Goal: Task Accomplishment & Management: Use online tool/utility

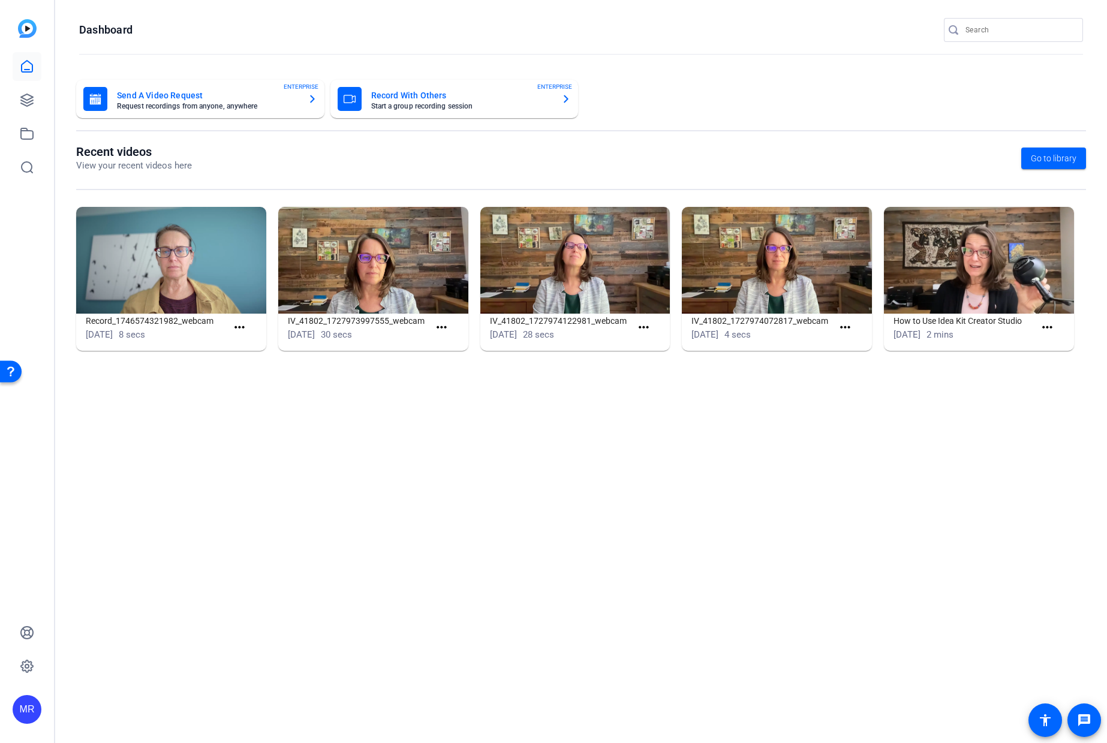
click at [999, 34] on input "Search" at bounding box center [1020, 30] width 108 height 14
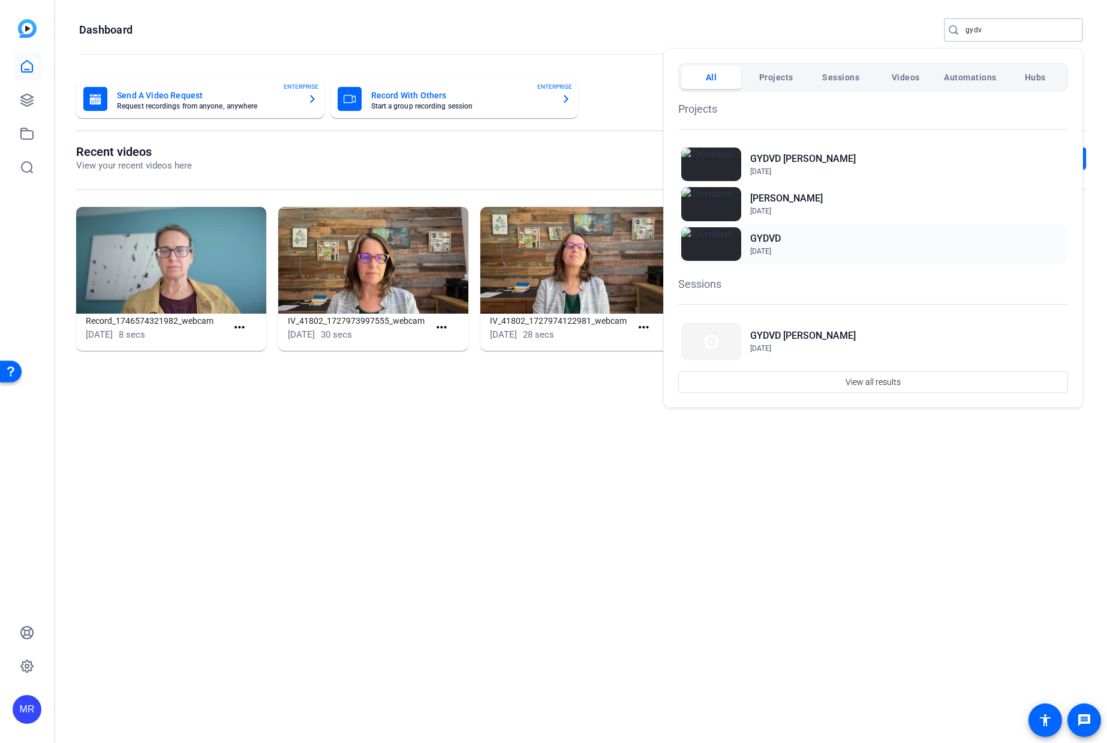
type input "gydv"
click at [775, 237] on h2 "GYDVD" at bounding box center [765, 238] width 31 height 14
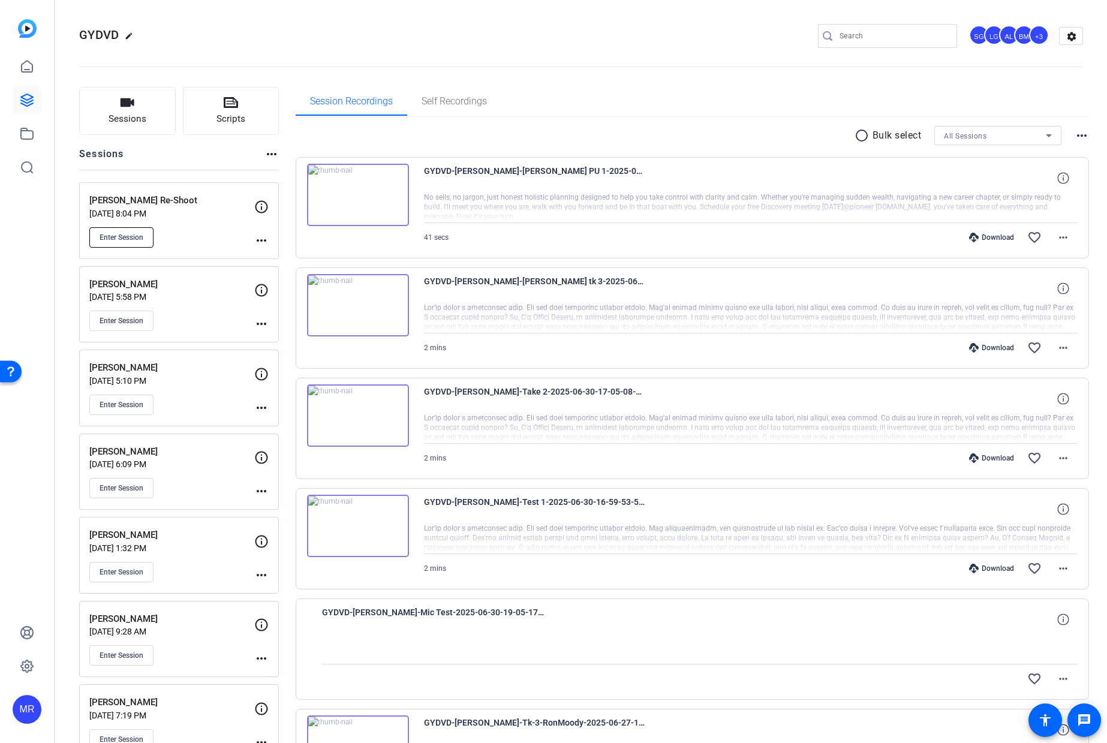
click at [131, 240] on span "Enter Session" at bounding box center [122, 238] width 44 height 10
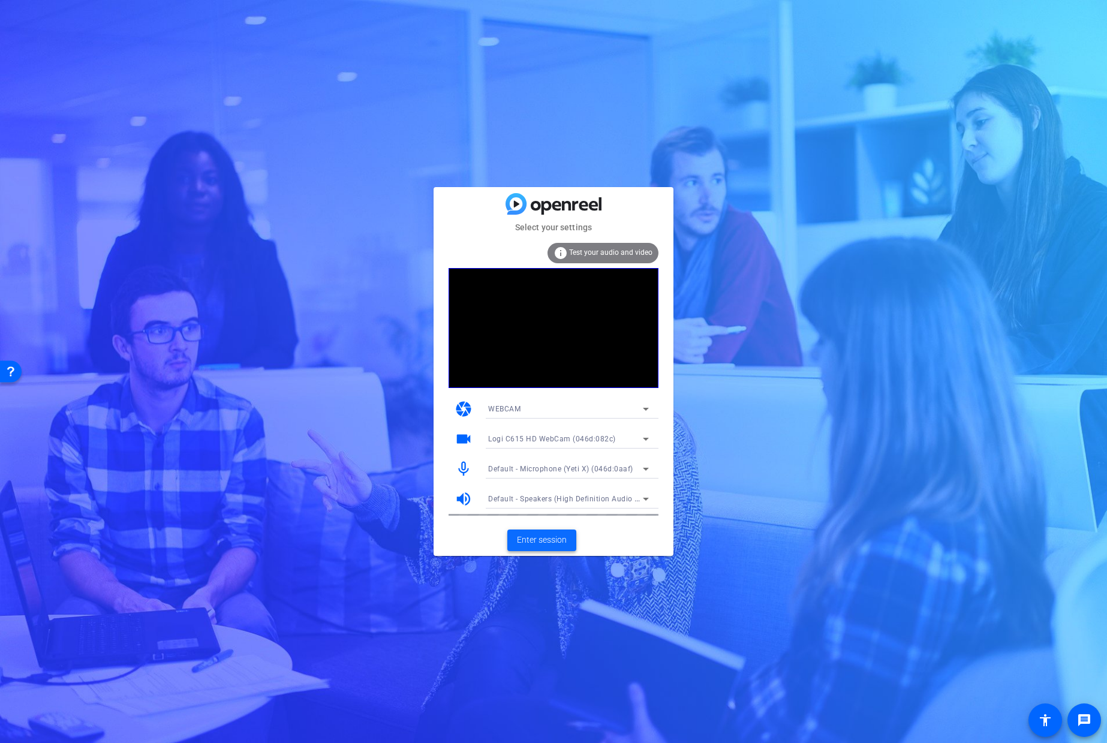
click at [554, 537] on span "Enter session" at bounding box center [542, 540] width 50 height 13
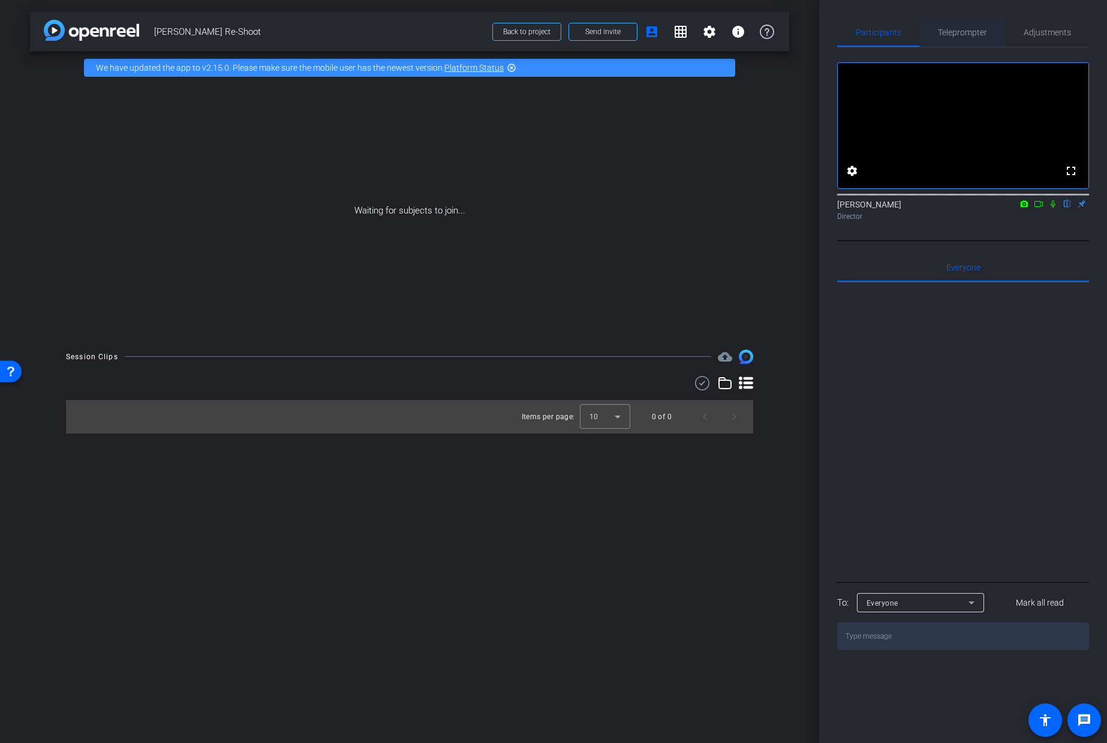
click at [967, 37] on span "Teleprompter" at bounding box center [962, 32] width 49 height 8
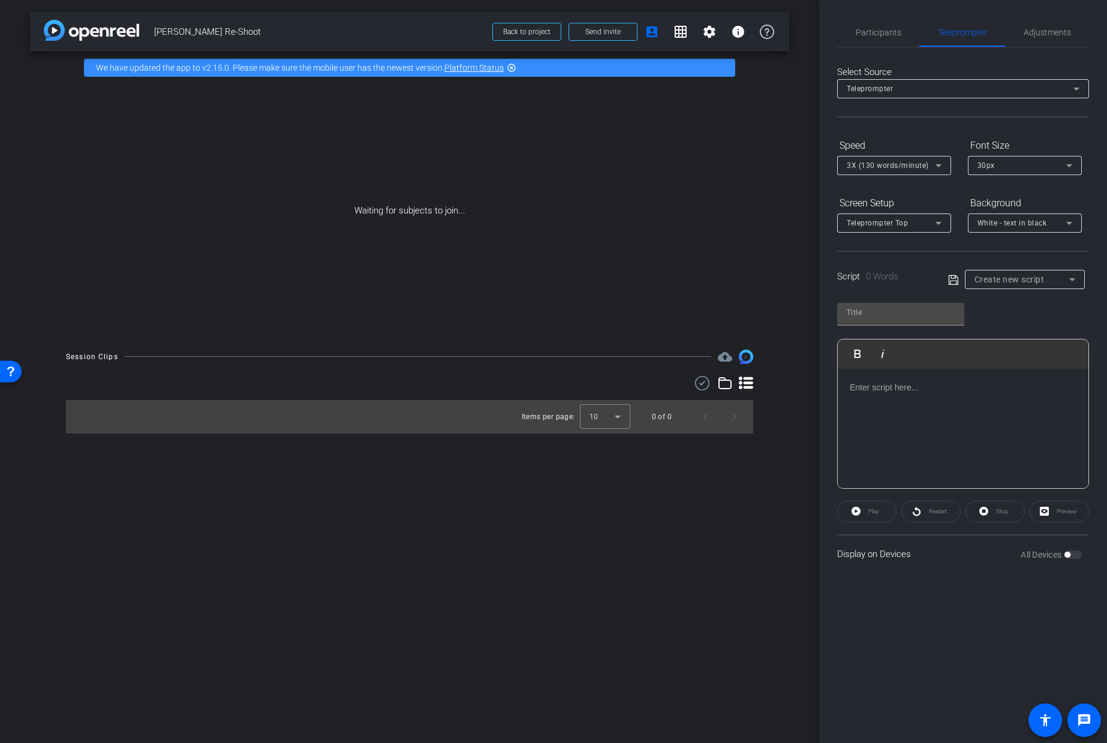
click at [1004, 282] on span "Create new script" at bounding box center [1010, 280] width 70 height 10
click at [1010, 326] on span "Daphne Re-Shoot" at bounding box center [1022, 322] width 95 height 14
type input "Daphne Re-Shoot"
click at [1028, 220] on span "White - text in black" at bounding box center [1013, 223] width 70 height 8
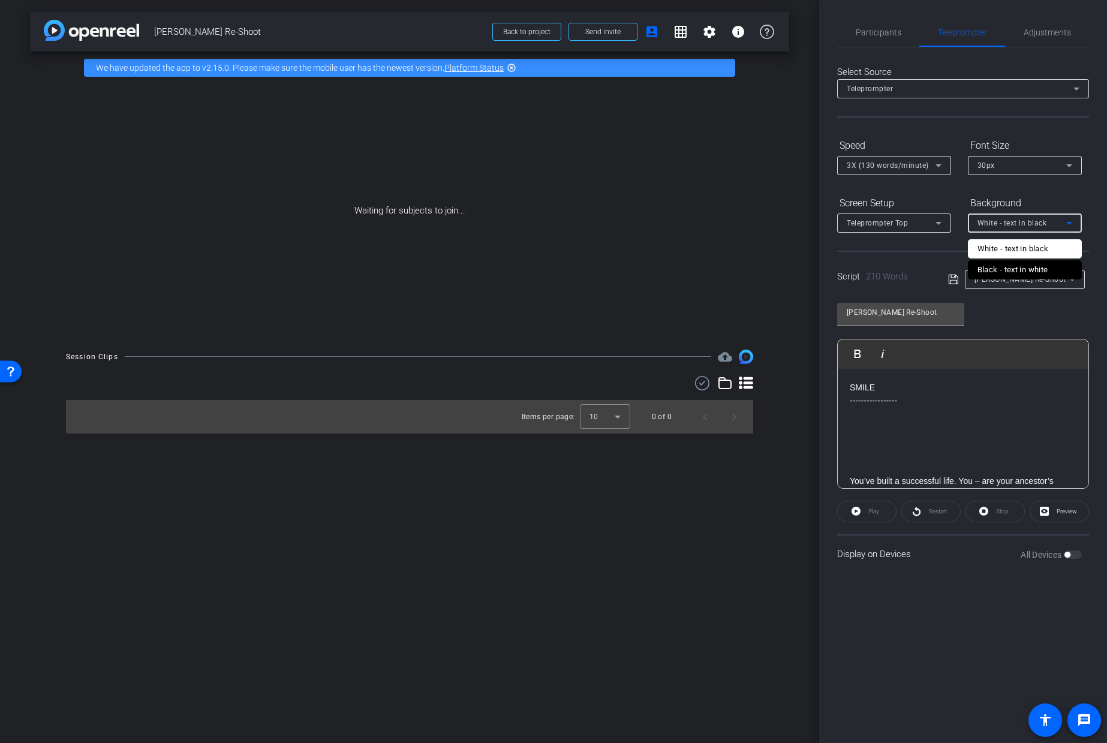
click at [1013, 275] on div "Black - text in white" at bounding box center [1013, 270] width 71 height 14
click at [924, 226] on div "Teleprompter Top" at bounding box center [891, 222] width 89 height 15
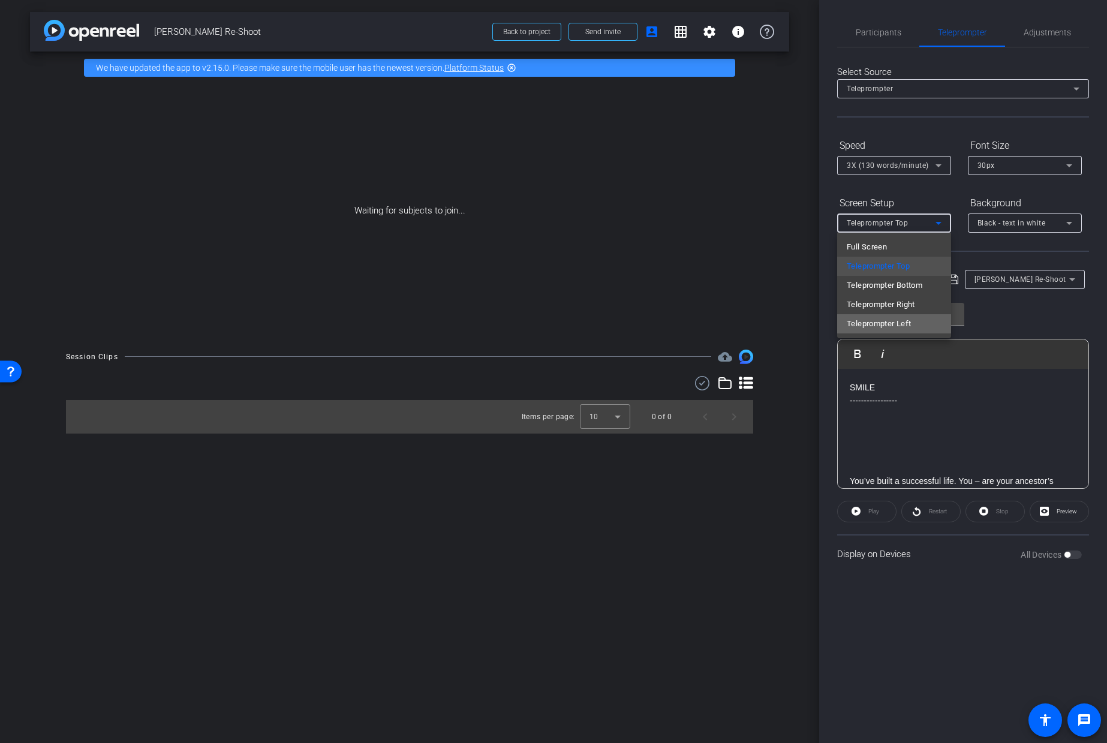
click at [924, 327] on mat-option "Teleprompter Left" at bounding box center [894, 323] width 114 height 19
click at [888, 171] on div "3X (130 words/minute)" at bounding box center [891, 165] width 89 height 15
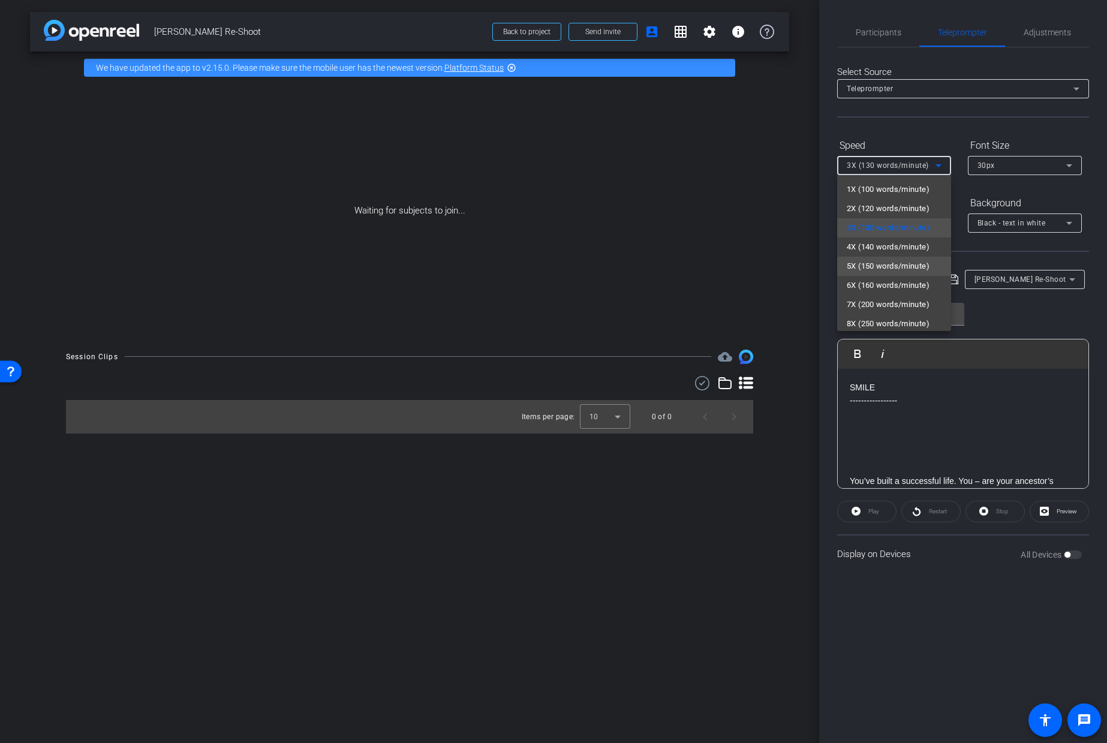
click at [887, 264] on span "5X (150 words/minute)" at bounding box center [888, 266] width 83 height 14
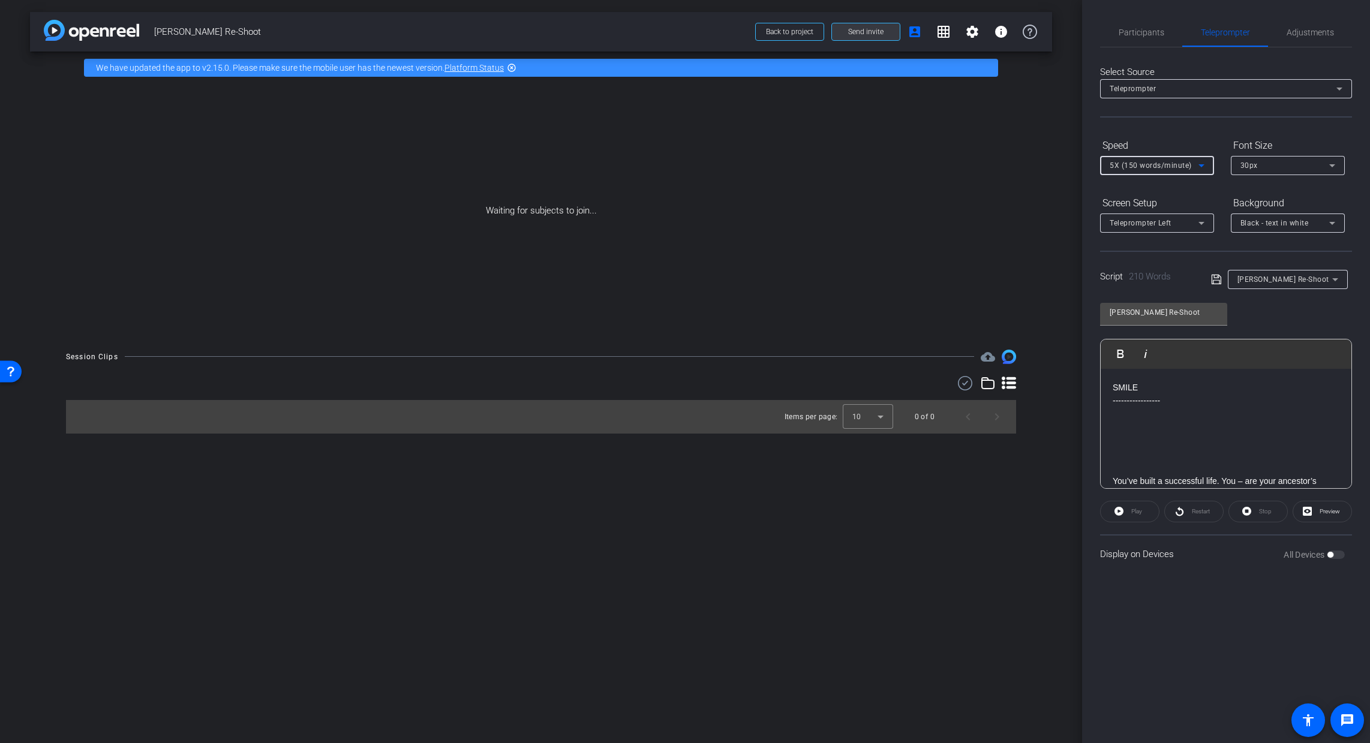
click at [867, 32] on span "Send invite" at bounding box center [865, 32] width 35 height 10
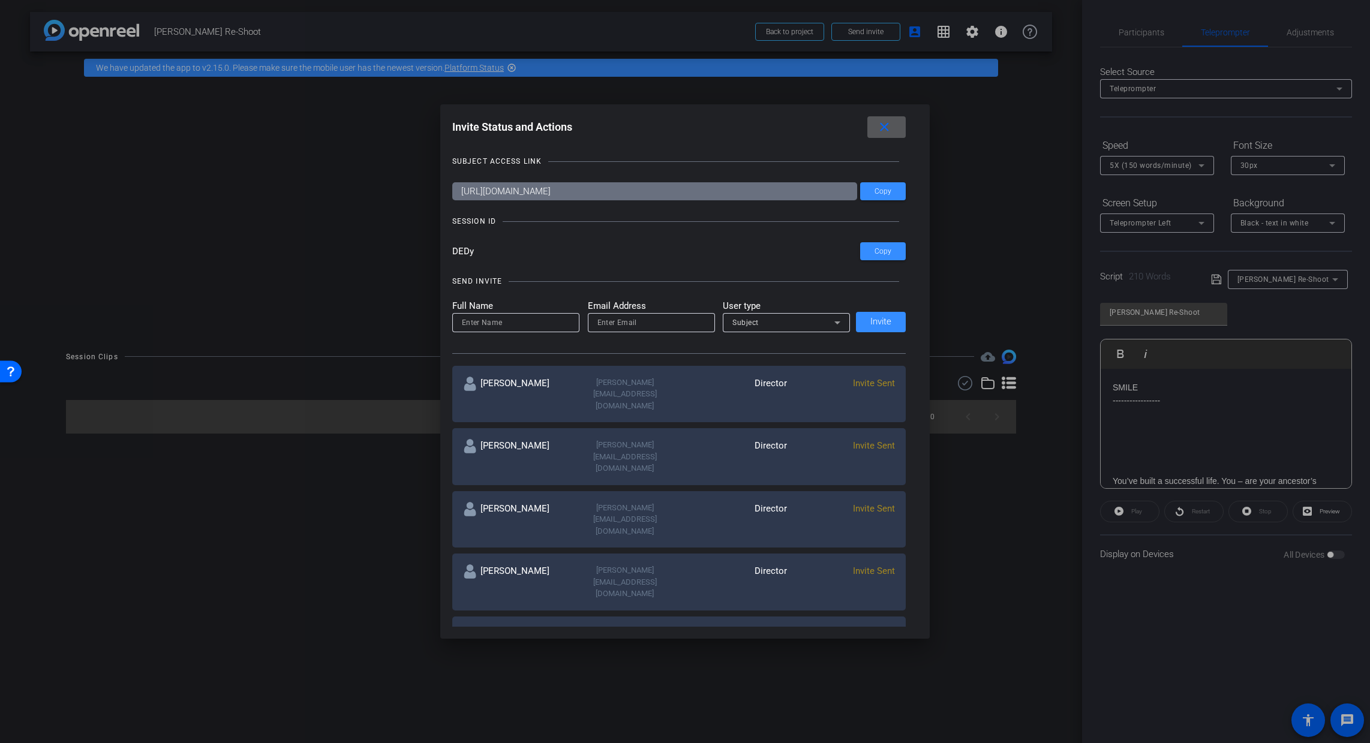
click at [891, 142] on span at bounding box center [886, 127] width 38 height 29
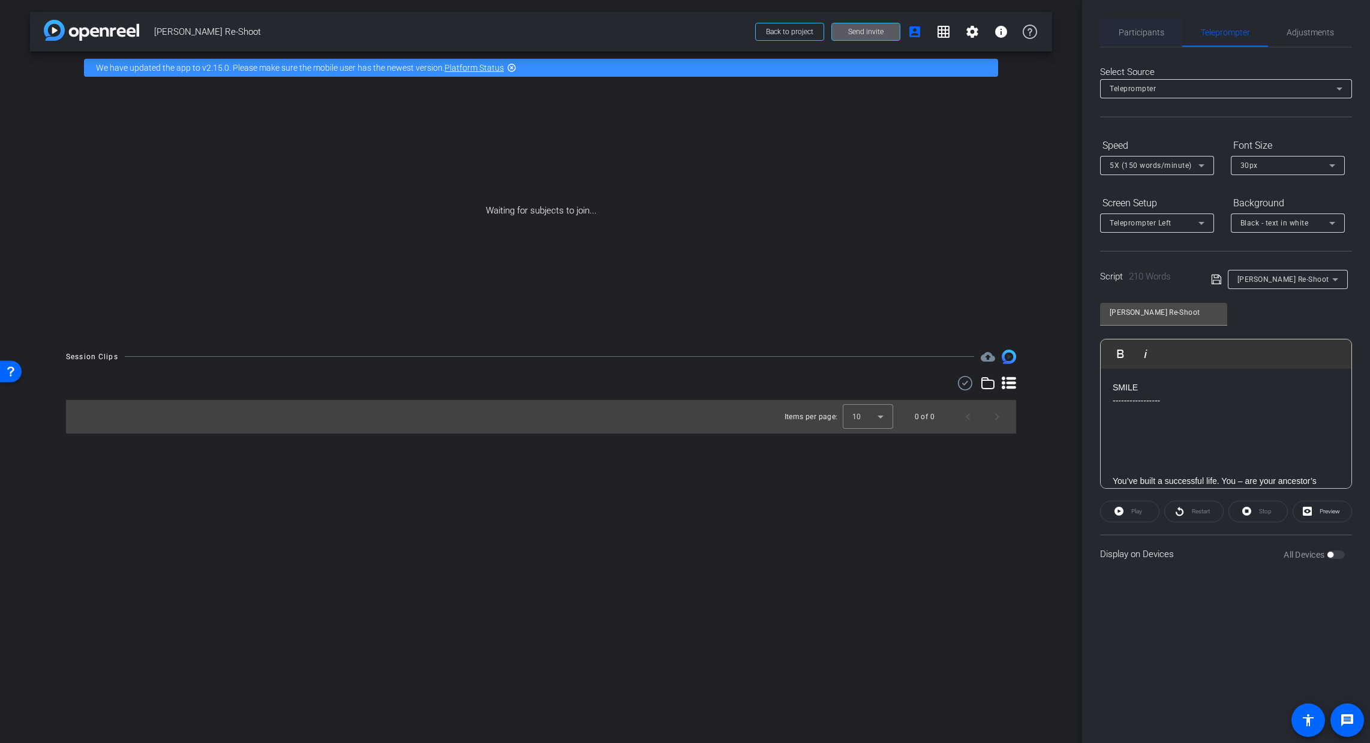
click at [1106, 32] on span "Participants" at bounding box center [1141, 32] width 46 height 8
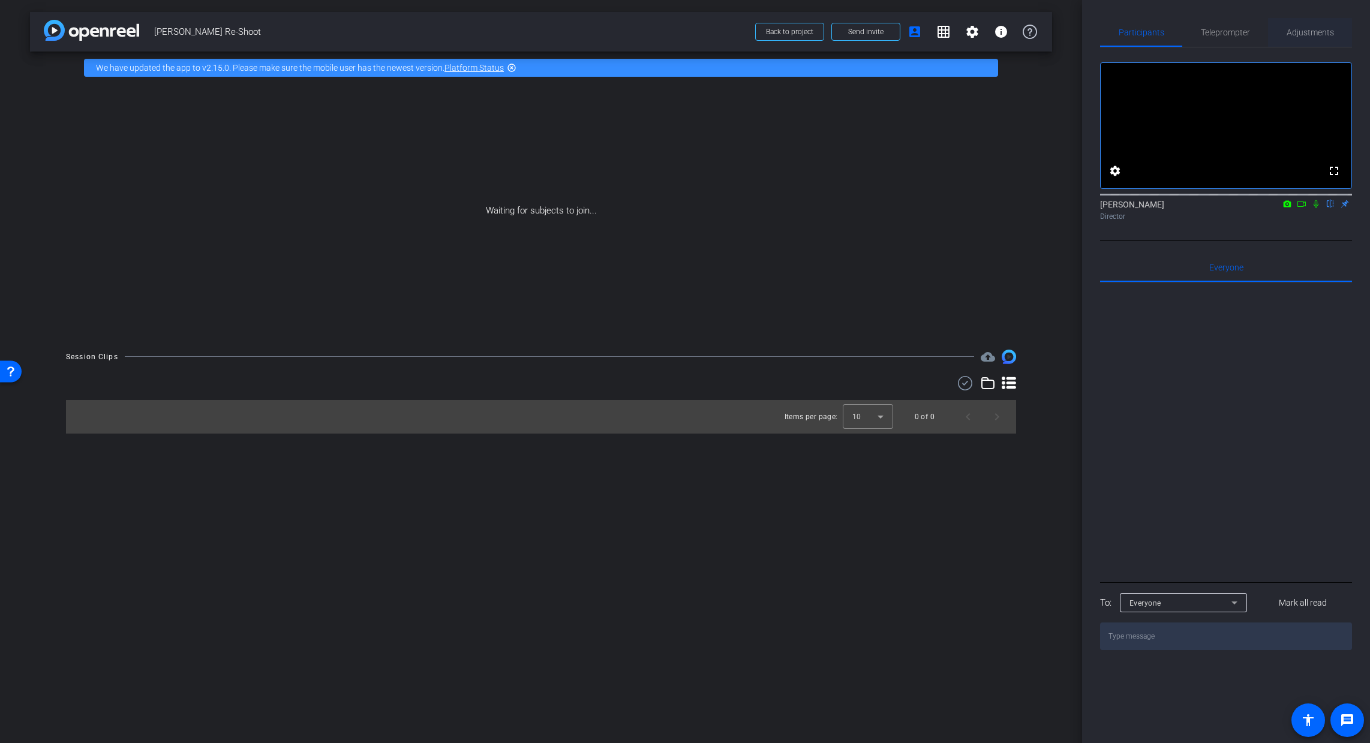
click at [1106, 37] on span "Adjustments" at bounding box center [1309, 32] width 47 height 29
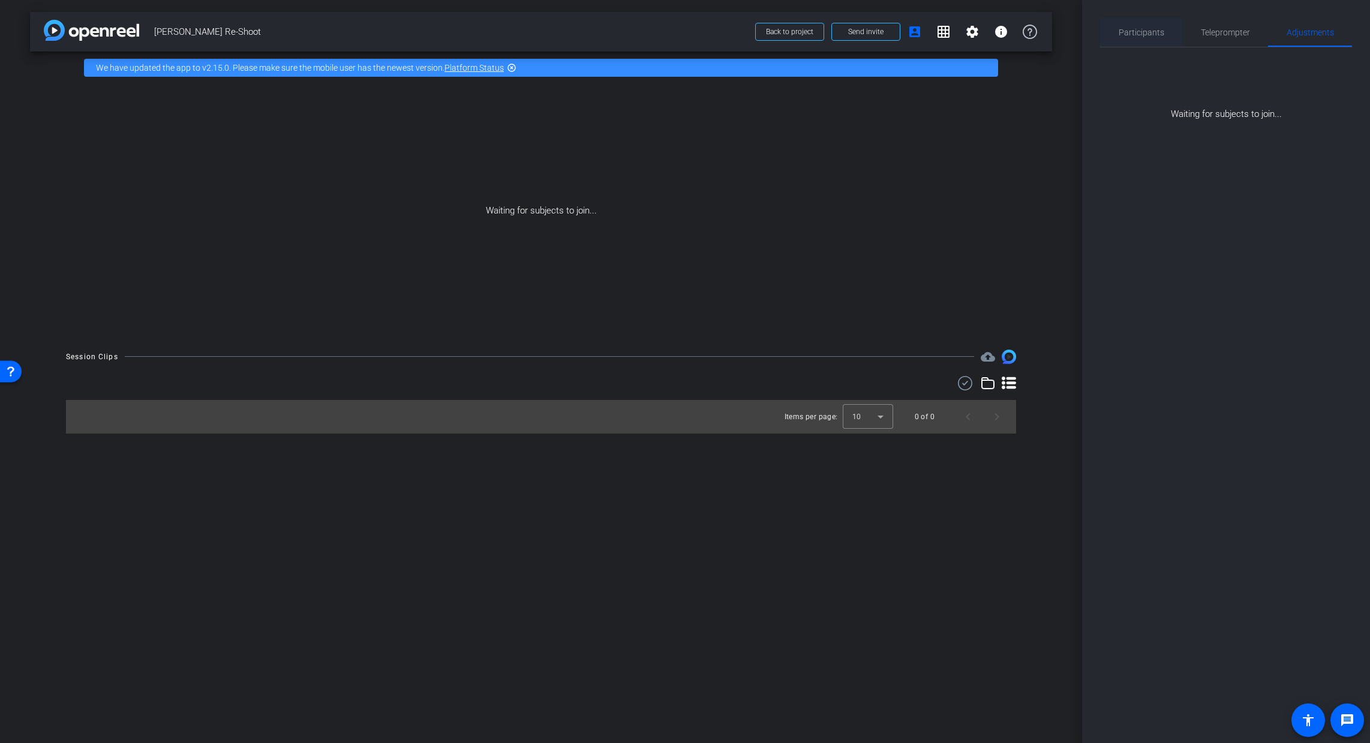
click at [1106, 37] on span "Participants" at bounding box center [1141, 32] width 46 height 8
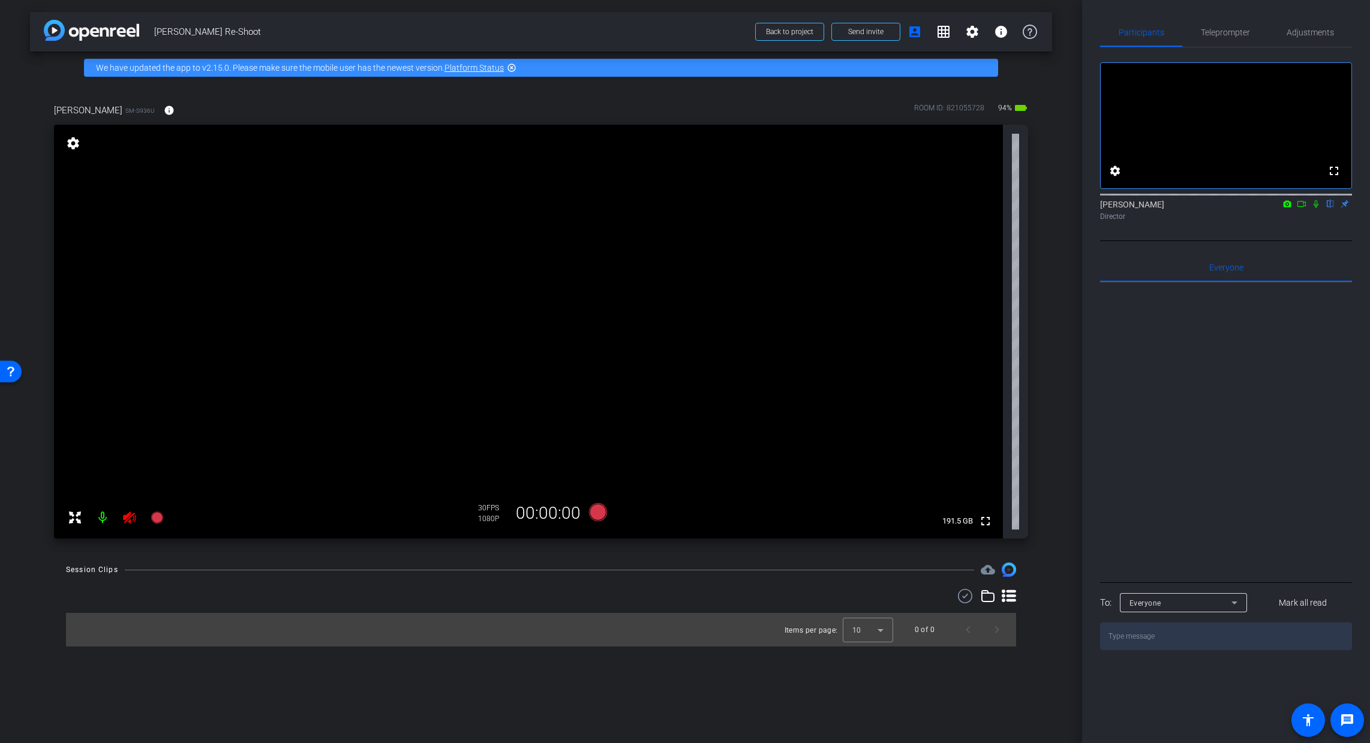
click at [124, 521] on icon at bounding box center [129, 517] width 14 height 14
click at [1106, 29] on span "Adjustments" at bounding box center [1309, 32] width 47 height 8
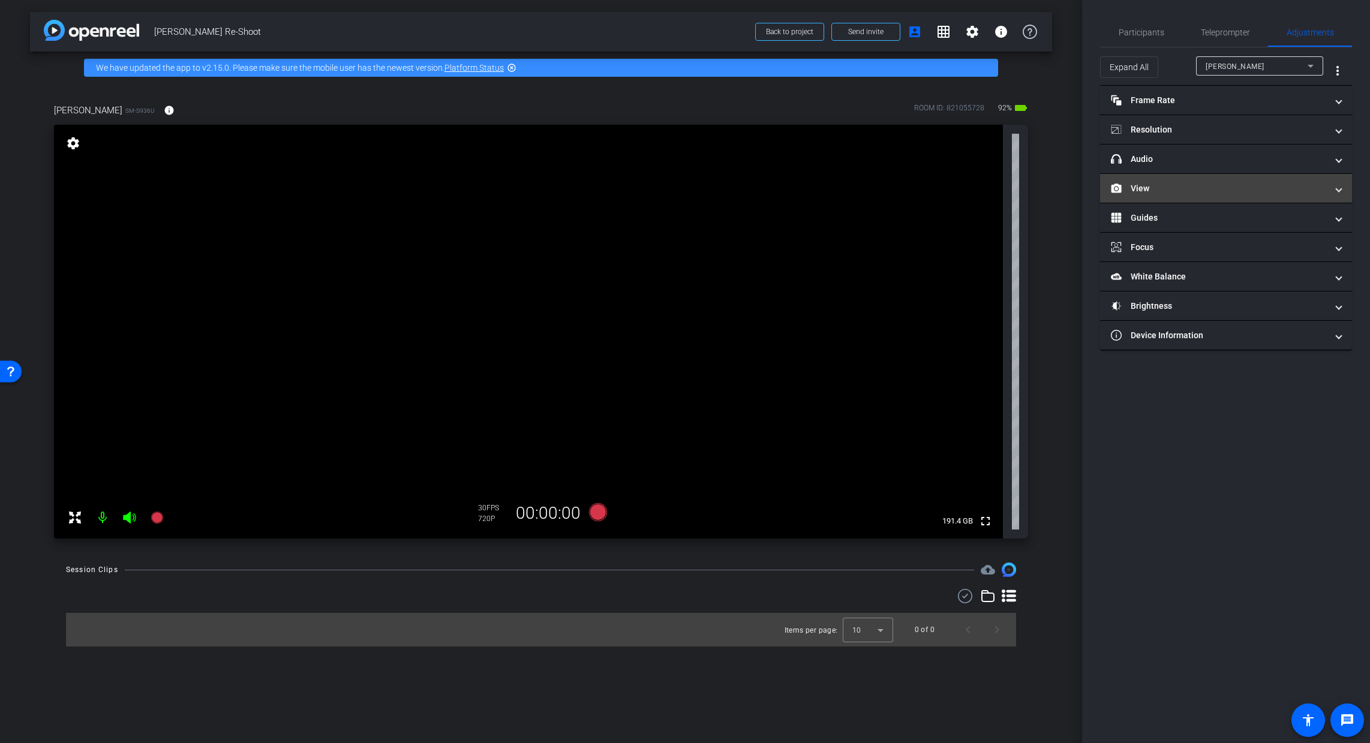
click at [1106, 194] on mat-panel-title "View" at bounding box center [1219, 188] width 216 height 13
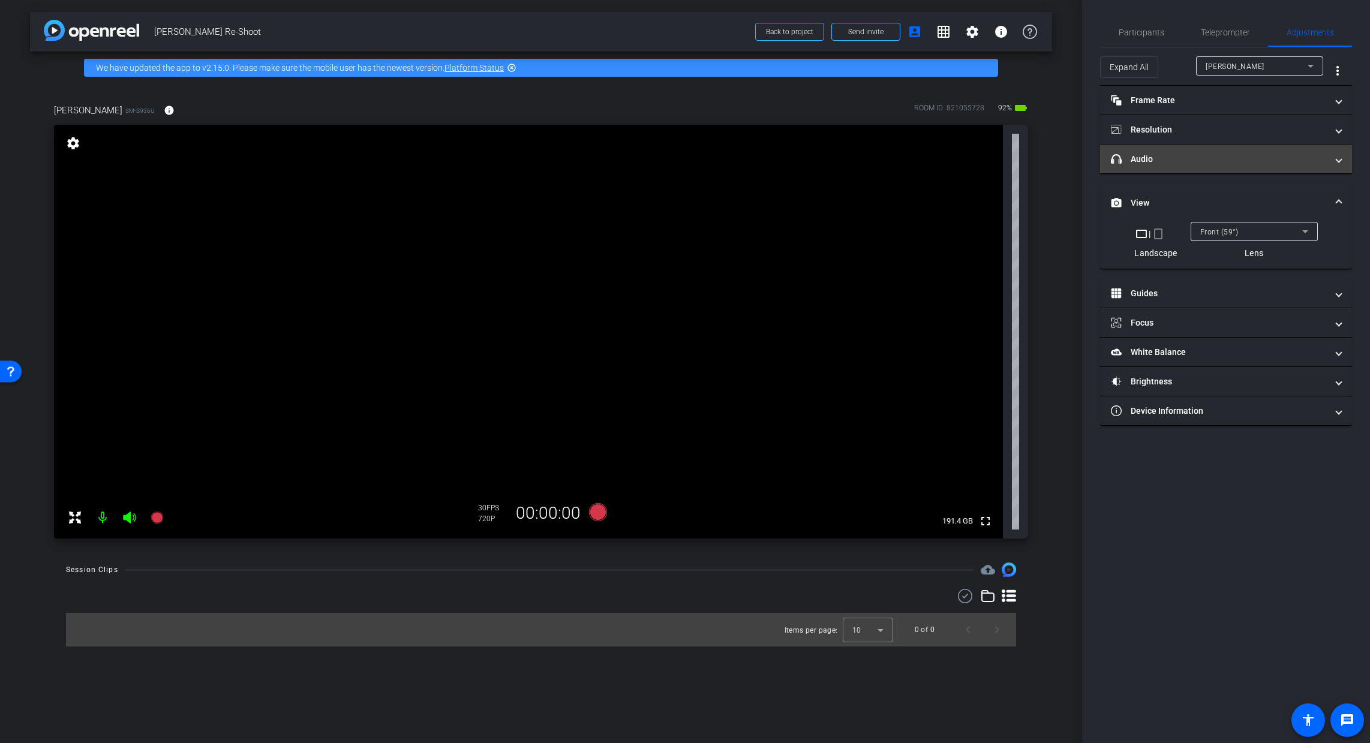
click at [1106, 156] on mat-panel-title "headphone icon Audio" at bounding box center [1219, 159] width 216 height 13
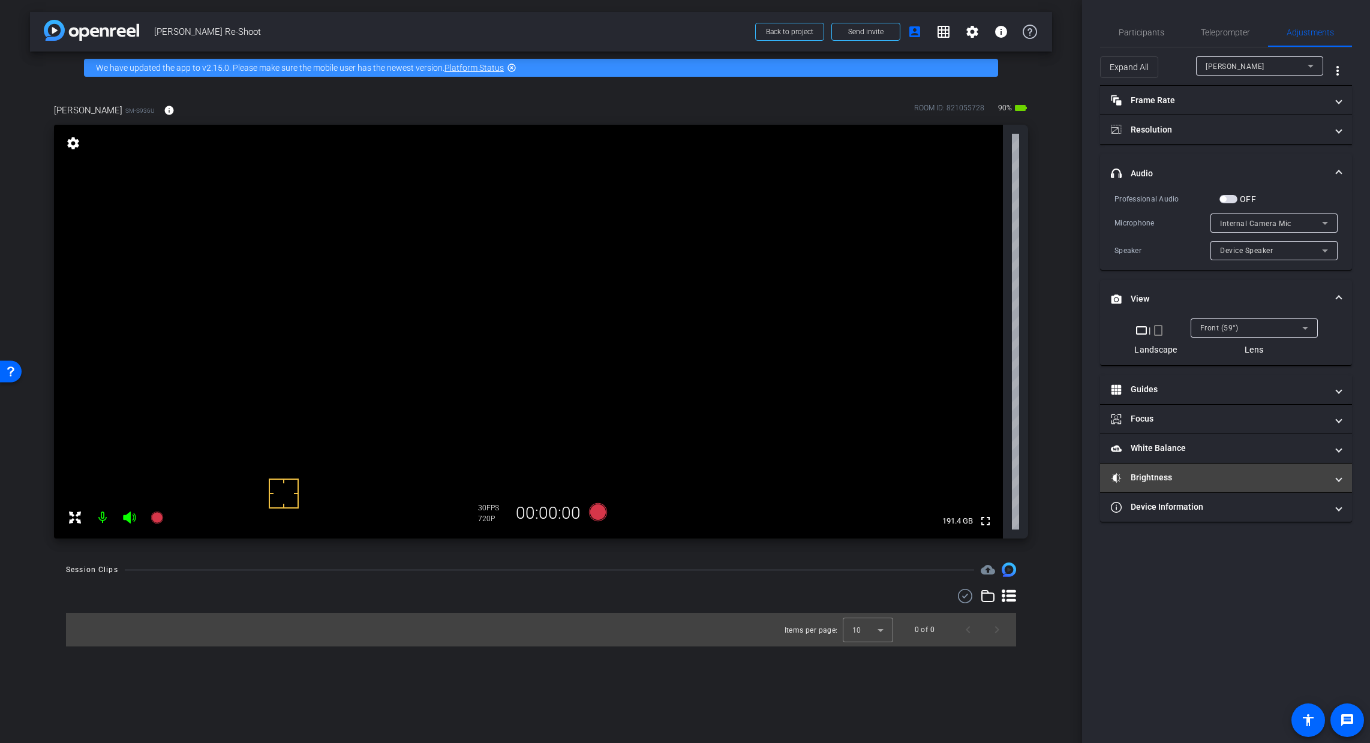
click at [1106, 480] on mat-panel-title "Brightness" at bounding box center [1219, 477] width 216 height 13
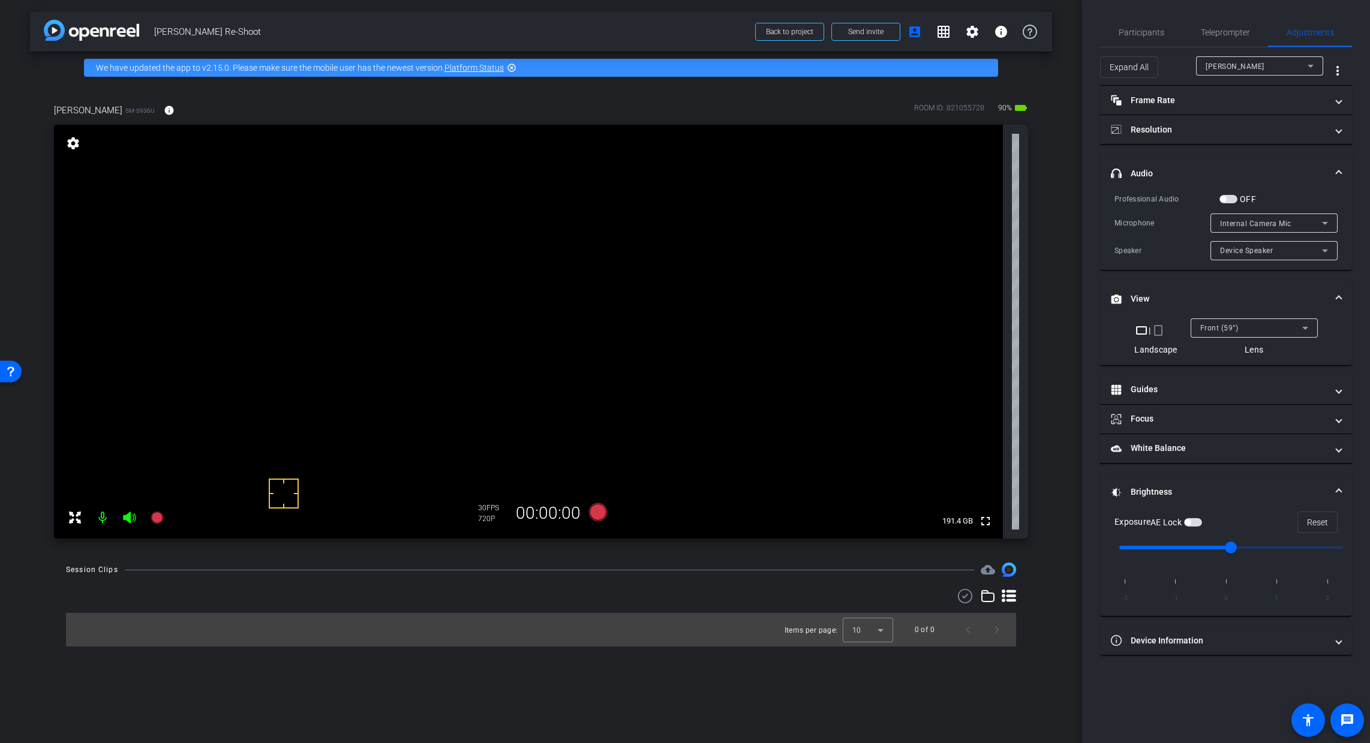
click at [1106, 523] on span "button" at bounding box center [1187, 522] width 6 height 6
click at [1106, 457] on mat-expansion-panel-header "White Balance White Balance" at bounding box center [1226, 448] width 252 height 29
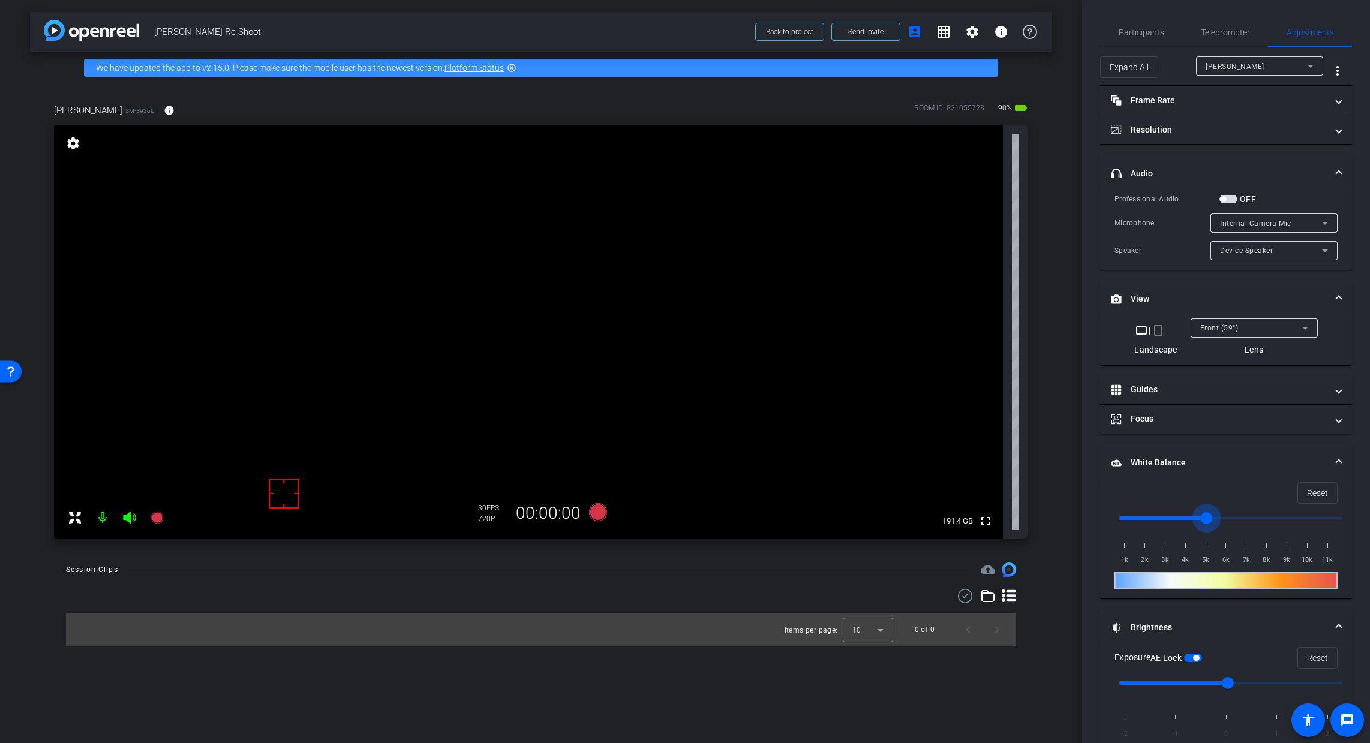
click at [1106, 519] on input "range" at bounding box center [1230, 518] width 248 height 26
click at [1106, 517] on input "range" at bounding box center [1230, 518] width 248 height 26
click at [1106, 515] on input "range" at bounding box center [1230, 518] width 248 height 26
click at [1106, 514] on input "range" at bounding box center [1230, 518] width 248 height 26
click at [1106, 515] on input "range" at bounding box center [1230, 518] width 248 height 26
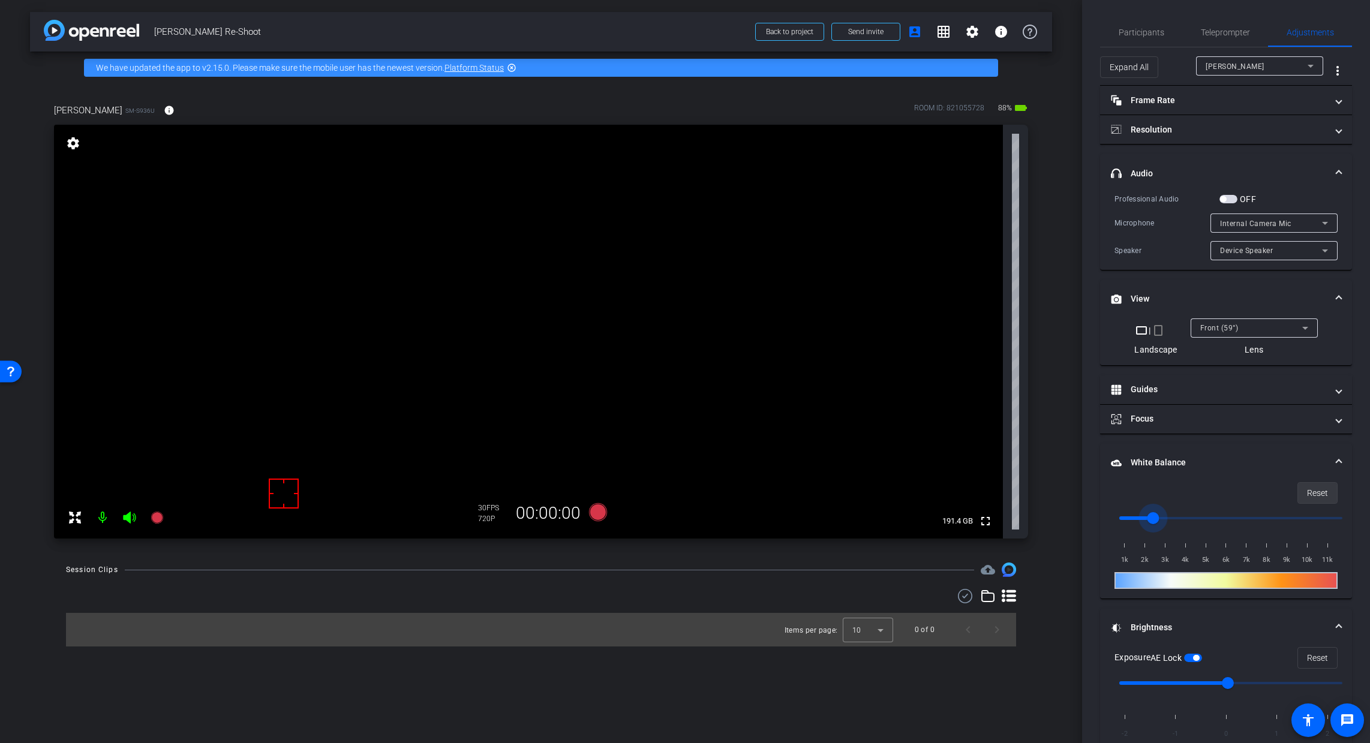
click at [1106, 488] on span at bounding box center [1317, 493] width 39 height 29
type input "1000"
click at [1106, 657] on span "button" at bounding box center [1196, 658] width 6 height 6
click at [1106, 657] on span "button" at bounding box center [1193, 658] width 18 height 8
click at [1106, 22] on span "Teleprompter" at bounding box center [1225, 32] width 49 height 29
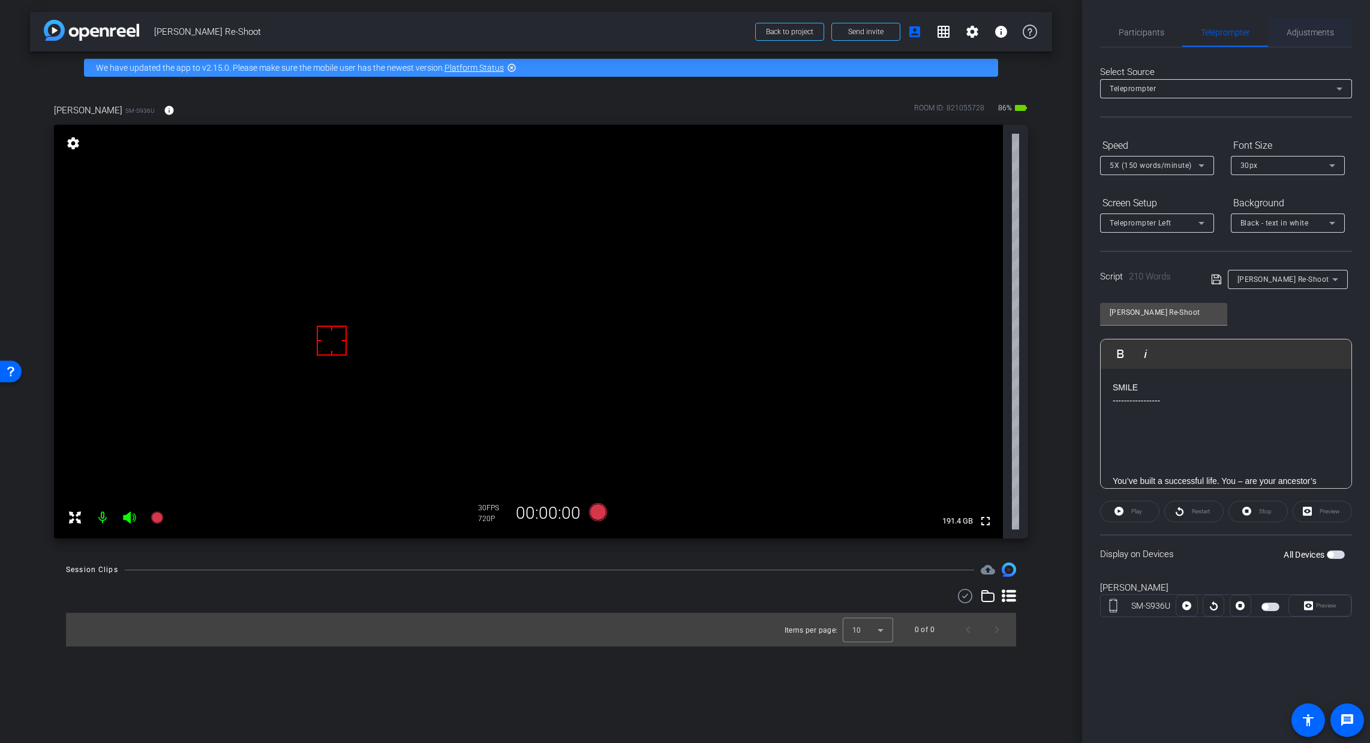
click at [1106, 40] on span "Adjustments" at bounding box center [1309, 32] width 47 height 29
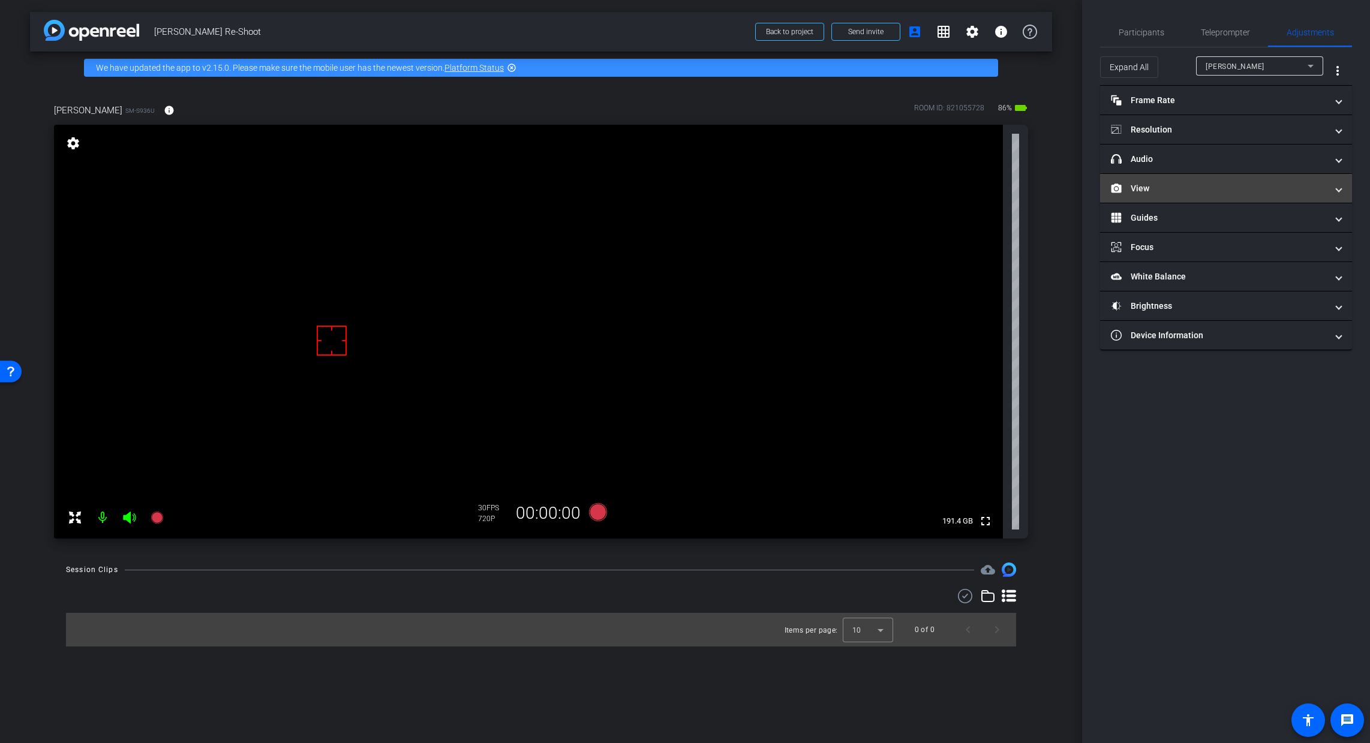
click at [1106, 190] on mat-panel-title "View" at bounding box center [1219, 188] width 216 height 13
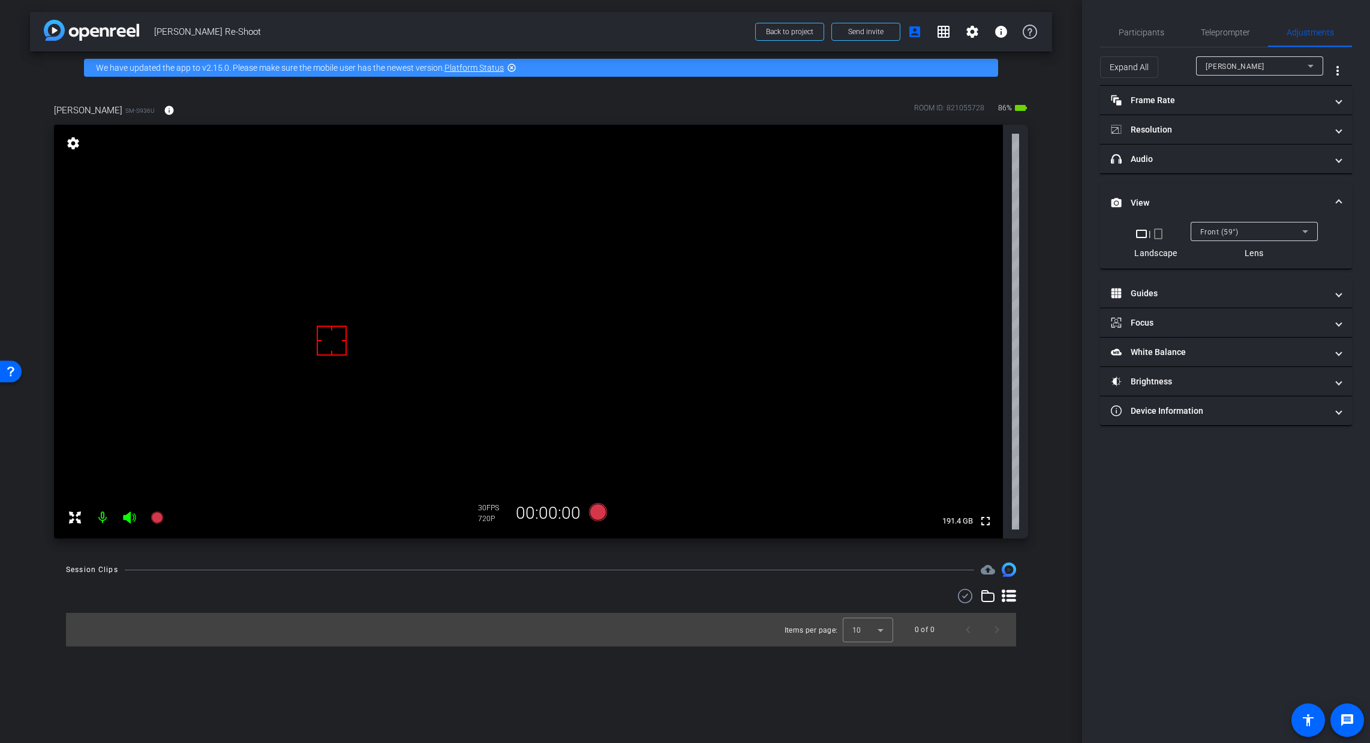
click at [1106, 196] on mat-expansion-panel-header "View" at bounding box center [1226, 203] width 252 height 38
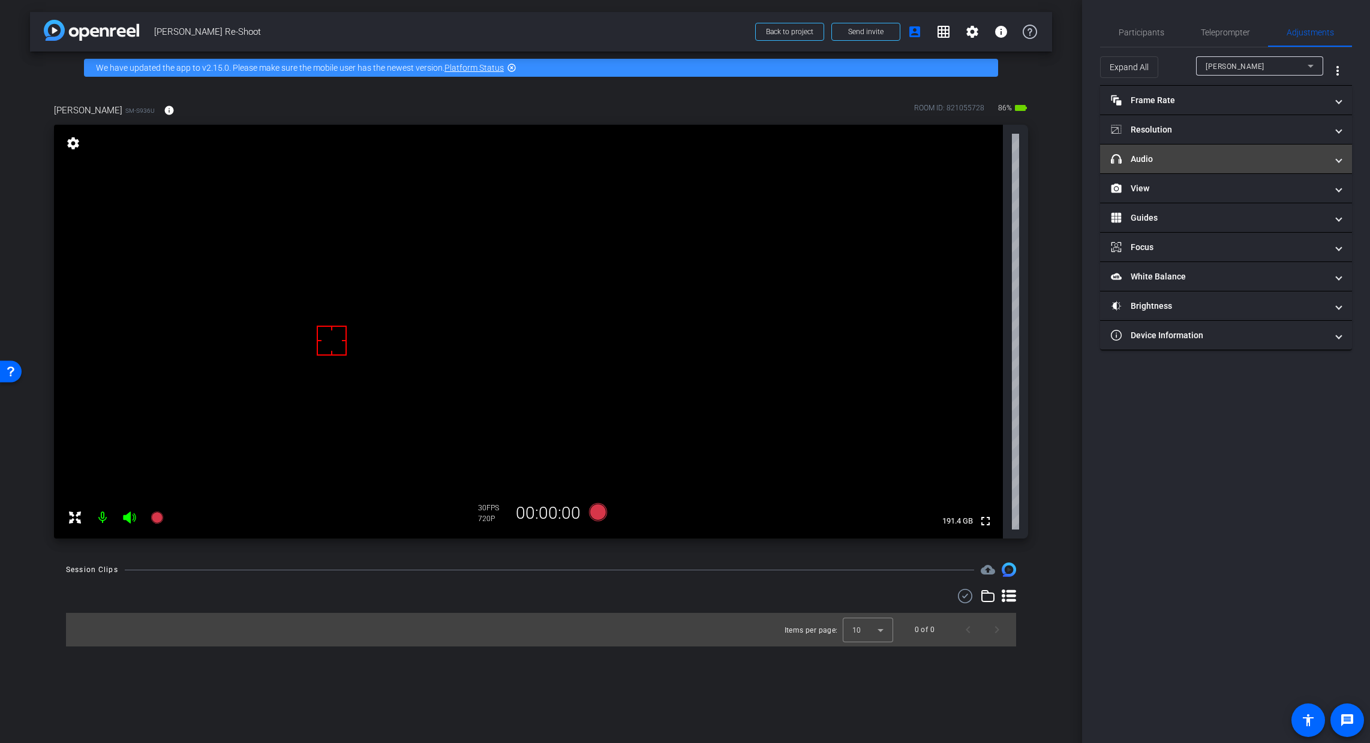
click at [1106, 170] on mat-expansion-panel-header "headphone icon Audio" at bounding box center [1226, 159] width 252 height 29
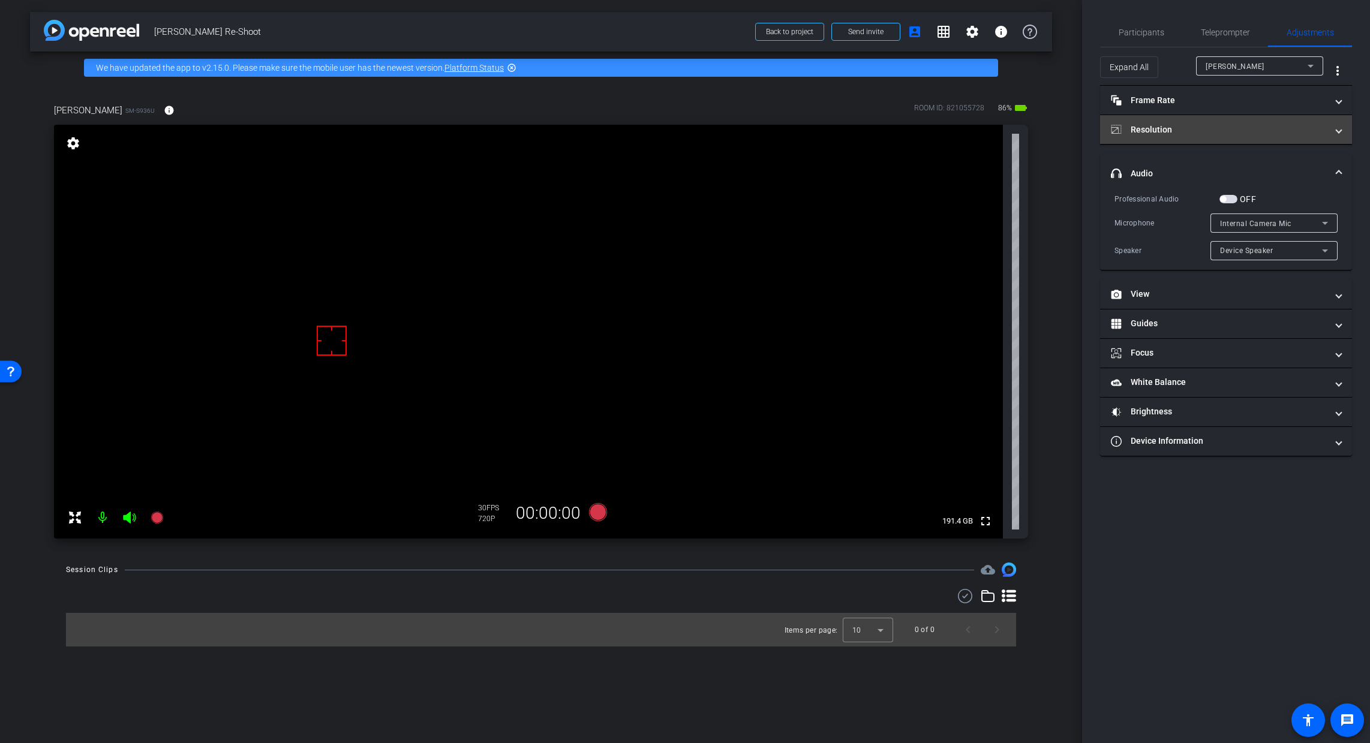
click at [1106, 130] on mat-panel-title "Resolution" at bounding box center [1219, 130] width 216 height 13
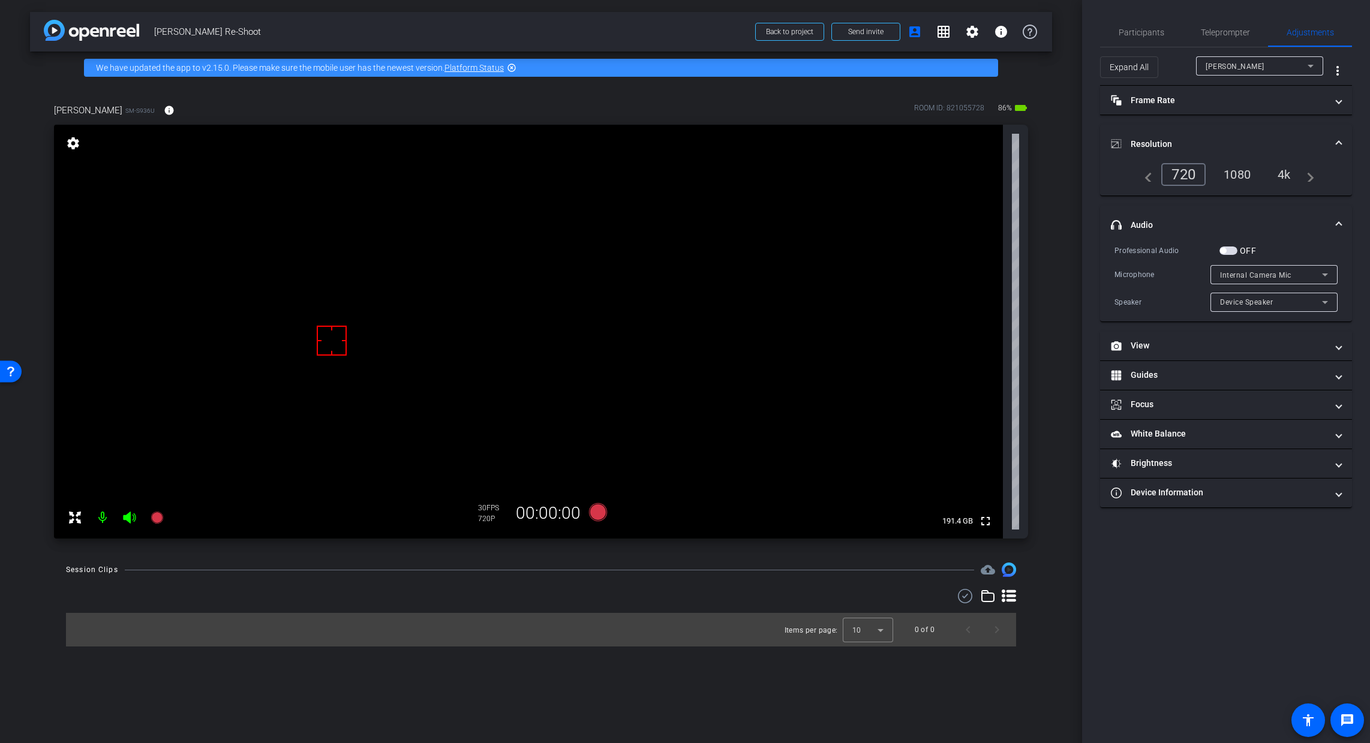
click at [1106, 173] on div "4k" at bounding box center [1283, 174] width 31 height 20
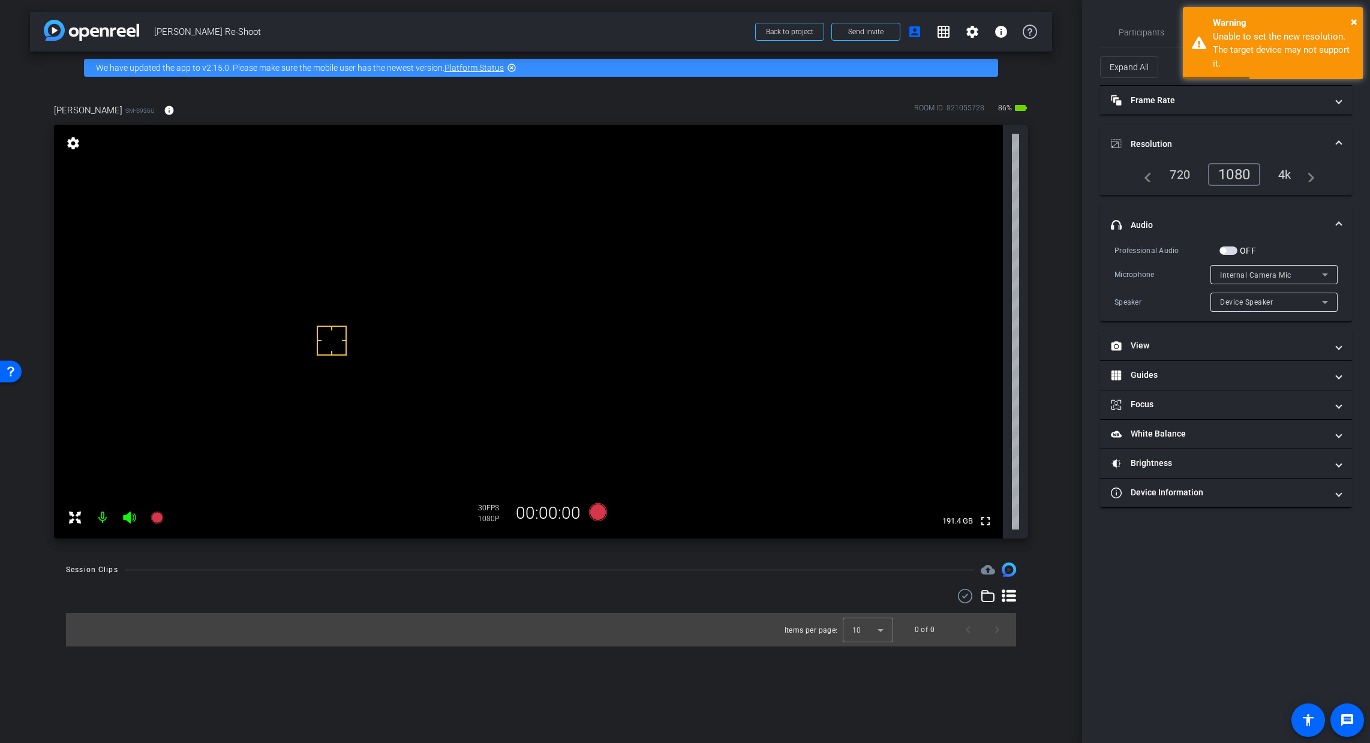
click at [1106, 178] on div "4k" at bounding box center [1284, 174] width 31 height 20
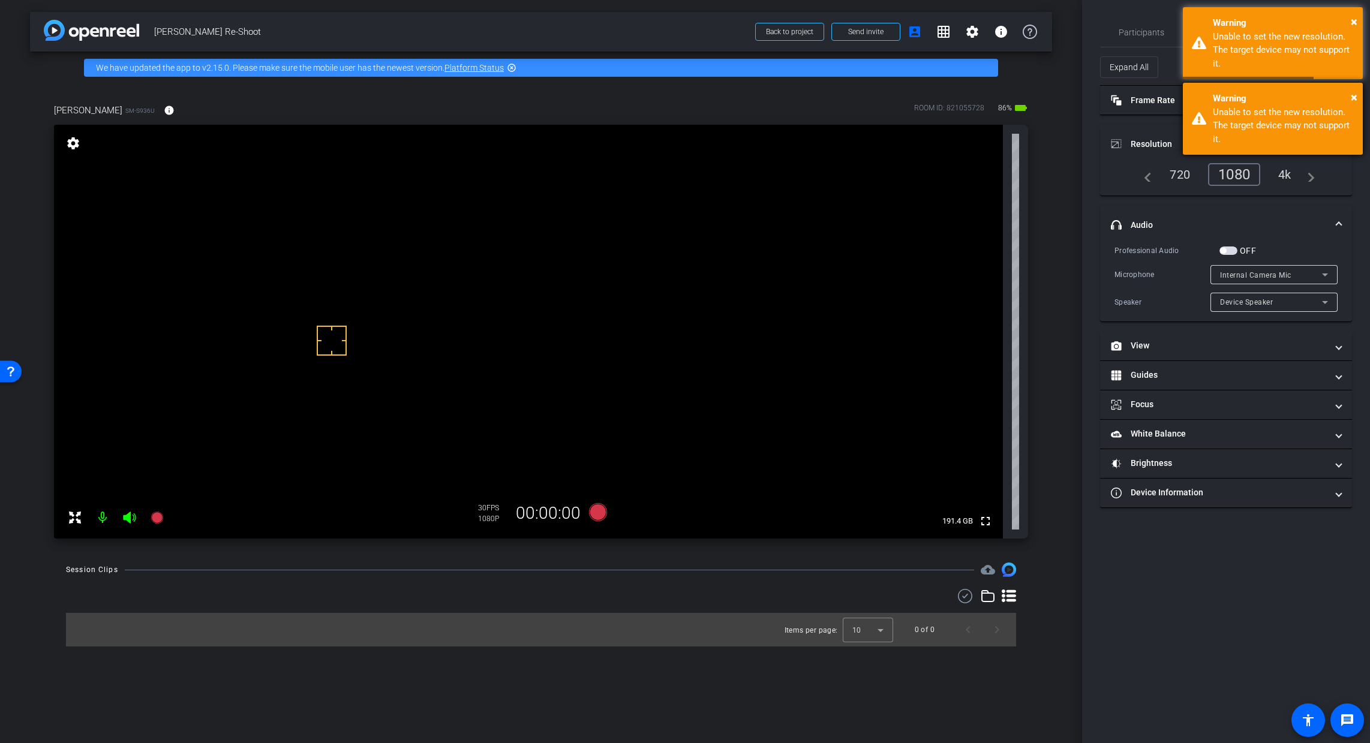
click at [1106, 94] on div "Warning" at bounding box center [1283, 99] width 141 height 14
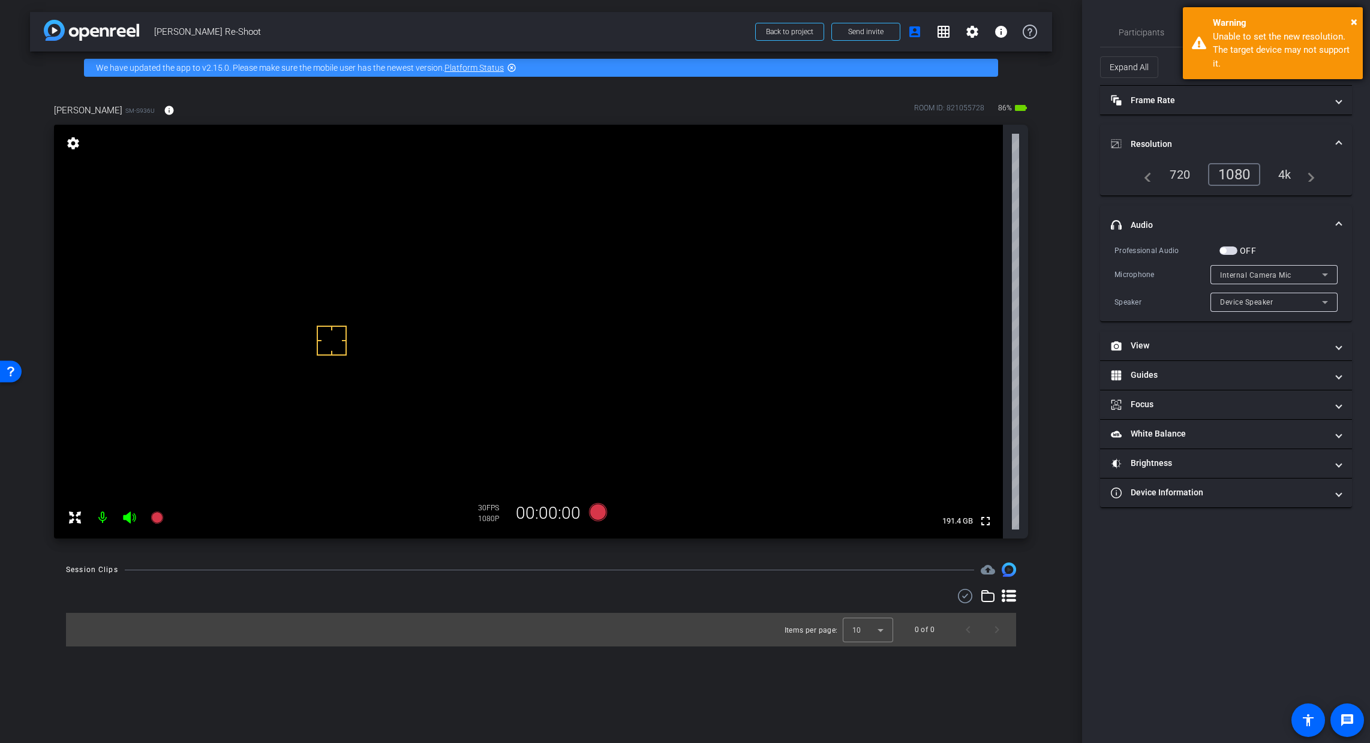
click at [1106, 18] on div "Warning" at bounding box center [1283, 23] width 141 height 14
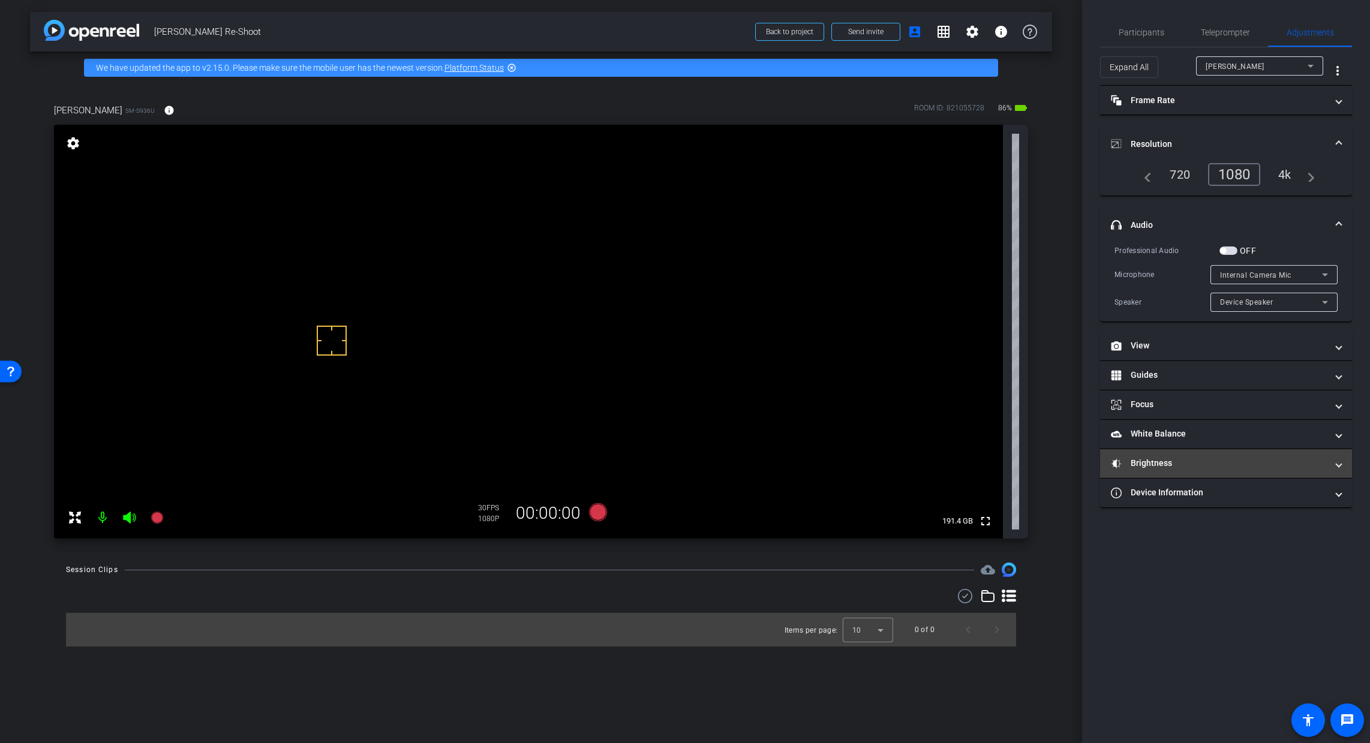
click at [1106, 465] on mat-panel-title "Brightness" at bounding box center [1219, 463] width 216 height 13
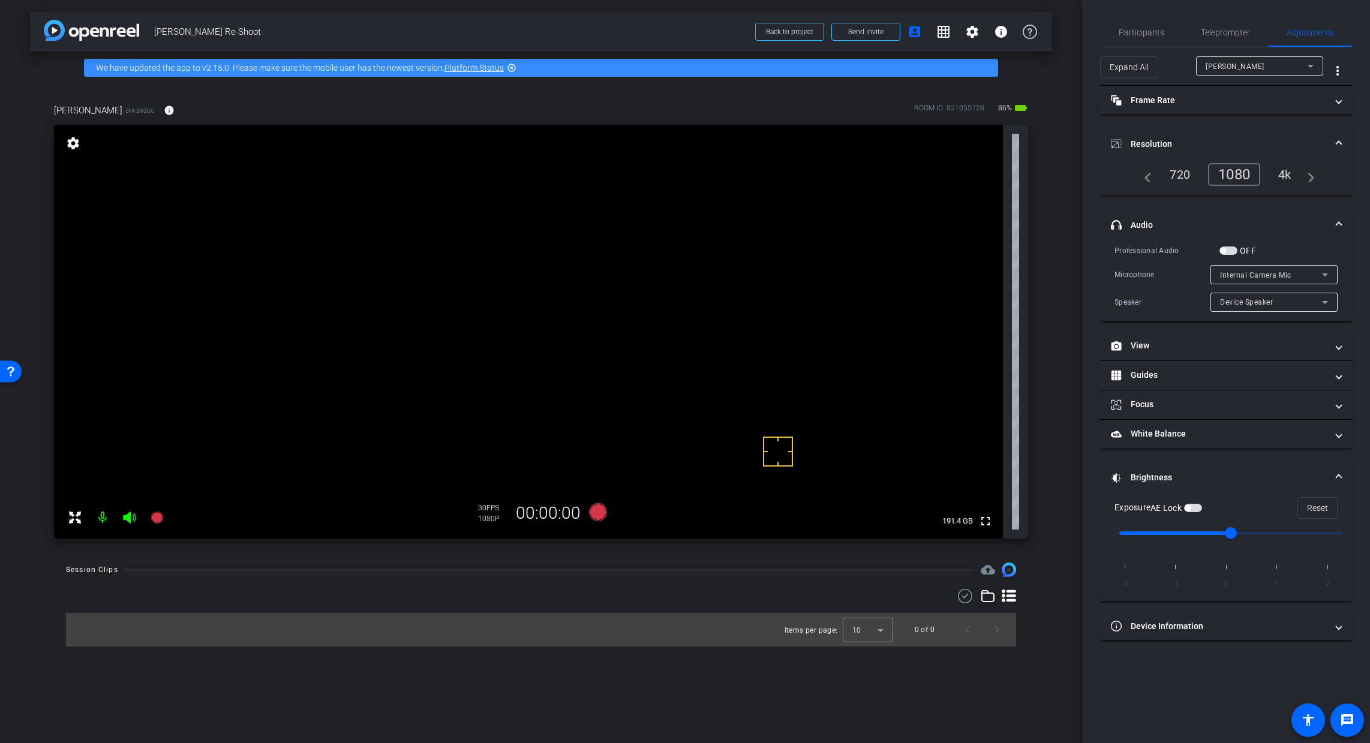
click at [1106, 507] on label "AE Lock" at bounding box center [1167, 508] width 34 height 12
click at [1106, 507] on button "AE Lock" at bounding box center [1193, 508] width 18 height 8
click at [1106, 442] on mat-expansion-panel-header "White Balance White Balance" at bounding box center [1226, 434] width 252 height 29
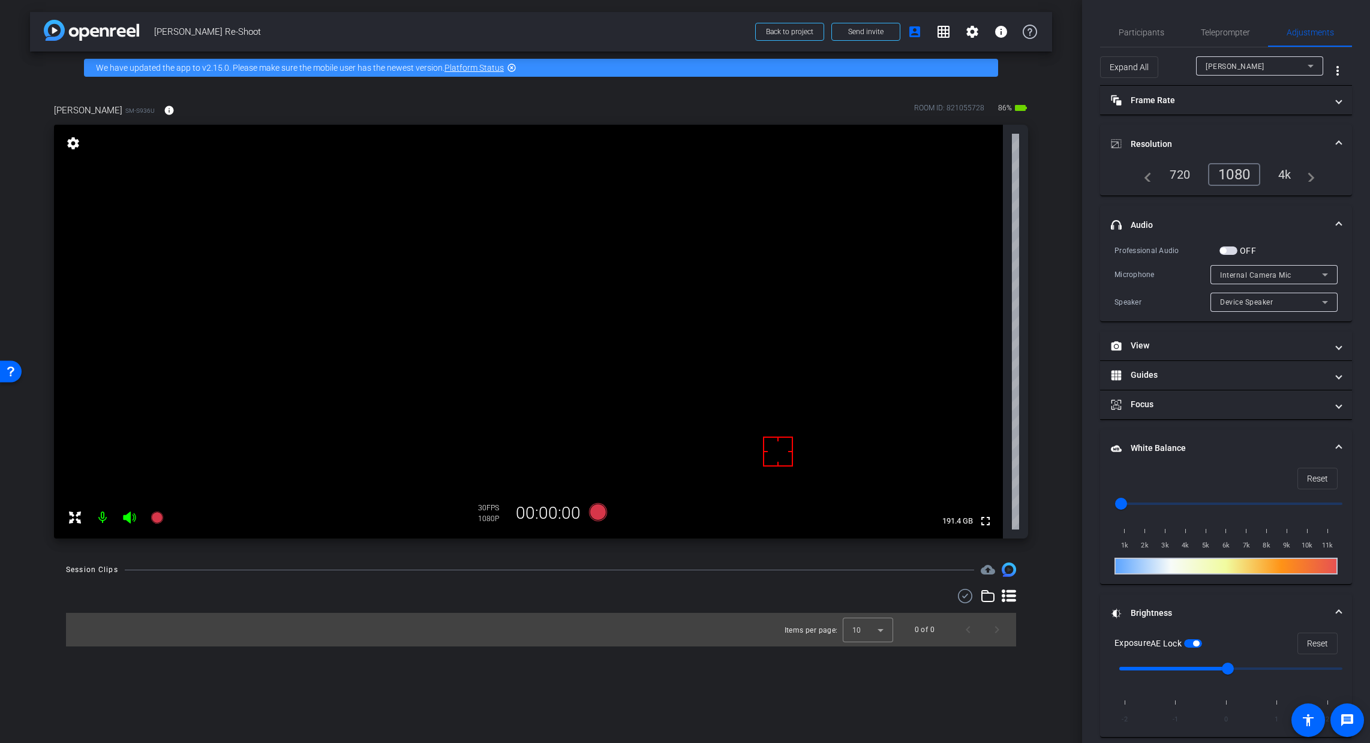
click at [1106, 439] on mat-expansion-panel-header "White Balance White Balance" at bounding box center [1226, 448] width 252 height 38
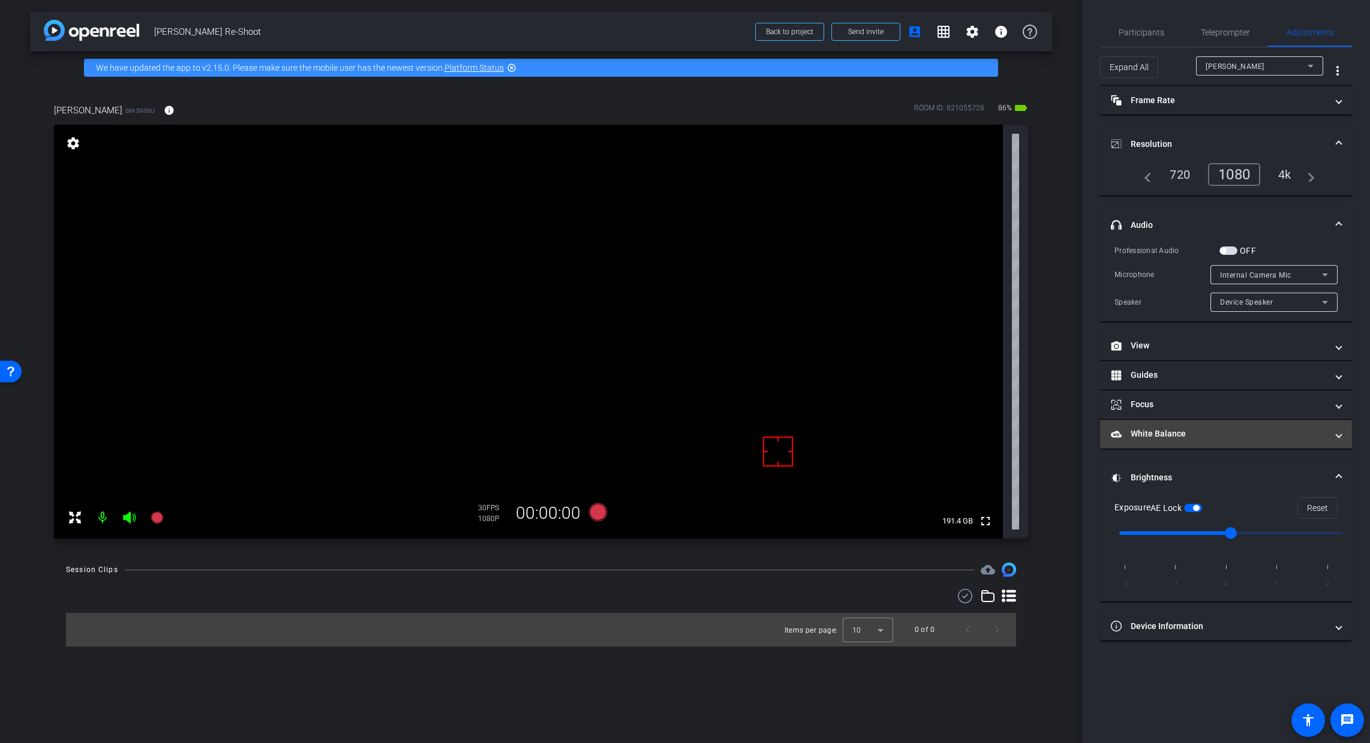
click at [1106, 428] on span "White Balance White Balance" at bounding box center [1223, 434] width 225 height 13
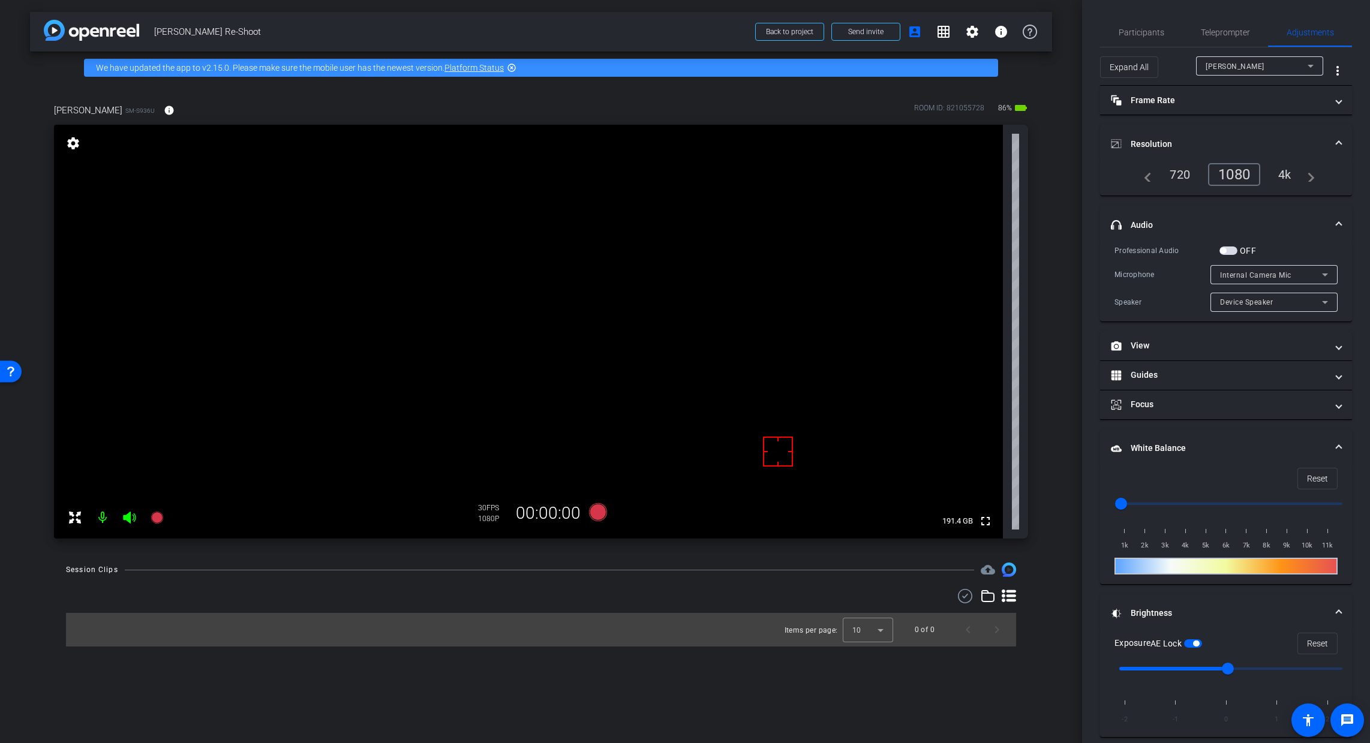
click at [1106, 444] on span "White Balance White Balance" at bounding box center [1223, 448] width 225 height 13
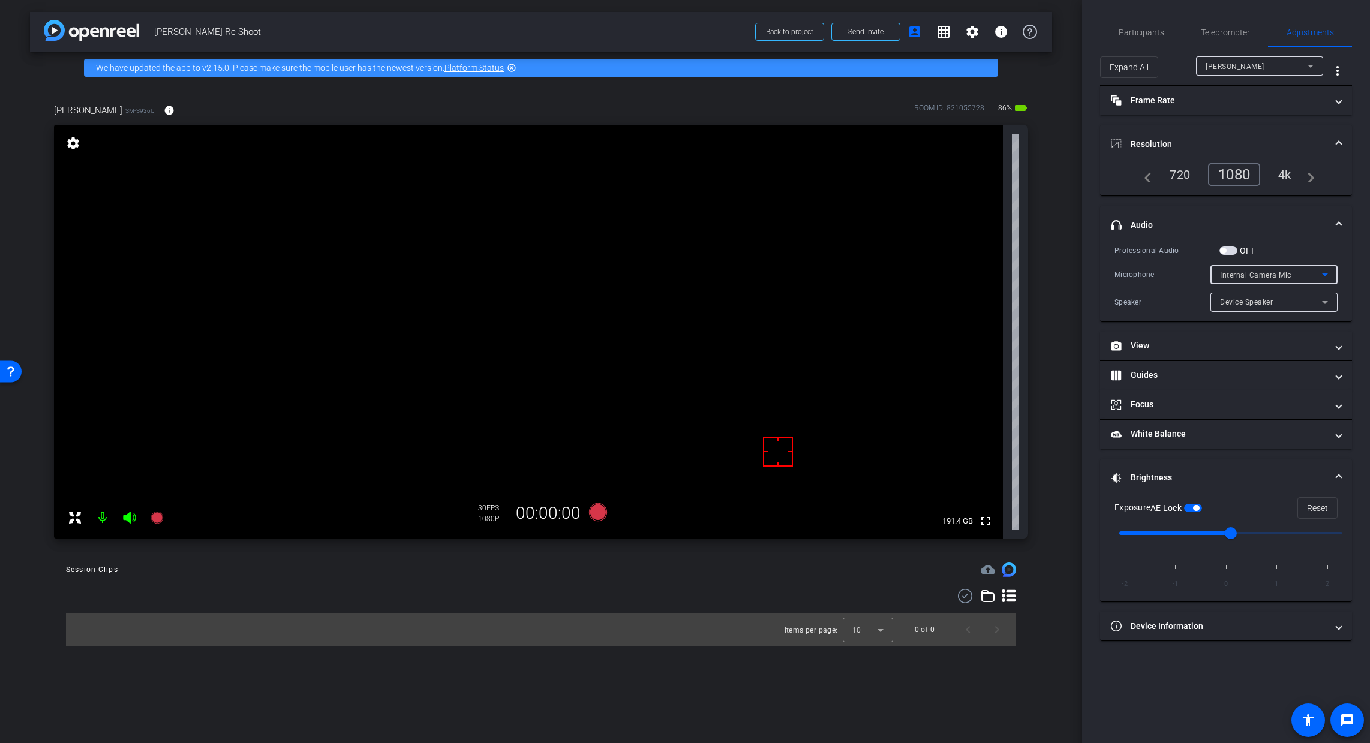
click at [1106, 274] on span "Internal Camera Mic" at bounding box center [1255, 275] width 71 height 8
click at [1106, 274] on div at bounding box center [685, 371] width 1370 height 743
click at [1106, 249] on span "button" at bounding box center [1223, 251] width 6 height 6
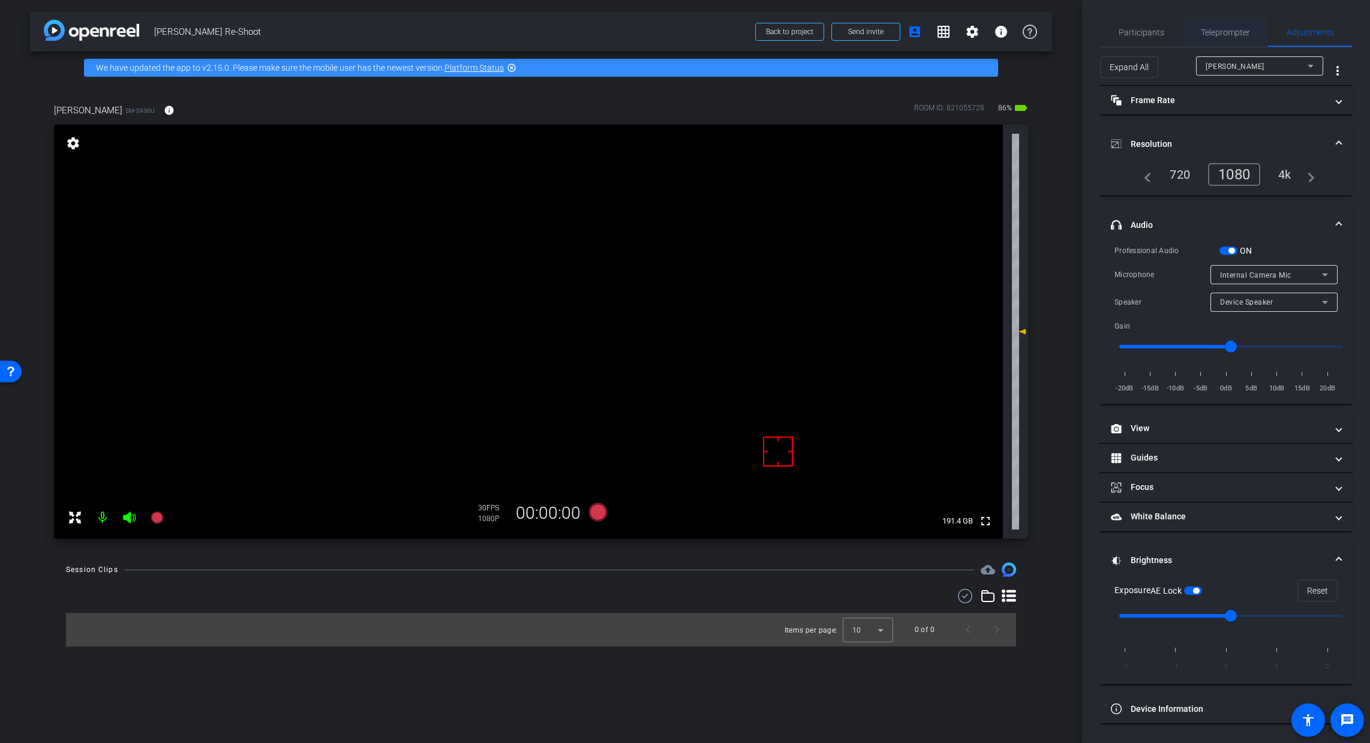
click at [1106, 28] on span "Teleprompter" at bounding box center [1225, 32] width 49 height 8
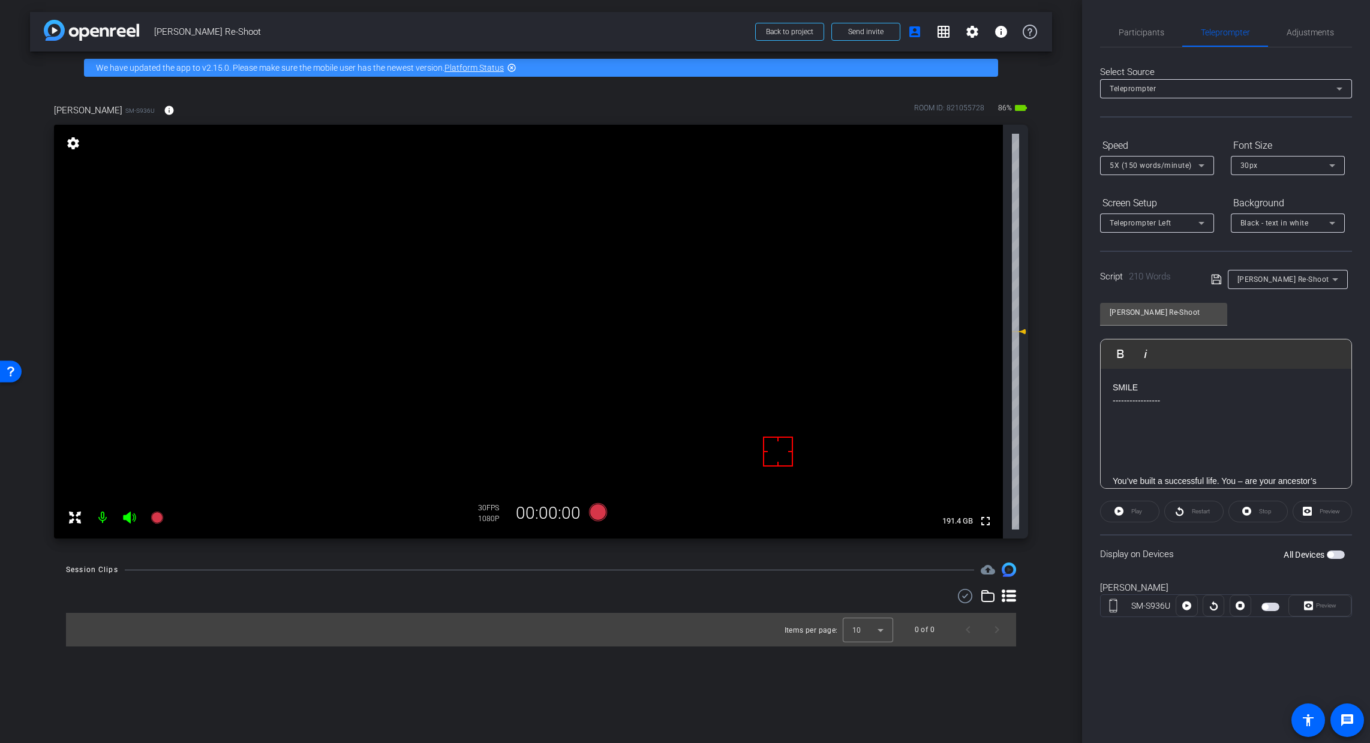
click at [1106, 557] on span "button" at bounding box center [1336, 555] width 18 height 8
click at [1106, 610] on span "Preview" at bounding box center [1324, 605] width 23 height 17
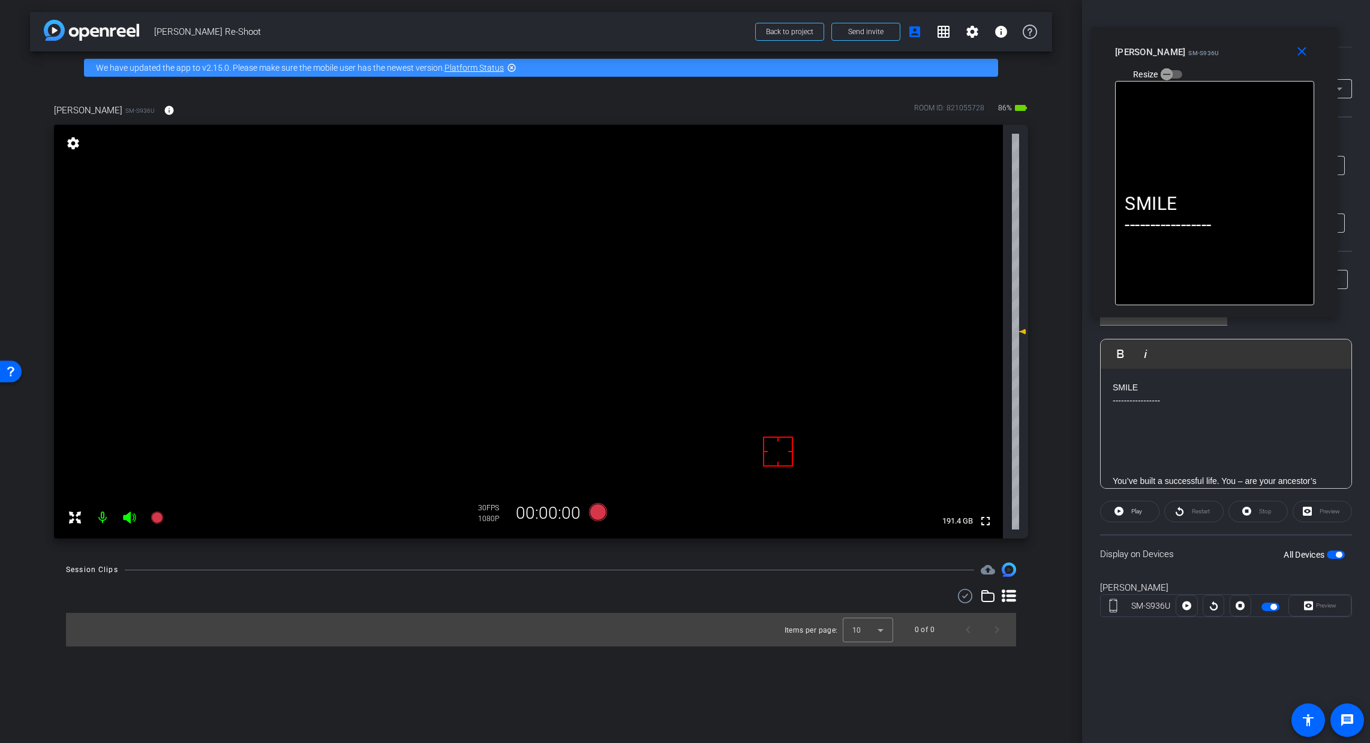
drag, startPoint x: 664, startPoint y: 267, endPoint x: 1193, endPoint y: 68, distance: 565.9
click at [1106, 68] on div "close Daphne SM-S936U Resize" at bounding box center [1214, 54] width 246 height 54
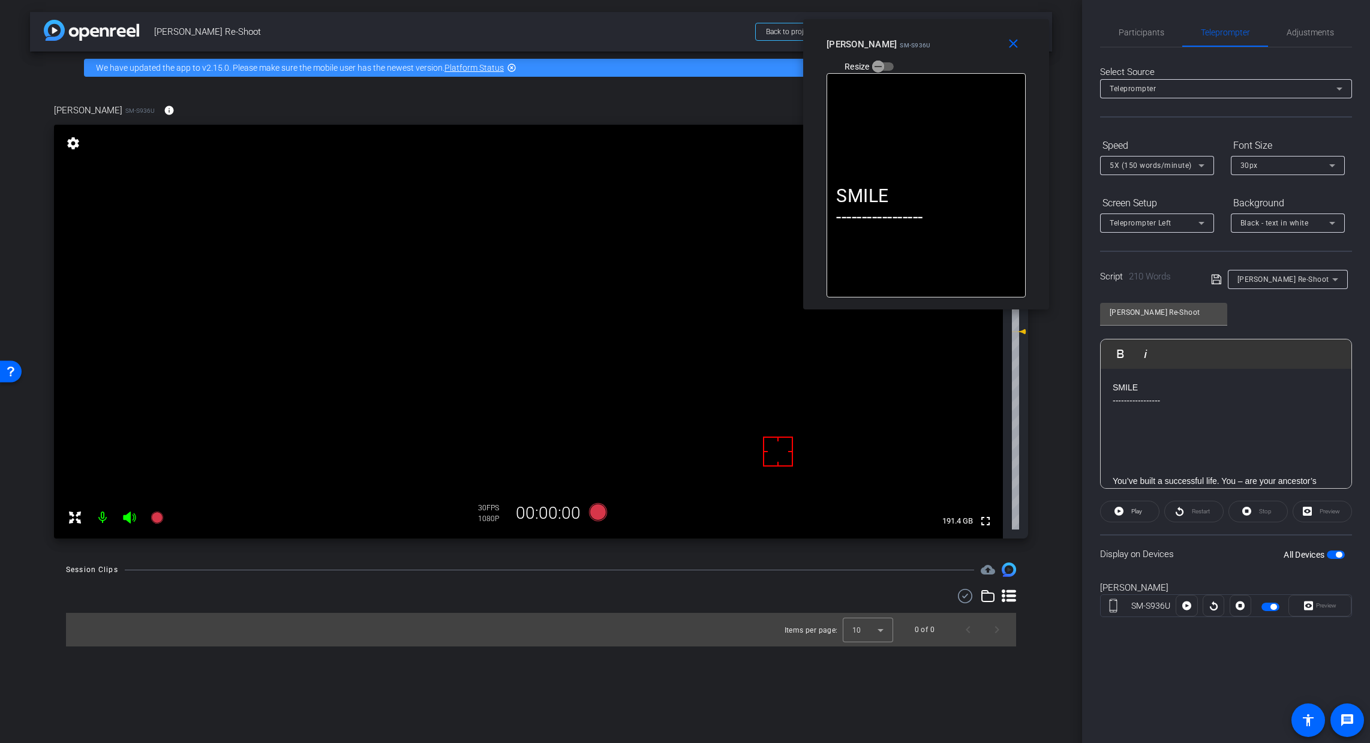
drag, startPoint x: 1276, startPoint y: 70, endPoint x: 1026, endPoint y: 61, distance: 249.6
click at [989, 62] on div "close Daphne SM-S936U Resize" at bounding box center [926, 46] width 246 height 54
click at [1106, 40] on span "Adjustments" at bounding box center [1309, 32] width 47 height 29
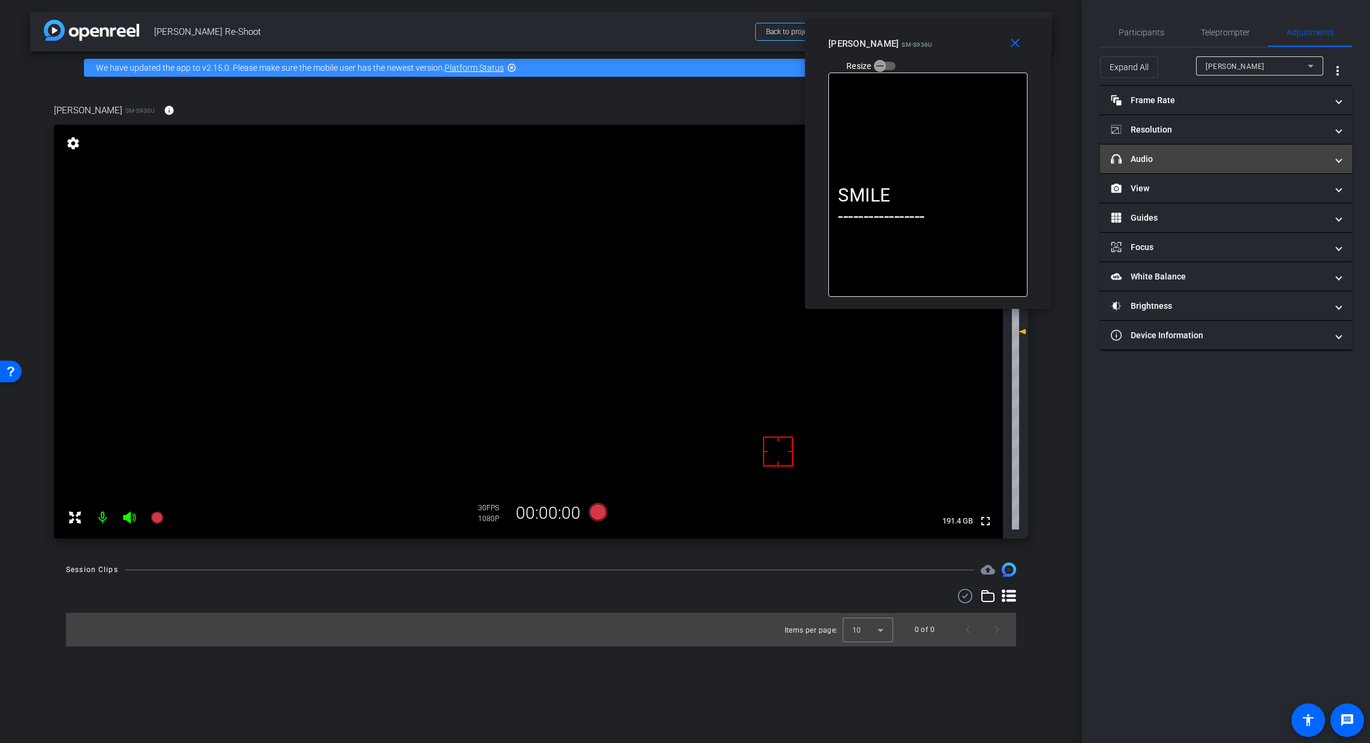
click at [1106, 159] on mat-panel-title "headphone icon Audio" at bounding box center [1219, 159] width 216 height 13
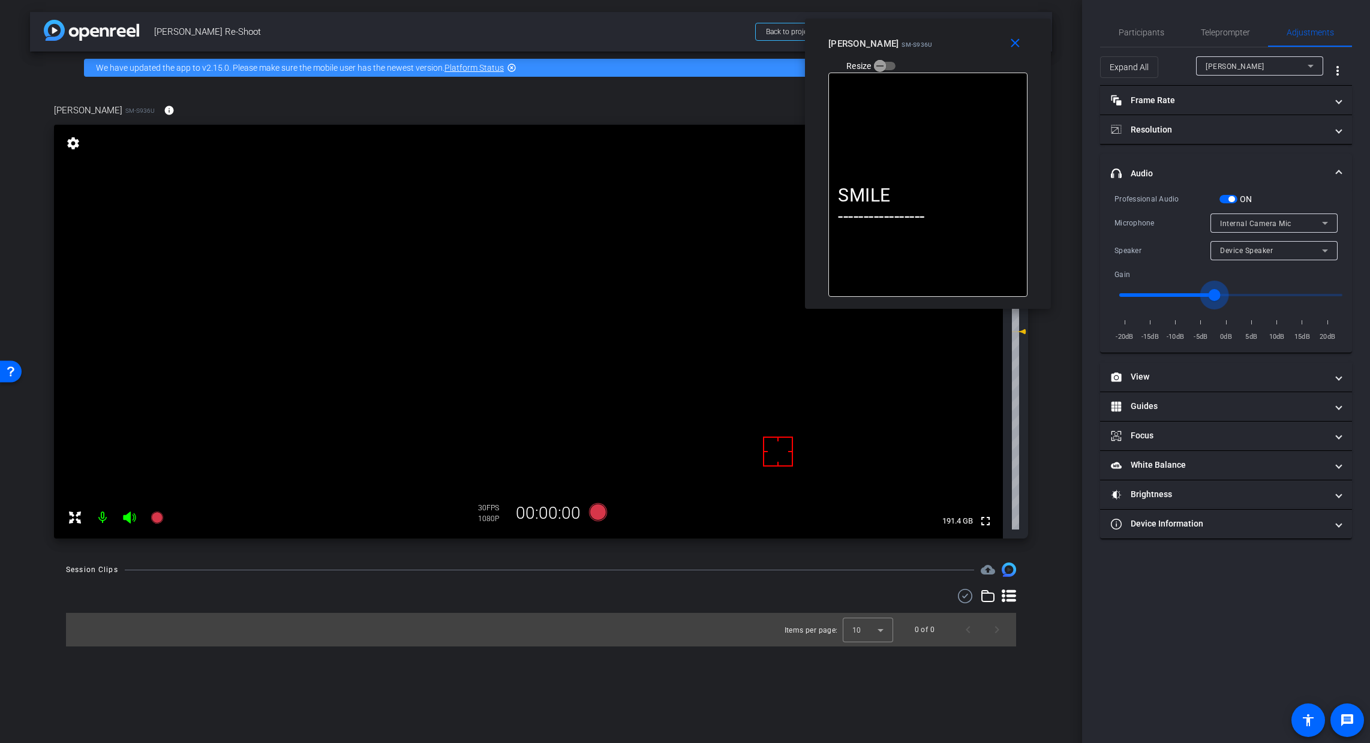
drag, startPoint x: 1232, startPoint y: 295, endPoint x: 1215, endPoint y: 302, distance: 18.8
click at [1106, 302] on input "range" at bounding box center [1230, 295] width 248 height 26
drag, startPoint x: 1214, startPoint y: 294, endPoint x: 1201, endPoint y: 300, distance: 14.5
click at [1106, 300] on input "range" at bounding box center [1230, 295] width 248 height 26
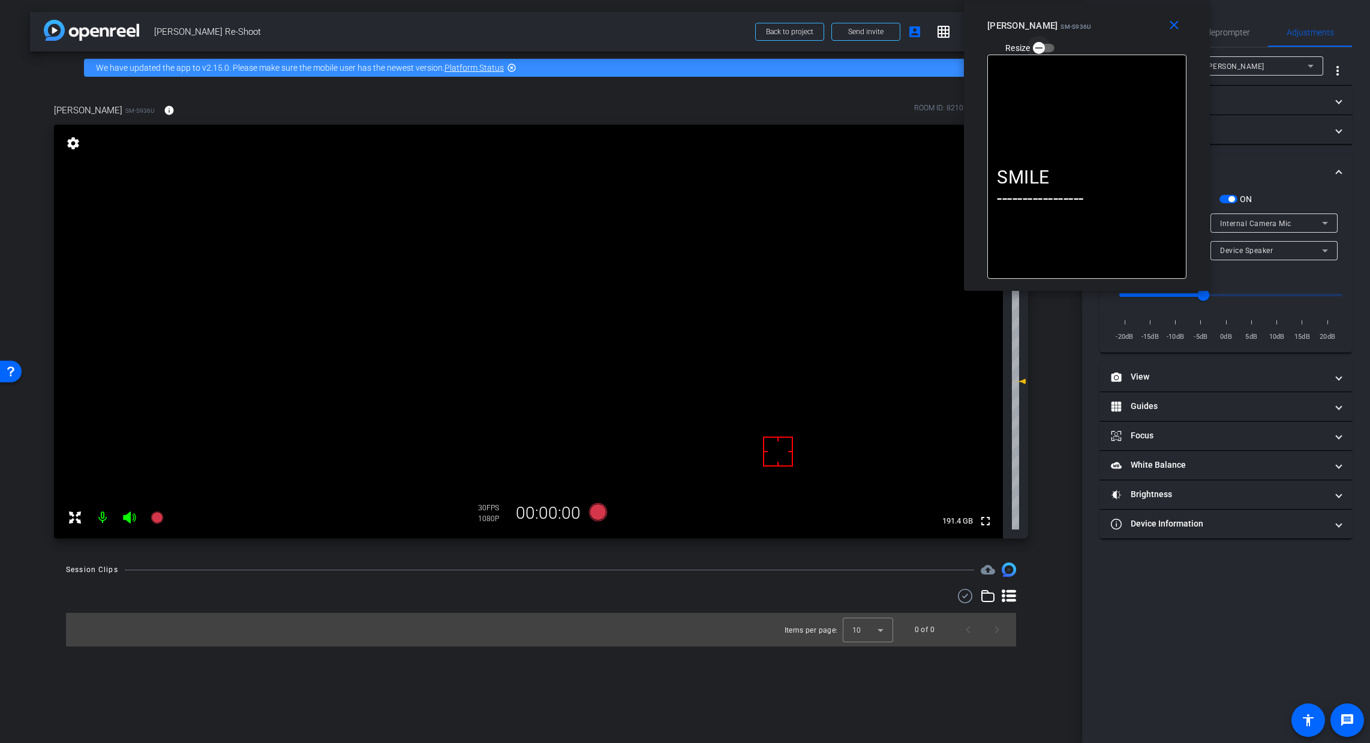
drag, startPoint x: 971, startPoint y: 60, endPoint x: 1130, endPoint y: 25, distance: 162.7
click at [1106, 25] on div "close Daphne SM-S936U Resize" at bounding box center [1087, 28] width 246 height 54
type input "-6"
click at [1106, 302] on input "range" at bounding box center [1230, 295] width 248 height 26
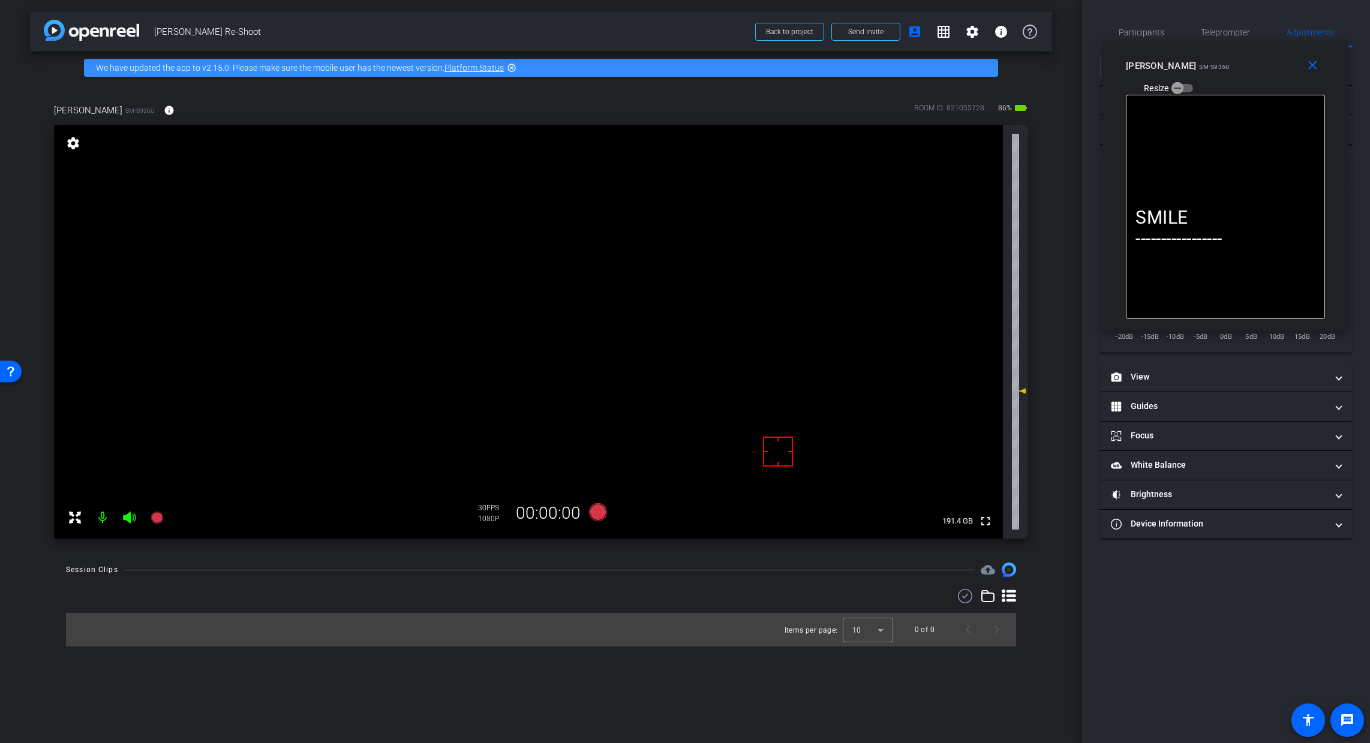
drag, startPoint x: 1150, startPoint y: 41, endPoint x: 1288, endPoint y: 81, distance: 144.2
click at [1106, 81] on div "close Daphne SM-S936U Resize" at bounding box center [1225, 68] width 246 height 54
click at [1106, 31] on span "Teleprompter" at bounding box center [1225, 32] width 49 height 8
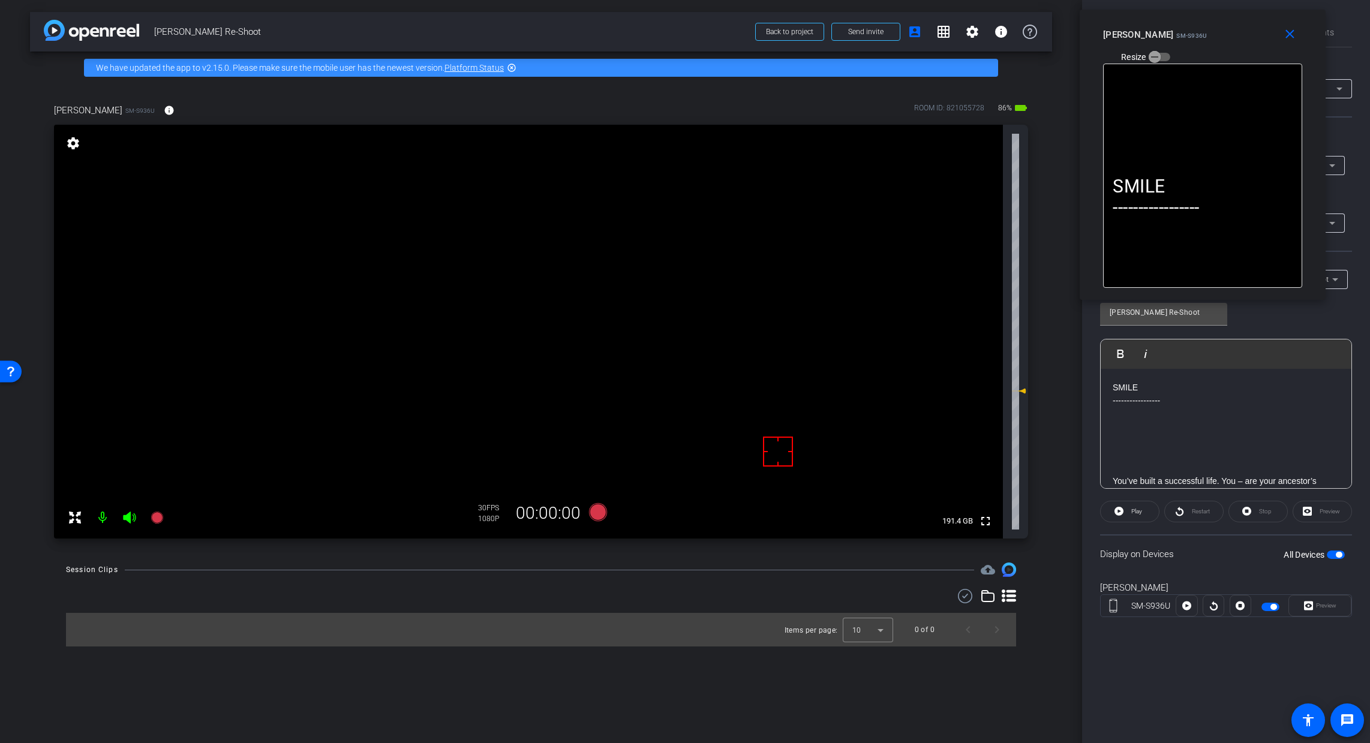
drag, startPoint x: 1214, startPoint y: 50, endPoint x: 1180, endPoint y: 26, distance: 41.6
click at [1106, 47] on mat-slide-toggle "Resize" at bounding box center [1136, 56] width 67 height 19
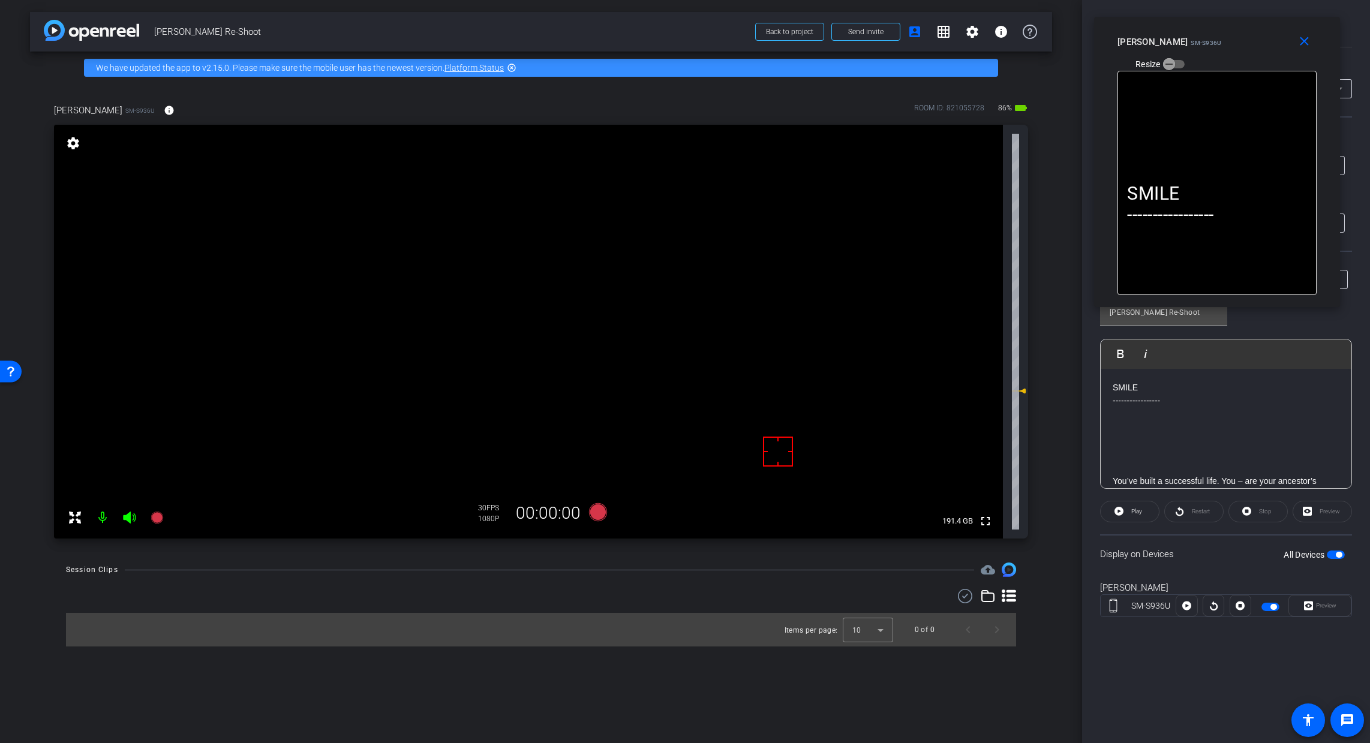
drag, startPoint x: 1178, startPoint y: 19, endPoint x: 1192, endPoint y: 26, distance: 16.1
click at [1106, 26] on div "close Daphne SM-S936U Resize" at bounding box center [1217, 44] width 246 height 54
click at [605, 510] on icon at bounding box center [598, 512] width 18 height 18
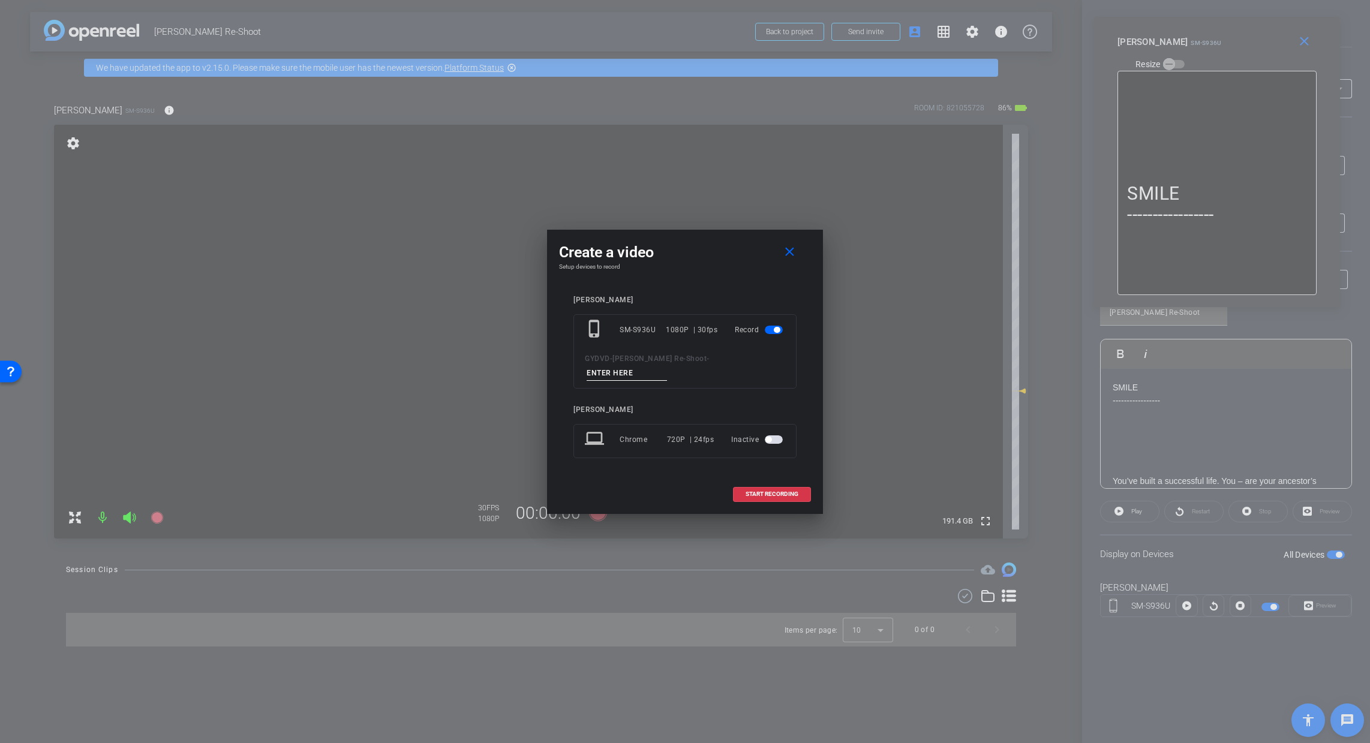
click at [658, 371] on input at bounding box center [627, 373] width 80 height 15
type input "Mic Test"
click at [778, 495] on span "START RECORDING" at bounding box center [771, 494] width 53 height 6
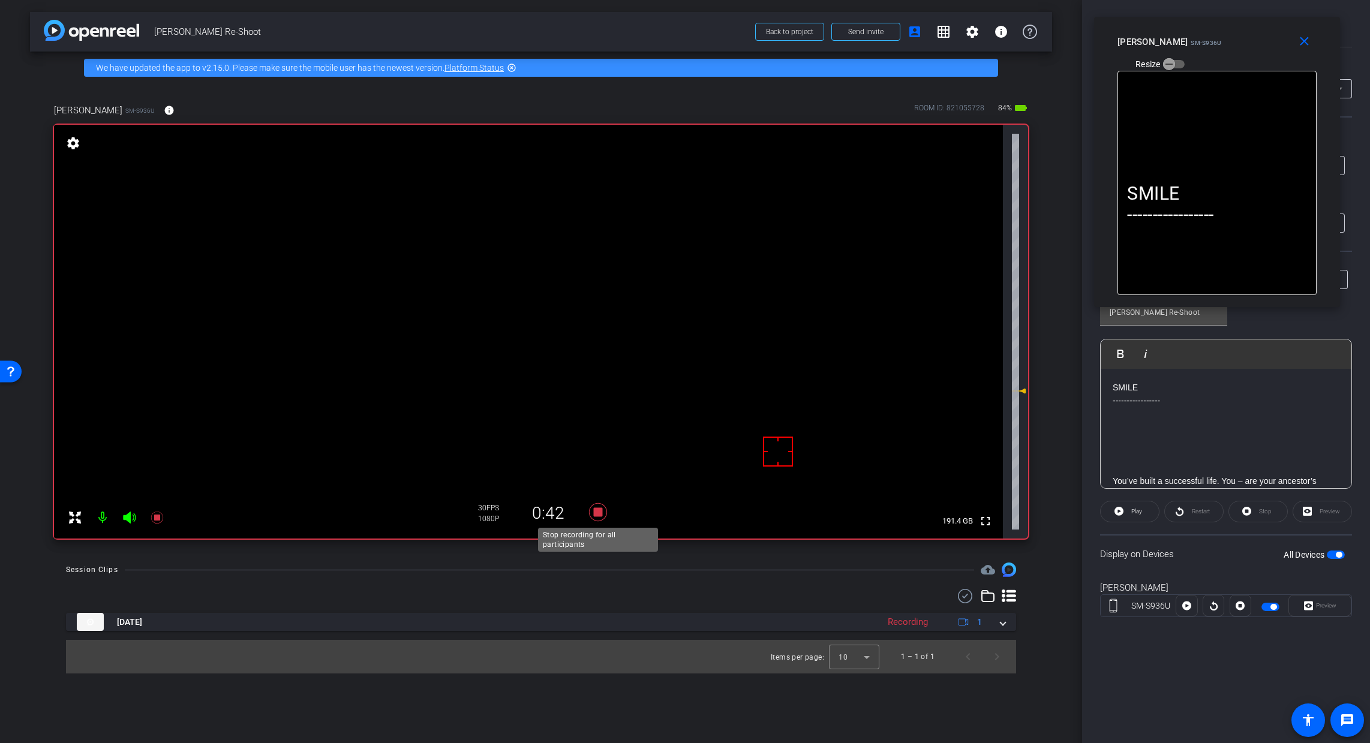
click at [595, 510] on icon at bounding box center [598, 512] width 18 height 18
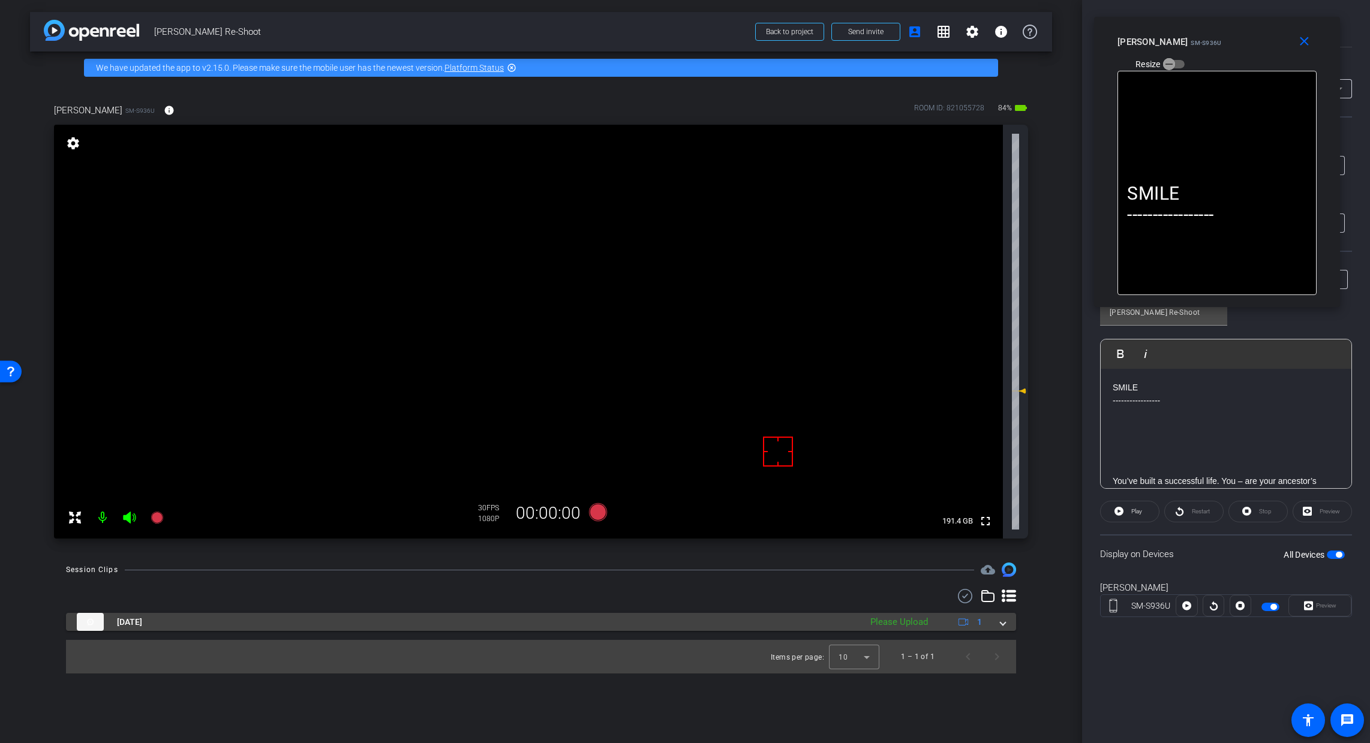
click at [1007, 625] on mat-expansion-panel-header "Aug 22, 2025 Please Upload 1" at bounding box center [541, 622] width 950 height 18
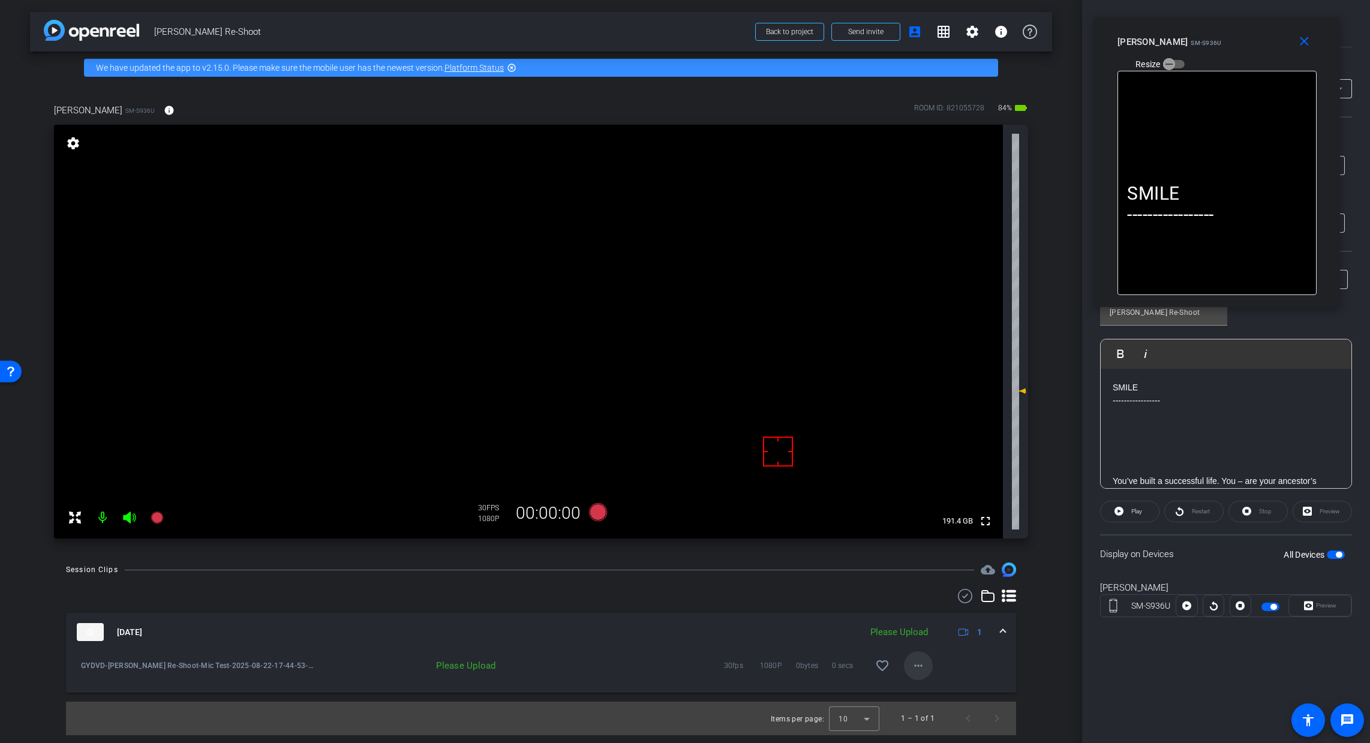
click at [925, 667] on span at bounding box center [918, 665] width 29 height 29
click at [952, 693] on span "Upload" at bounding box center [937, 691] width 48 height 14
click at [1005, 636] on mat-expansion-panel-header "Aug 22, 2025 Uploading 1" at bounding box center [541, 632] width 950 height 38
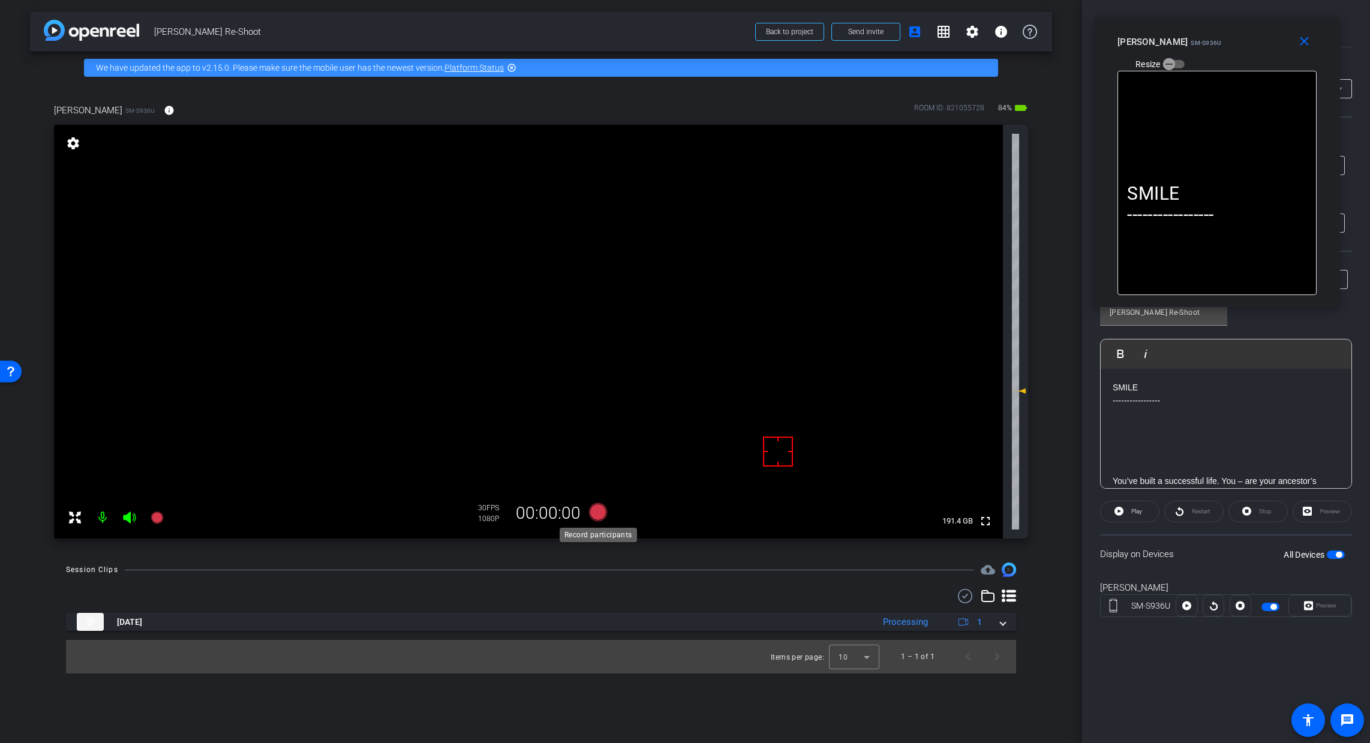
click at [598, 510] on icon at bounding box center [598, 512] width 18 height 18
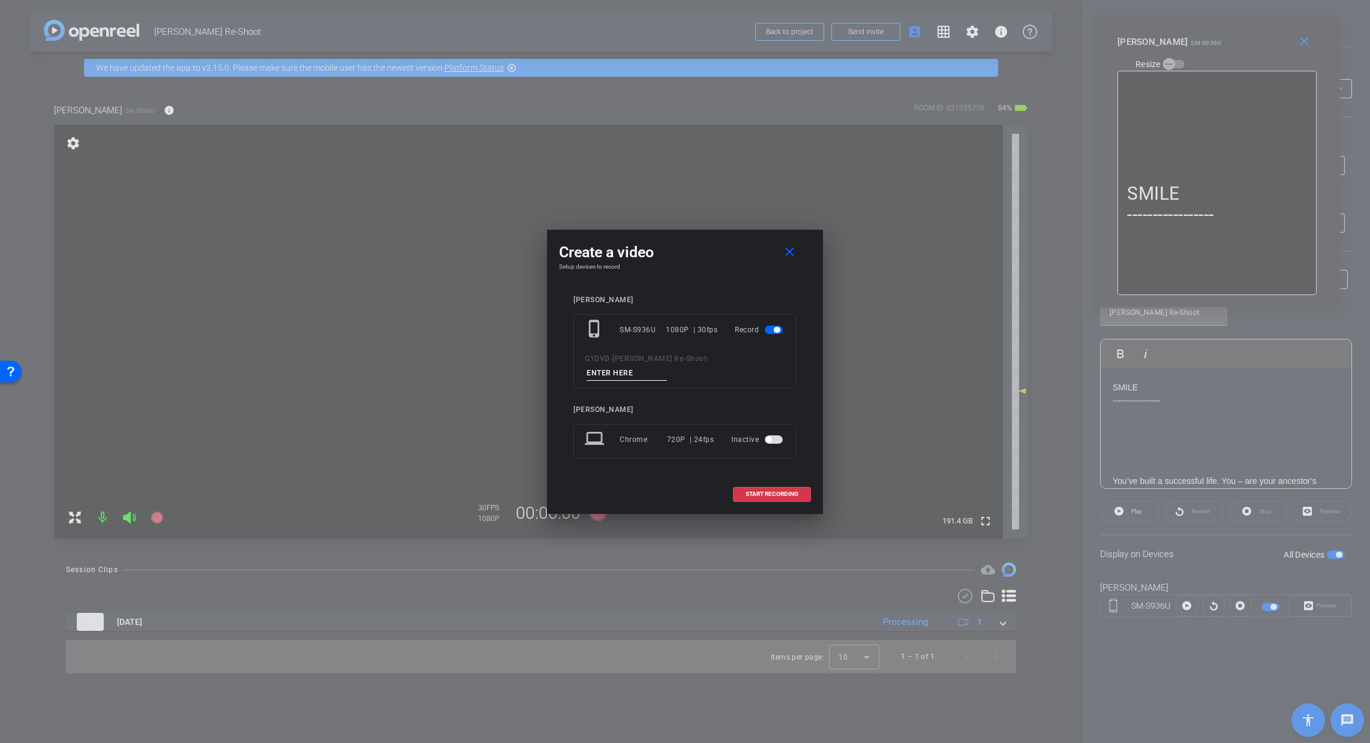
click at [627, 369] on input at bounding box center [627, 373] width 80 height 15
click at [615, 373] on input "Tk_1_Daphne" at bounding box center [627, 373] width 80 height 15
type input "Tk_1_Daphne"
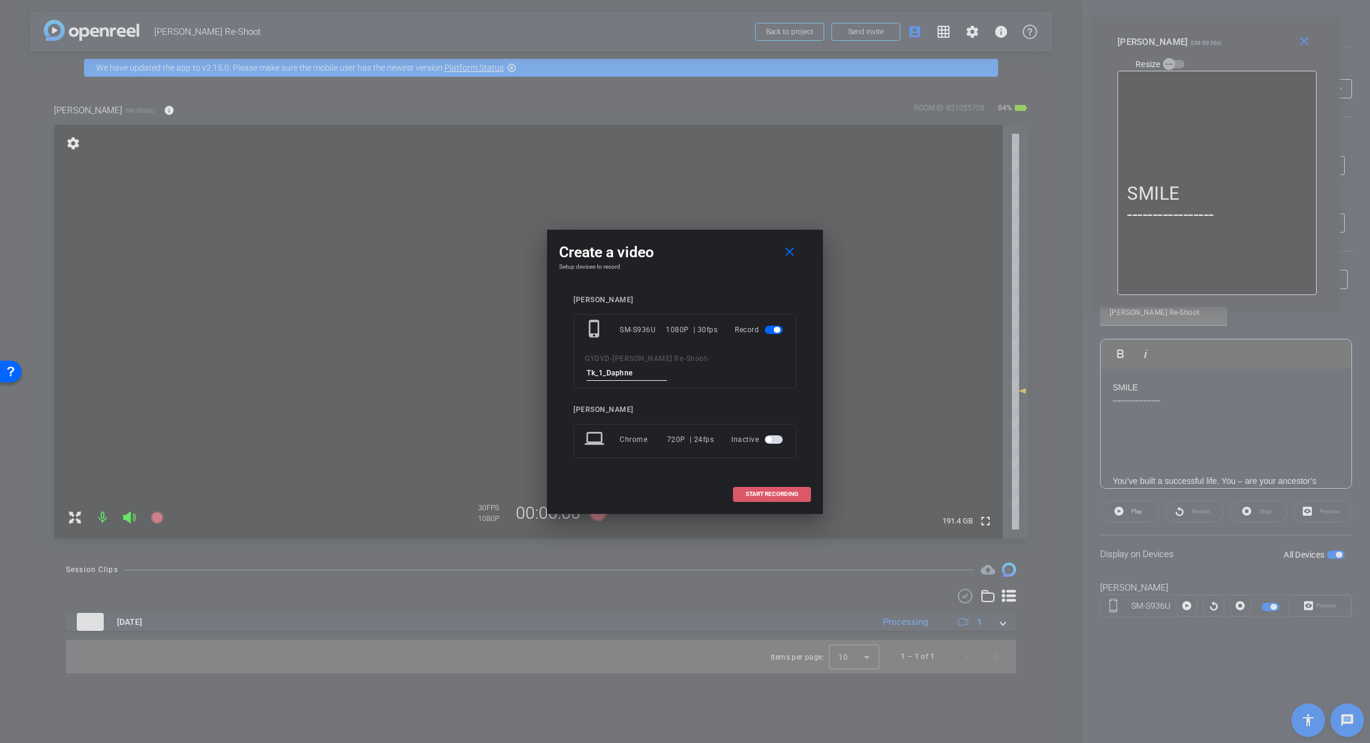
click at [765, 491] on span "START RECORDING" at bounding box center [771, 494] width 53 height 6
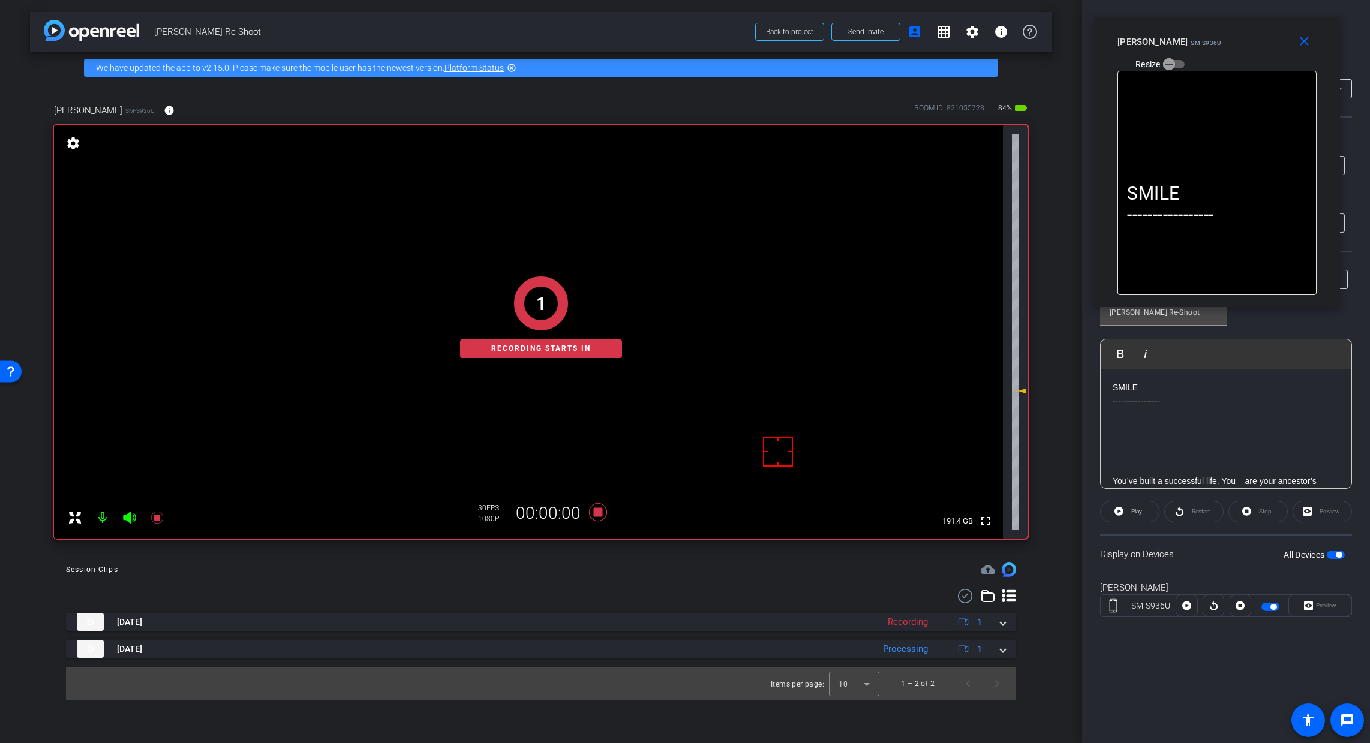
click at [127, 519] on div "1 Recording starts in" at bounding box center [541, 317] width 974 height 443
click at [1106, 516] on span "Play" at bounding box center [1135, 511] width 14 height 17
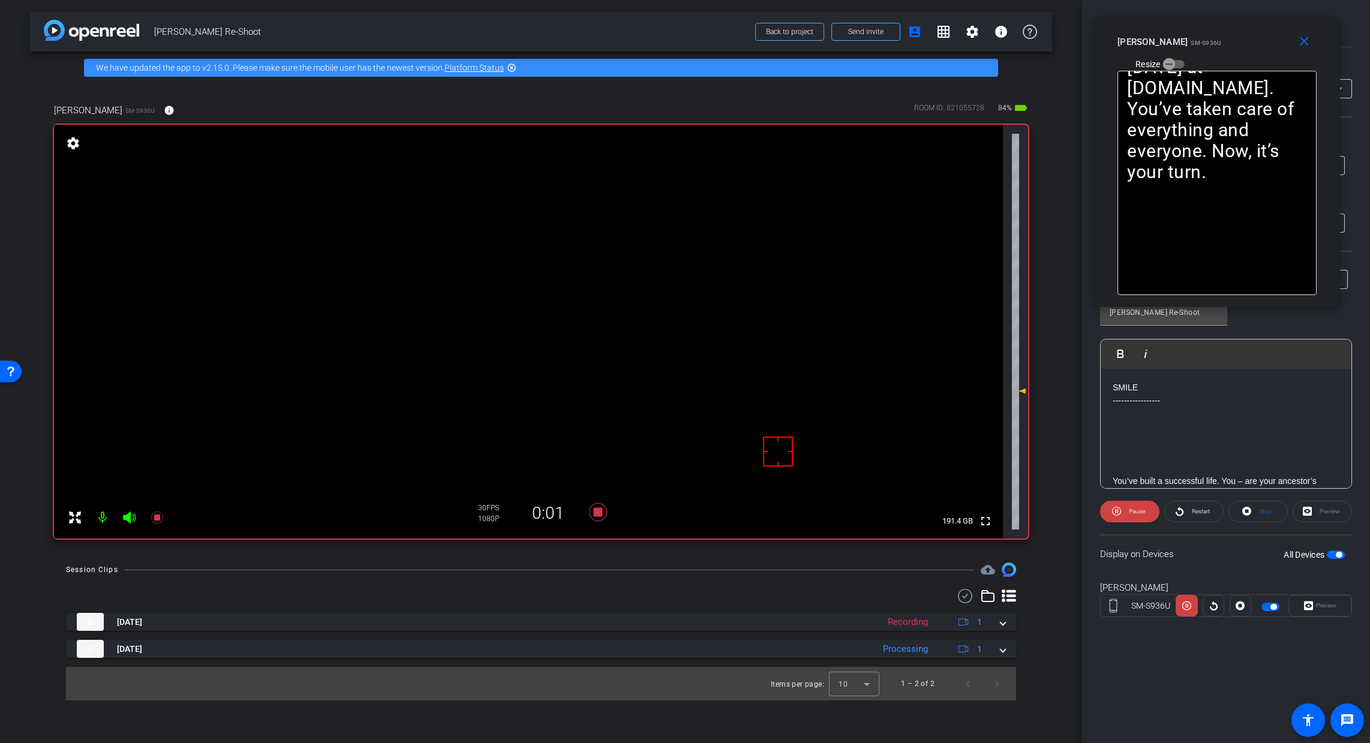
click at [129, 519] on icon at bounding box center [129, 518] width 13 height 12
click at [1106, 519] on span "Pause" at bounding box center [1135, 511] width 19 height 17
click at [1106, 519] on span "Play" at bounding box center [1135, 511] width 14 height 17
click at [1106, 519] on span "Pause" at bounding box center [1135, 511] width 19 height 17
click at [1106, 519] on span "Play" at bounding box center [1135, 511] width 14 height 17
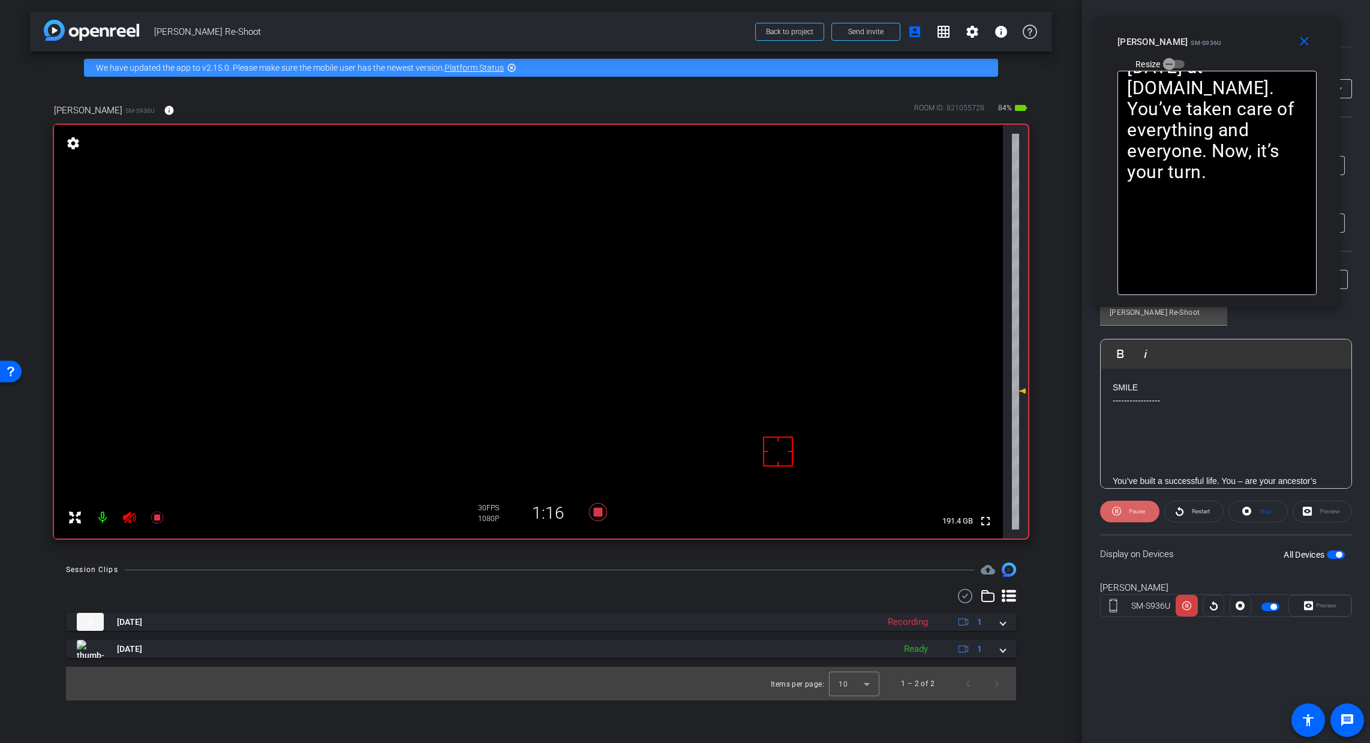
click at [1106, 520] on span at bounding box center [1129, 511] width 59 height 29
click at [1106, 520] on span at bounding box center [1129, 511] width 58 height 29
click at [1106, 522] on openreel-capture-teleprompter "Speed 5X (150 words/minute) Font Size 30px Screen Setup Teleprompter Left Backg…" at bounding box center [1226, 387] width 252 height 503
click at [1106, 519] on span "Pause" at bounding box center [1135, 511] width 19 height 17
click at [598, 512] on icon at bounding box center [598, 512] width 18 height 18
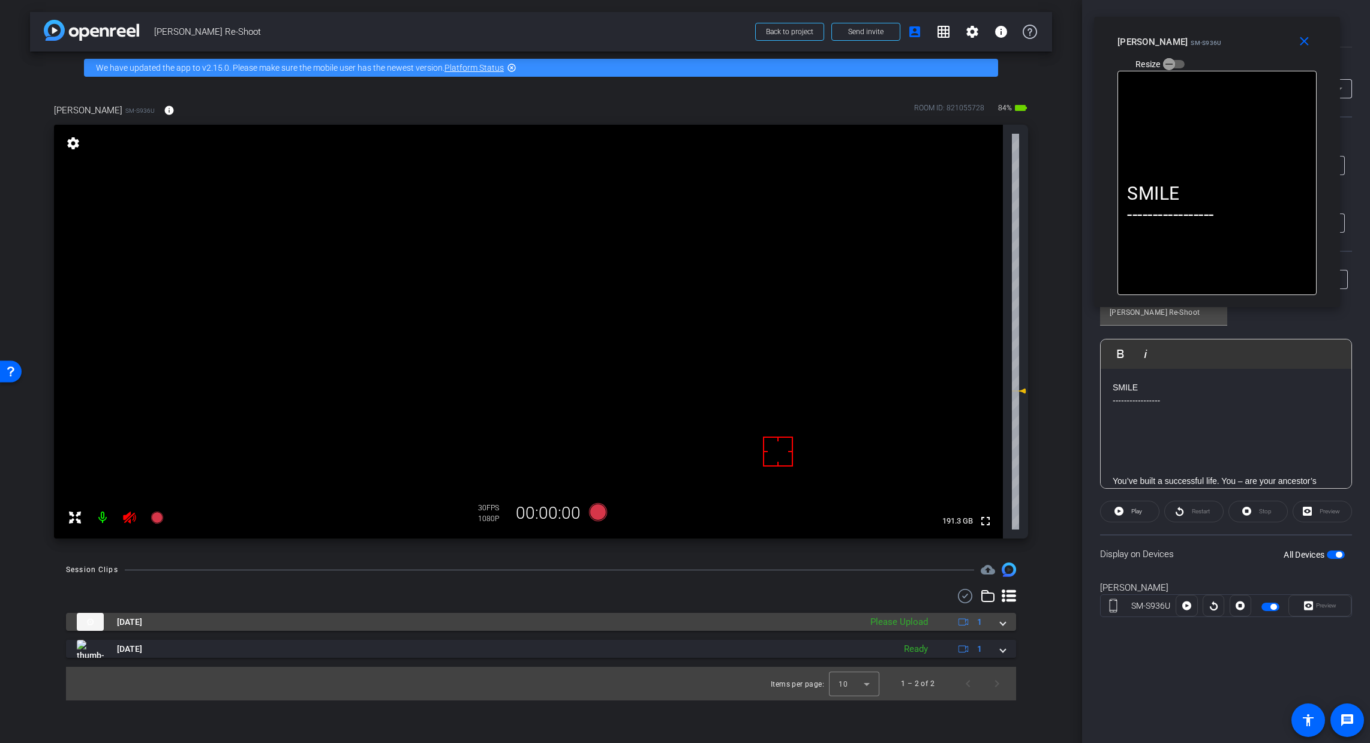
click at [1004, 622] on span at bounding box center [1002, 622] width 5 height 13
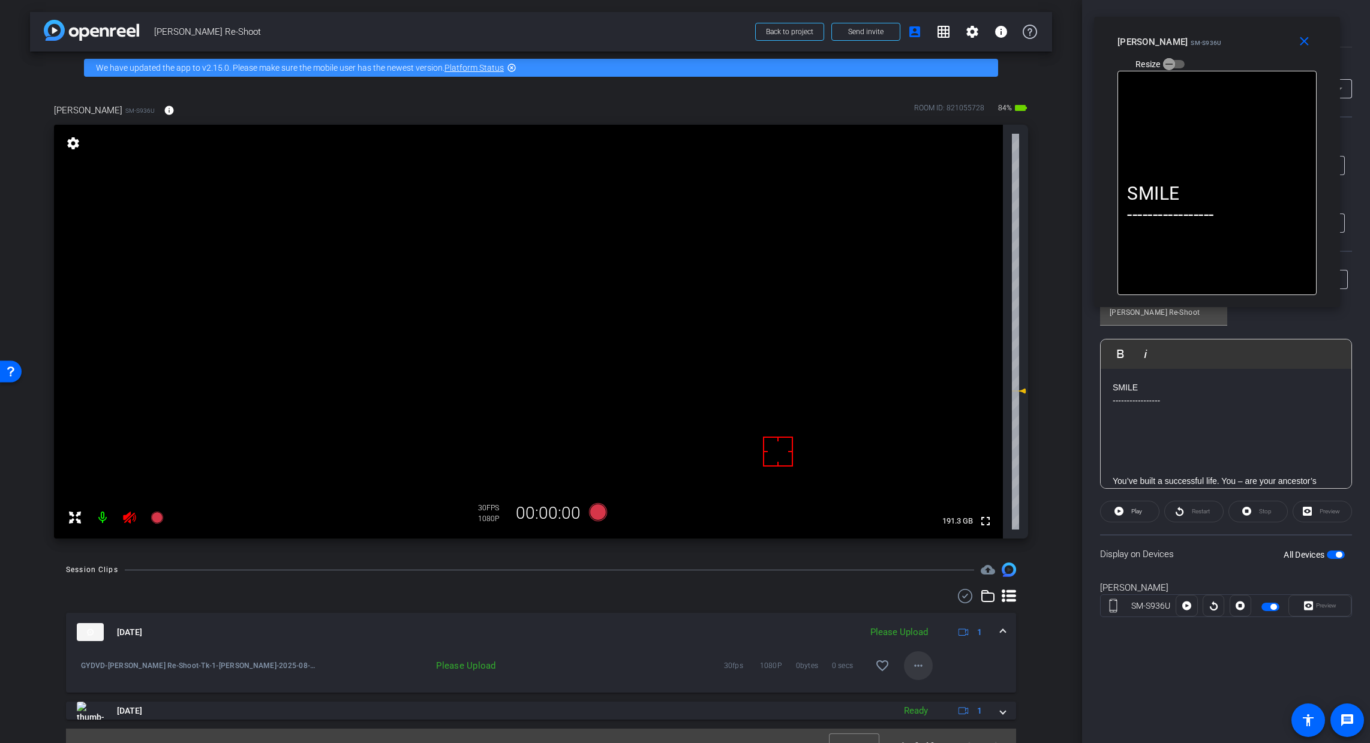
click at [904, 669] on span at bounding box center [918, 665] width 29 height 29
click at [944, 694] on span "Upload" at bounding box center [931, 691] width 48 height 14
click at [992, 631] on div "Aug 22, 2025 Uploading 1" at bounding box center [539, 632] width 924 height 18
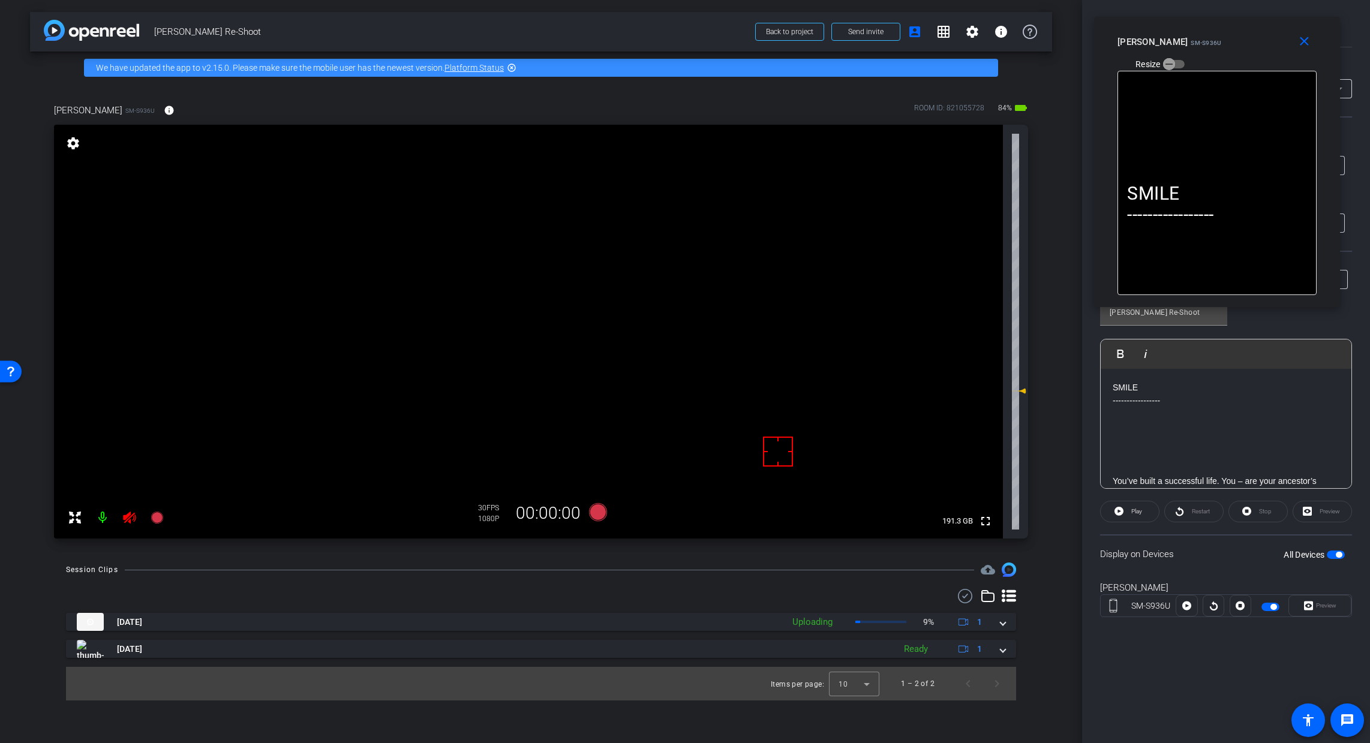
click at [129, 518] on icon at bounding box center [129, 518] width 13 height 12
click at [605, 512] on icon at bounding box center [598, 512] width 18 height 18
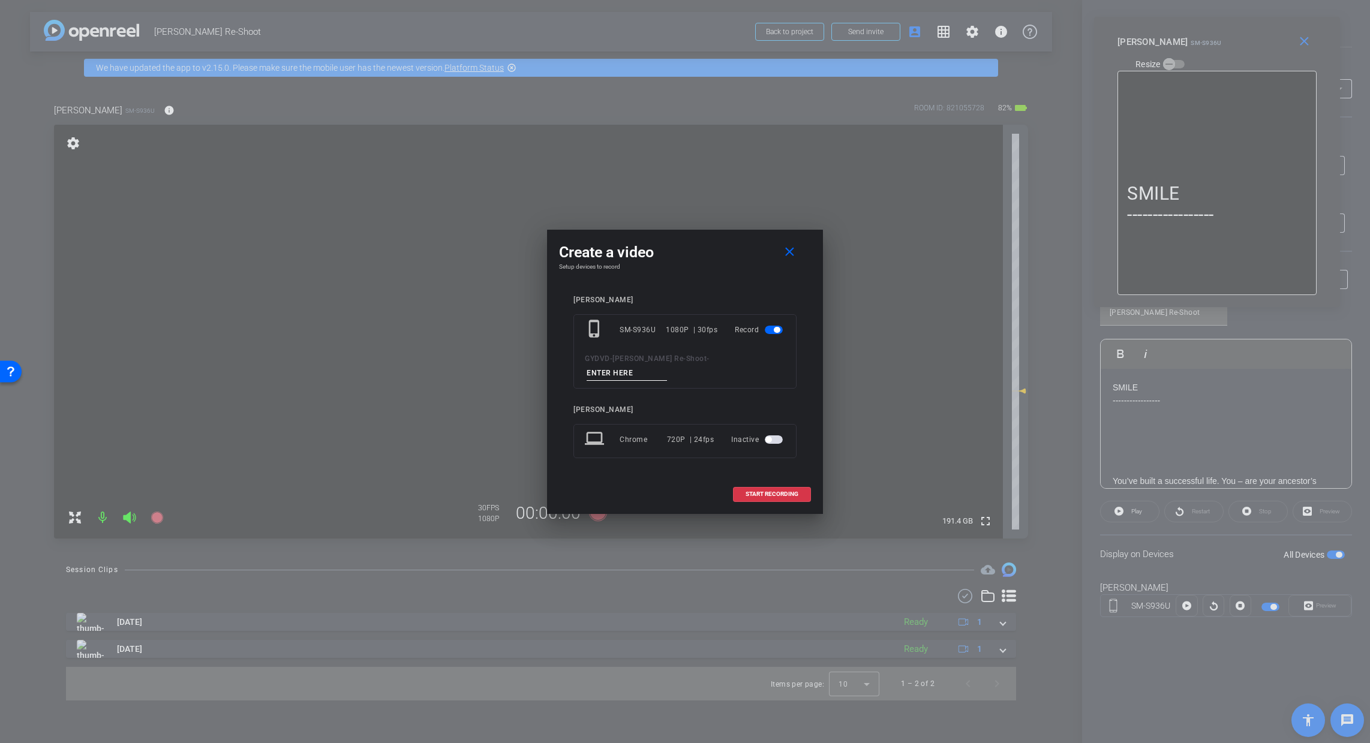
click at [638, 373] on input at bounding box center [627, 373] width 80 height 15
paste input "Tk_1_Daphne"
click at [602, 370] on input "Tk_1_Daphne" at bounding box center [627, 373] width 80 height 15
type input "Tk_2_Daphne"
click at [769, 501] on span at bounding box center [771, 494] width 77 height 29
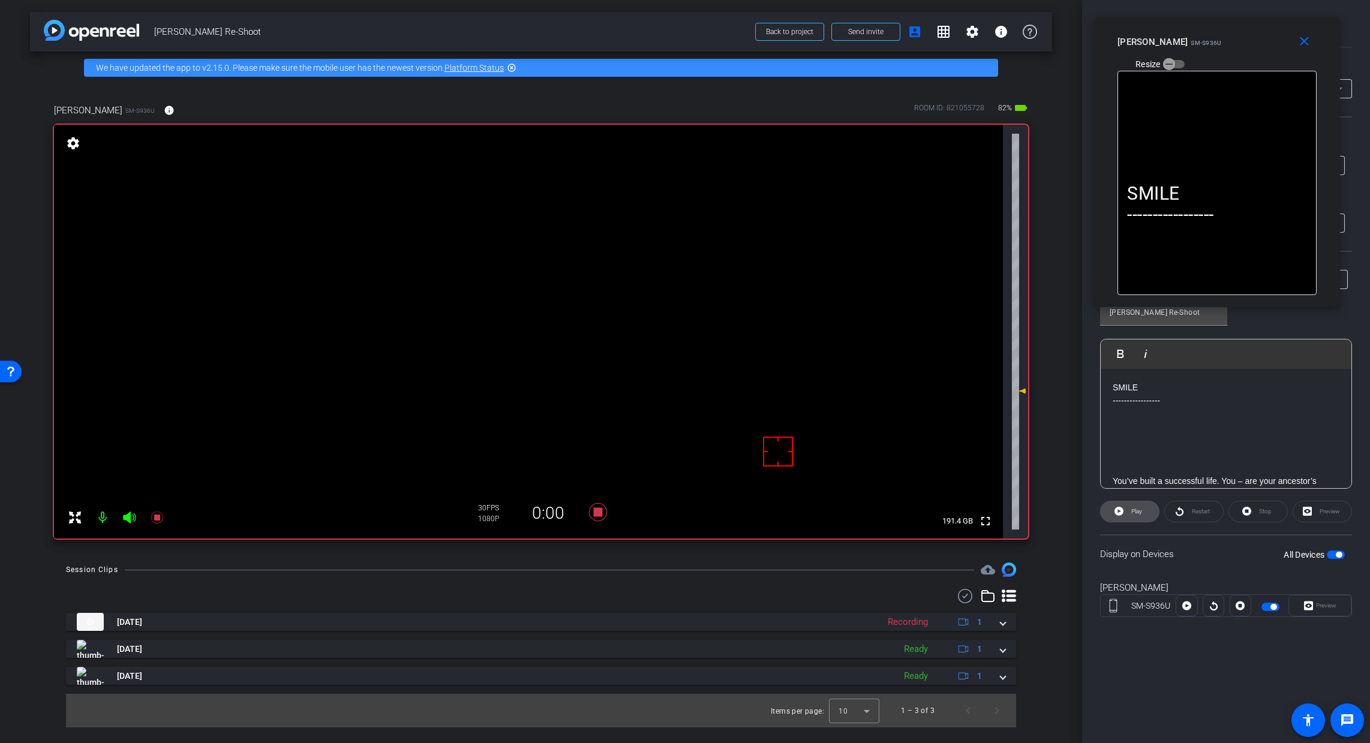
click at [1106, 518] on span "Play" at bounding box center [1135, 511] width 14 height 17
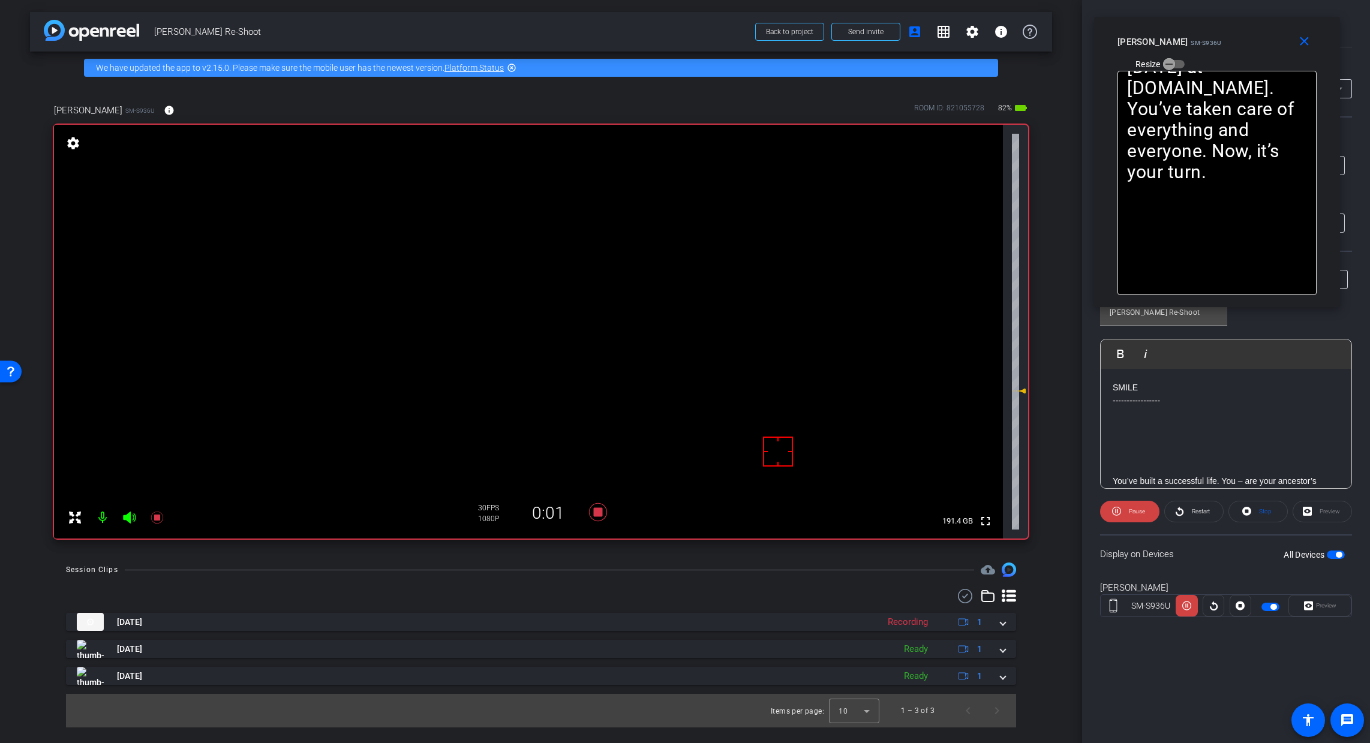
click at [125, 514] on icon at bounding box center [129, 517] width 14 height 14
click at [1106, 514] on span "Pause" at bounding box center [1137, 511] width 16 height 7
click at [1106, 516] on span "Play" at bounding box center [1135, 511] width 14 height 17
click at [1106, 516] on span "Pause" at bounding box center [1135, 511] width 19 height 17
click at [1106, 512] on span "Play" at bounding box center [1135, 511] width 14 height 17
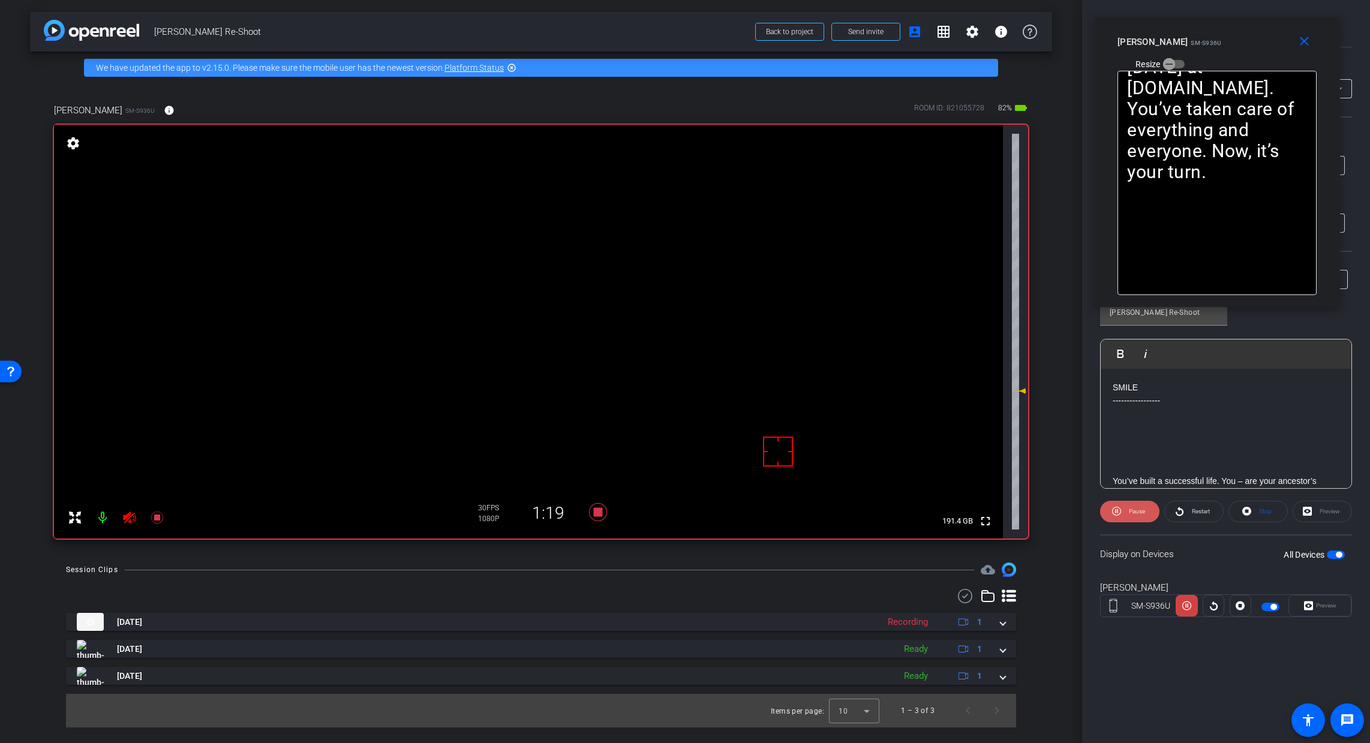
click at [1106, 512] on span "Pause" at bounding box center [1137, 511] width 16 height 7
click at [1106, 512] on span "Play" at bounding box center [1135, 511] width 14 height 17
click at [1106, 512] on span "Pause" at bounding box center [1137, 511] width 16 height 7
click at [1106, 512] on span "Play" at bounding box center [1135, 511] width 14 height 17
click at [1106, 510] on span "Play" at bounding box center [1136, 511] width 11 height 7
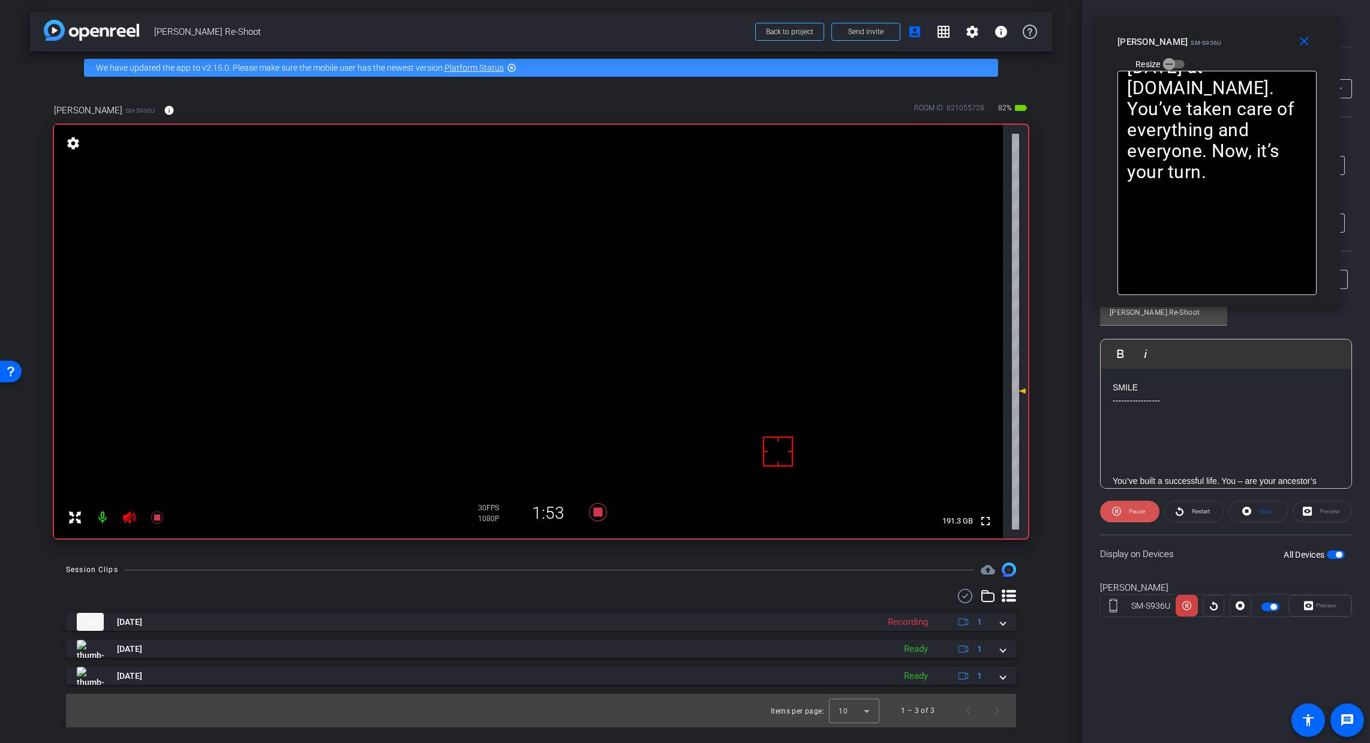
click at [1106, 508] on icon at bounding box center [1116, 511] width 9 height 9
click at [597, 511] on icon at bounding box center [598, 512] width 18 height 18
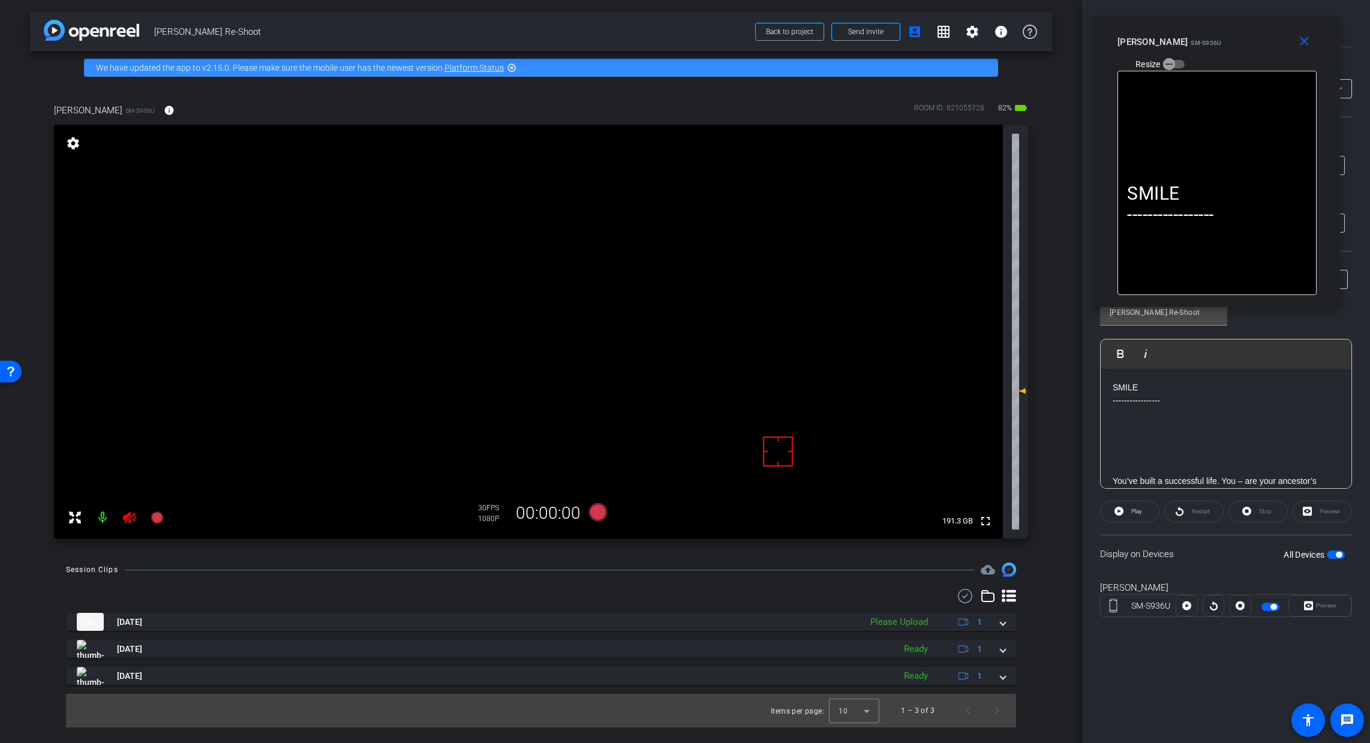
click at [133, 518] on icon at bounding box center [129, 517] width 14 height 14
click at [998, 622] on div "Aug 22, 2025 Please Upload 1" at bounding box center [539, 622] width 924 height 18
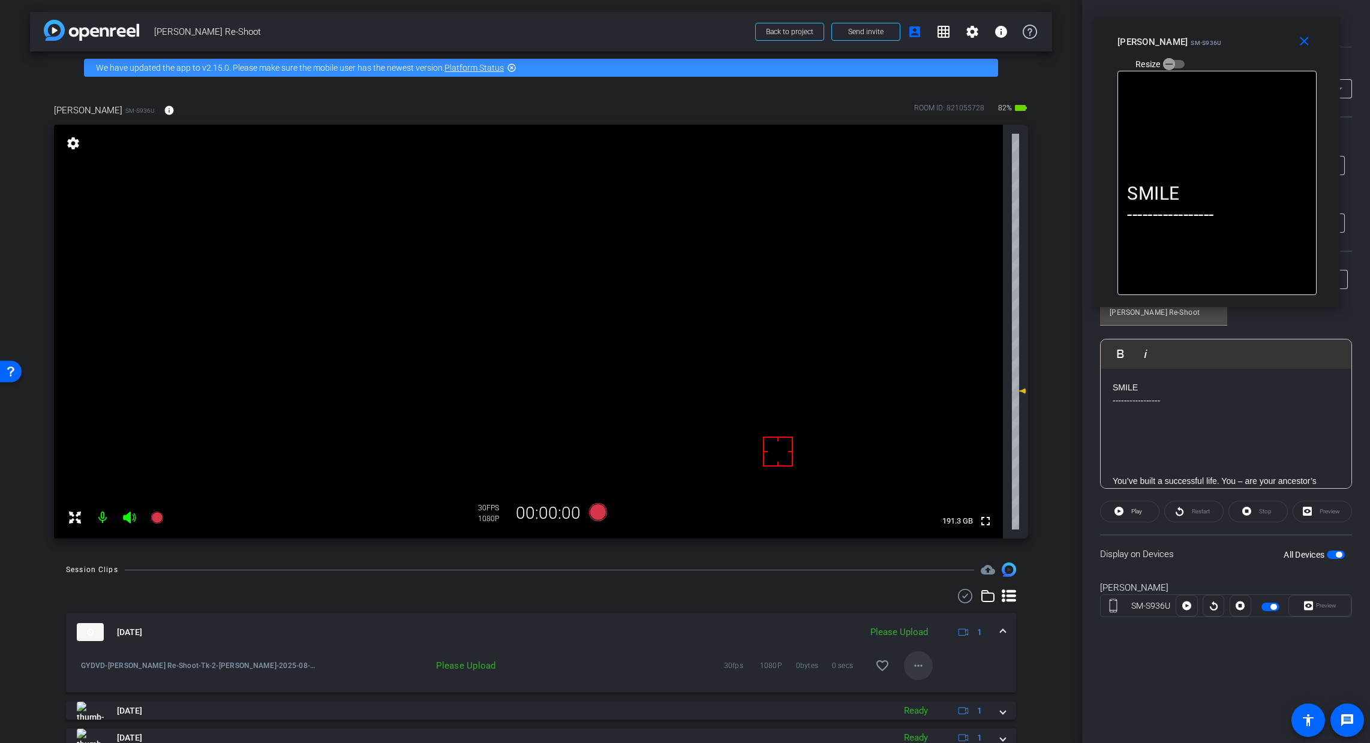
click at [911, 663] on mat-icon "more_horiz" at bounding box center [918, 665] width 14 height 14
click at [939, 690] on span "Upload" at bounding box center [931, 691] width 48 height 14
click at [998, 625] on mat-expansion-panel-header "Aug 22, 2025 Uploading 4% 1" at bounding box center [541, 632] width 950 height 38
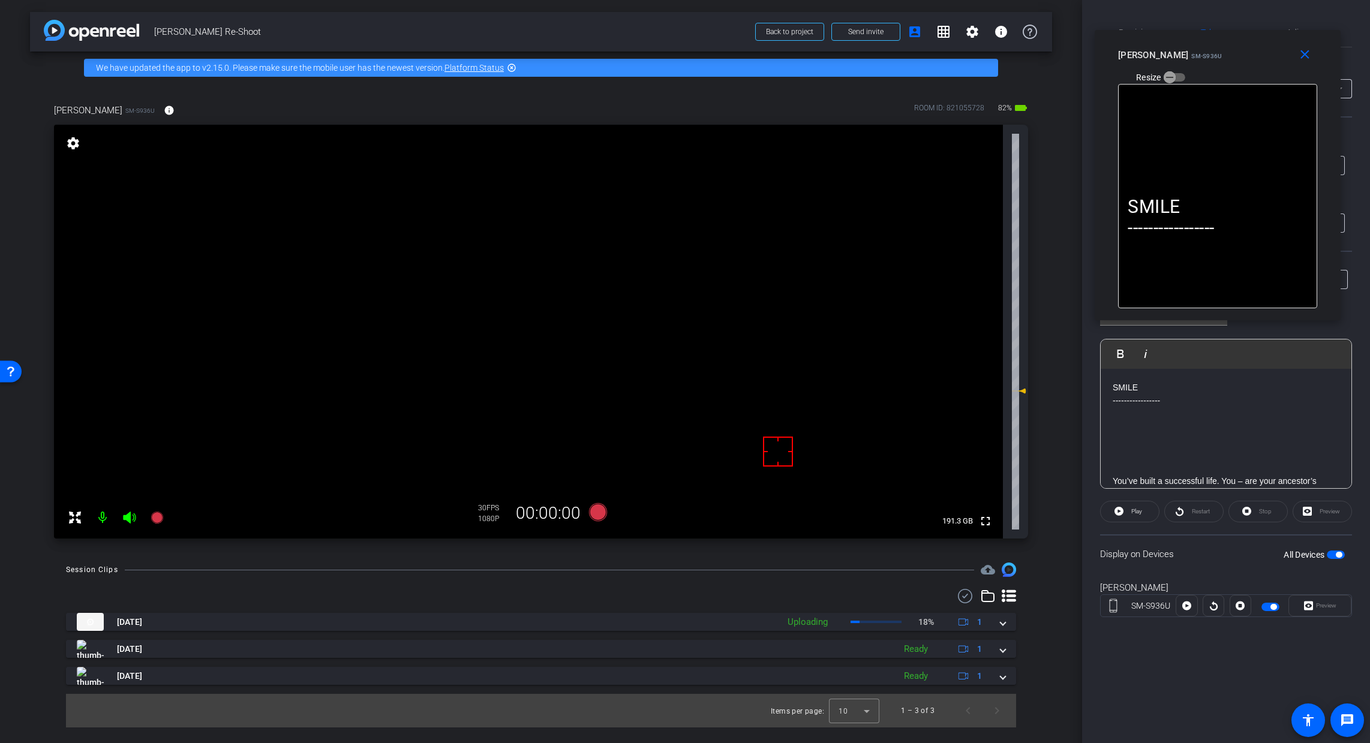
drag, startPoint x: 1276, startPoint y: 49, endPoint x: 1276, endPoint y: 62, distance: 13.2
click at [1106, 62] on div "Daphne SM-S936U Resize" at bounding box center [1222, 65] width 208 height 43
click at [598, 516] on icon at bounding box center [598, 512] width 18 height 18
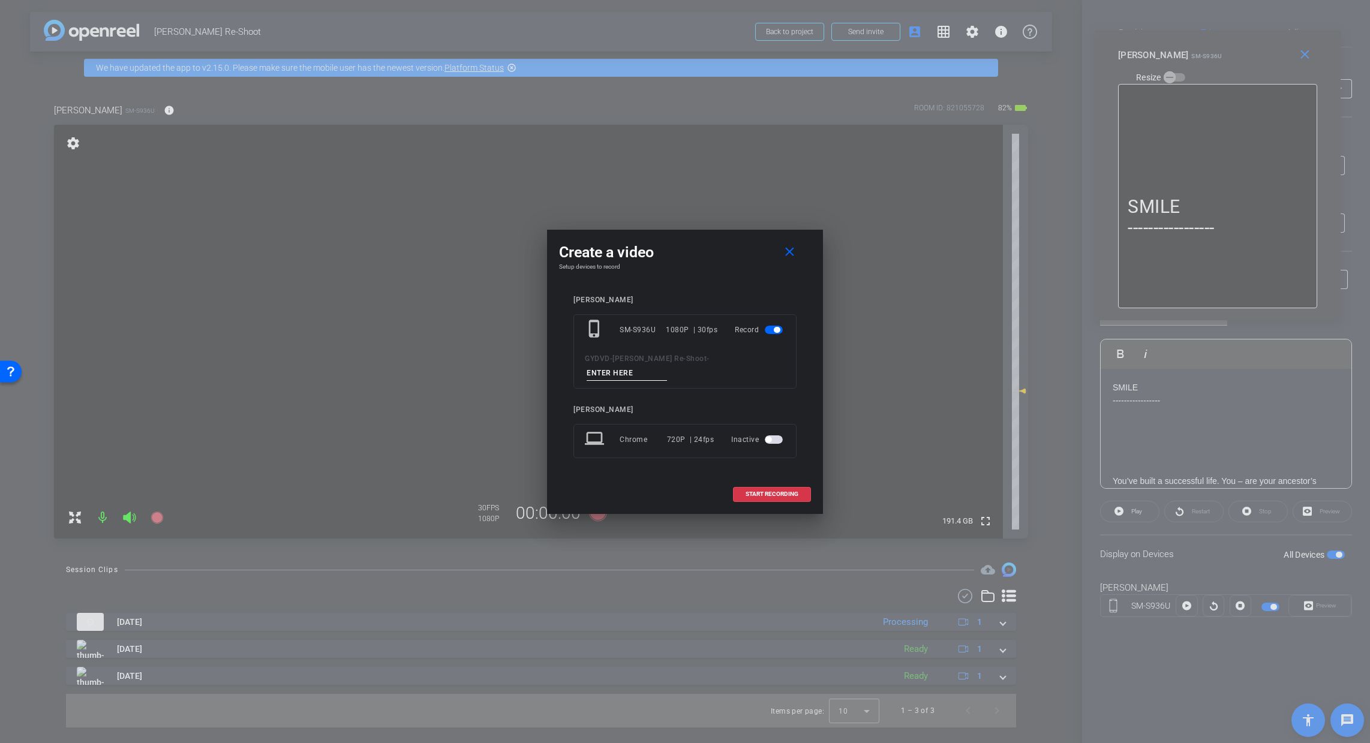
click at [626, 374] on input at bounding box center [627, 373] width 80 height 15
paste input "Tk_1_Daphne"
click at [603, 369] on input "Tk_1_Daphne" at bounding box center [627, 373] width 80 height 15
type input "Tk_3_Daphne"
click at [757, 491] on span "START RECORDING" at bounding box center [771, 494] width 53 height 6
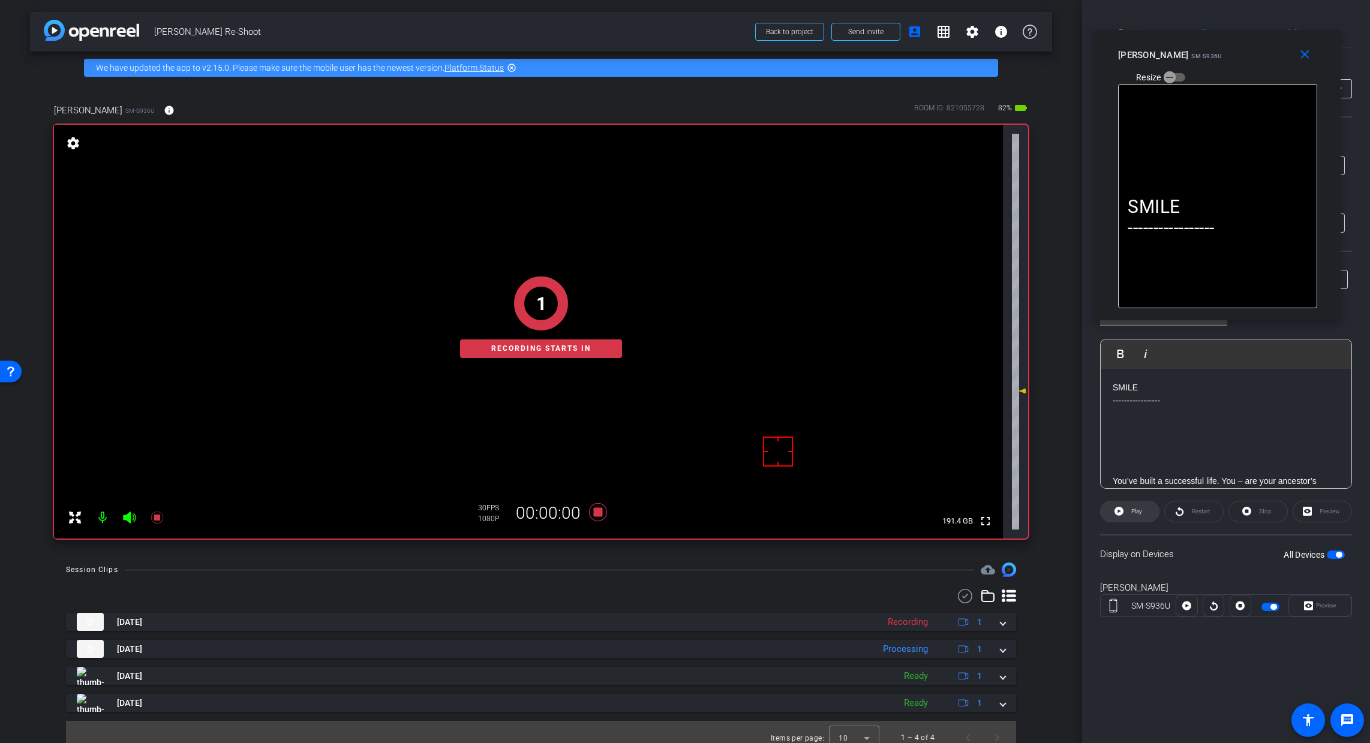
click at [1106, 510] on span at bounding box center [1129, 511] width 58 height 29
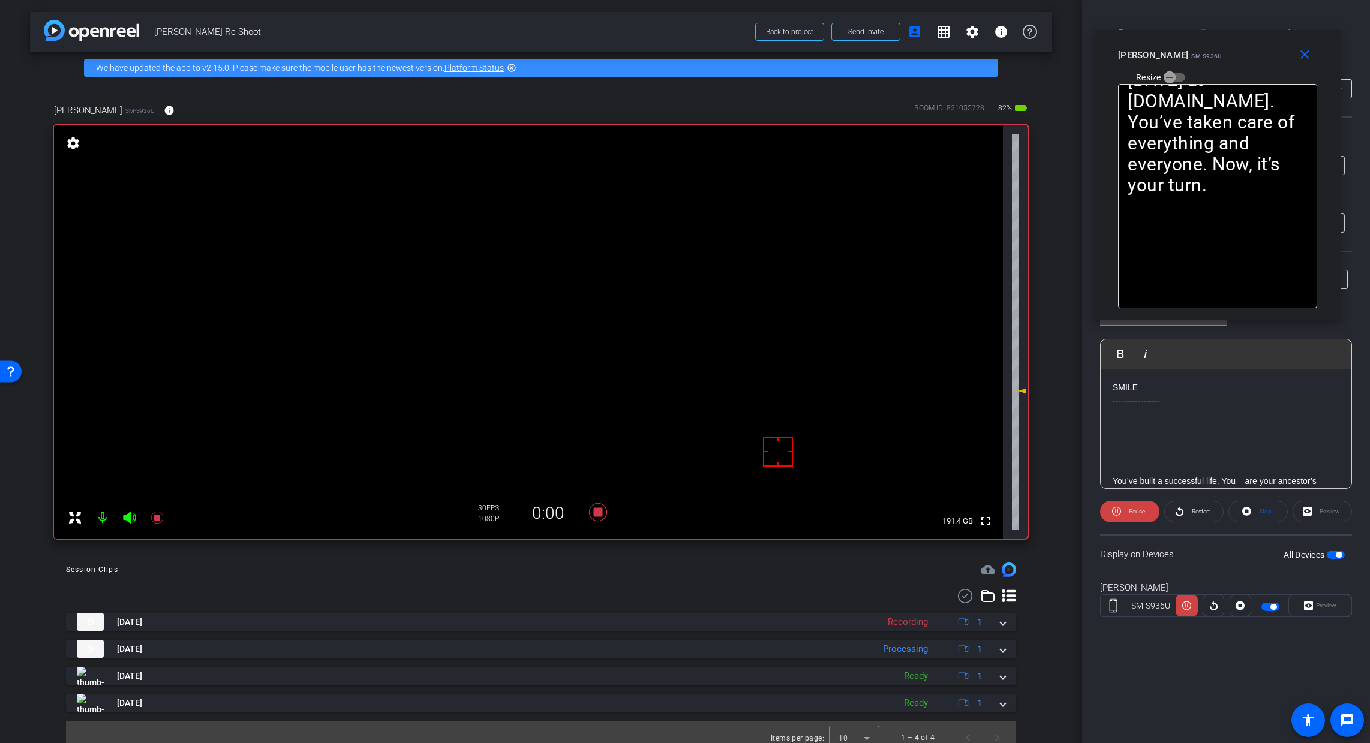
click at [130, 521] on icon at bounding box center [129, 518] width 13 height 12
click at [1106, 512] on span "Pause" at bounding box center [1137, 511] width 16 height 7
click at [1106, 512] on span "Play" at bounding box center [1136, 511] width 11 height 7
click at [1106, 512] on span "Pause" at bounding box center [1137, 511] width 16 height 7
click at [1106, 512] on span "Play" at bounding box center [1136, 511] width 11 height 7
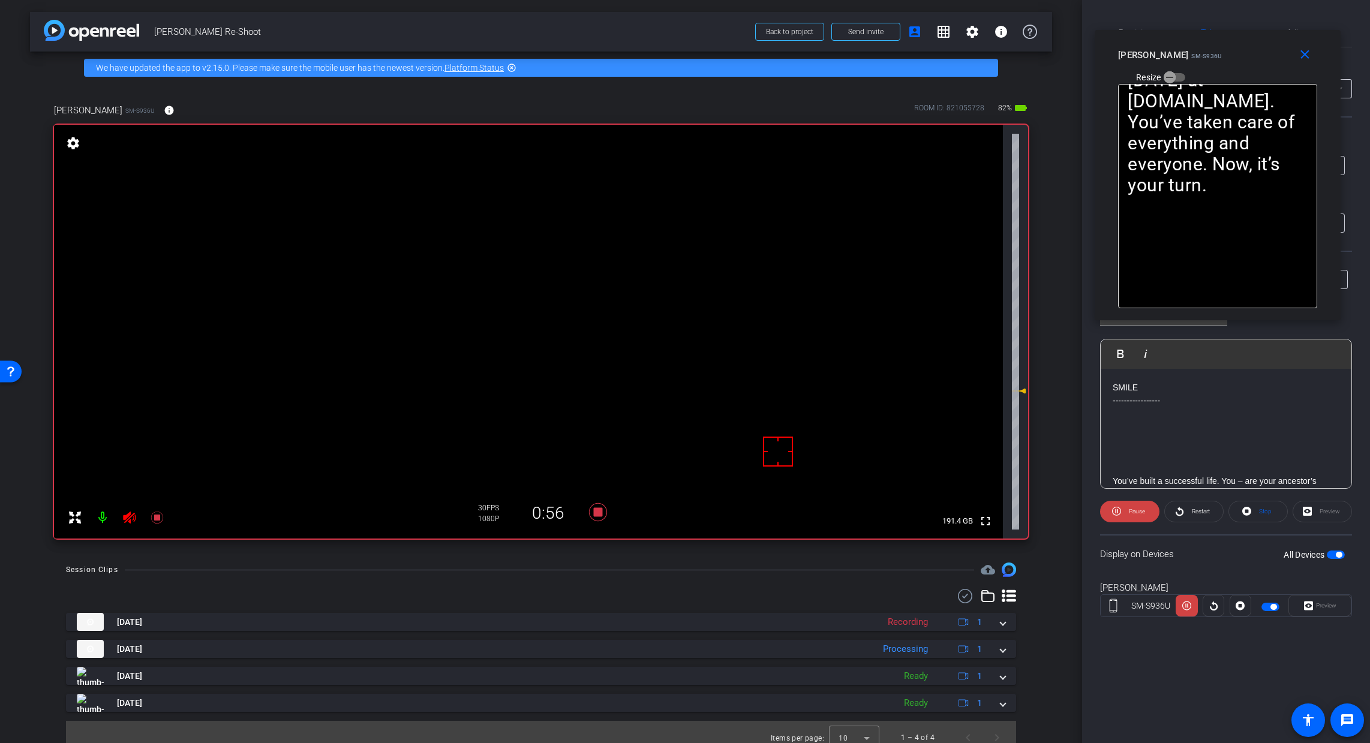
click at [1106, 512] on span "Pause" at bounding box center [1137, 511] width 16 height 7
click at [1106, 513] on span "Play" at bounding box center [1136, 511] width 11 height 7
click at [1106, 513] on span "Pause" at bounding box center [1137, 511] width 16 height 7
click at [1106, 513] on span "Play" at bounding box center [1136, 511] width 11 height 7
click at [1106, 514] on span "Pause" at bounding box center [1137, 511] width 16 height 7
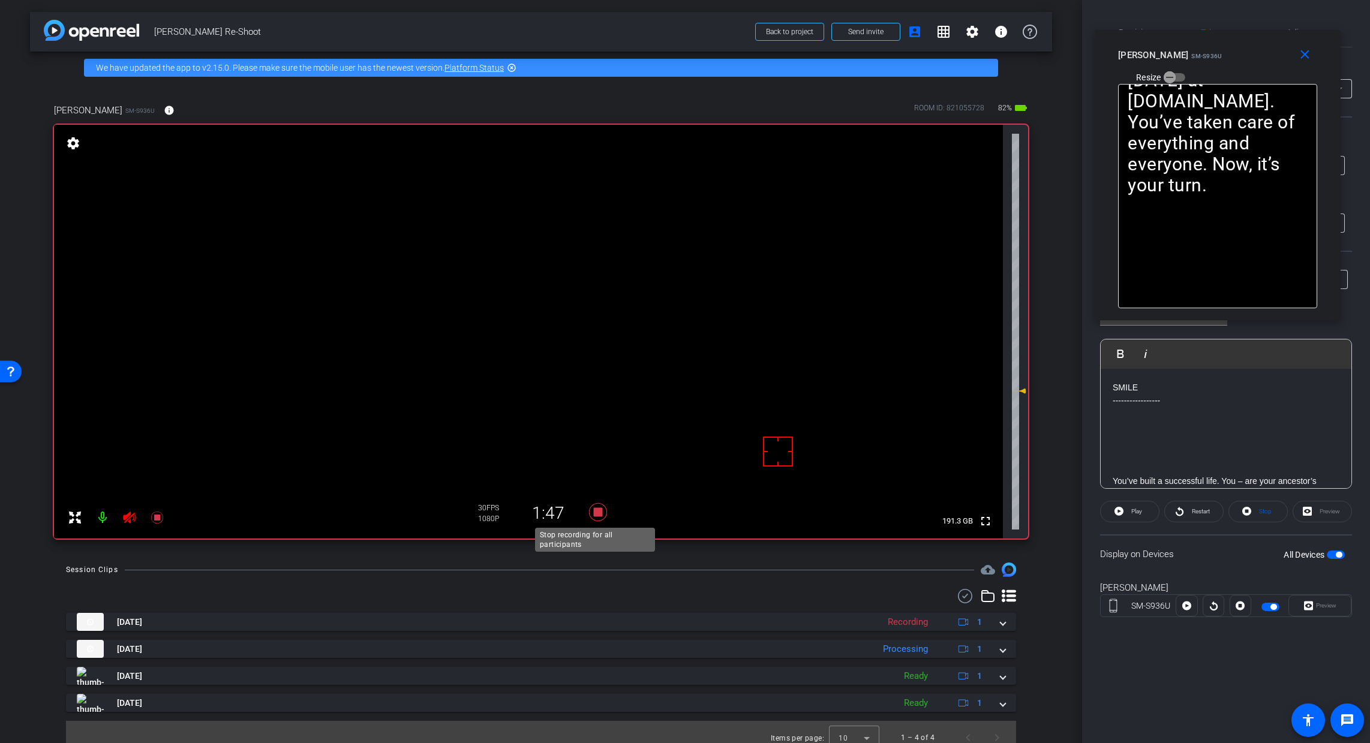
click at [594, 515] on icon at bounding box center [598, 512] width 18 height 18
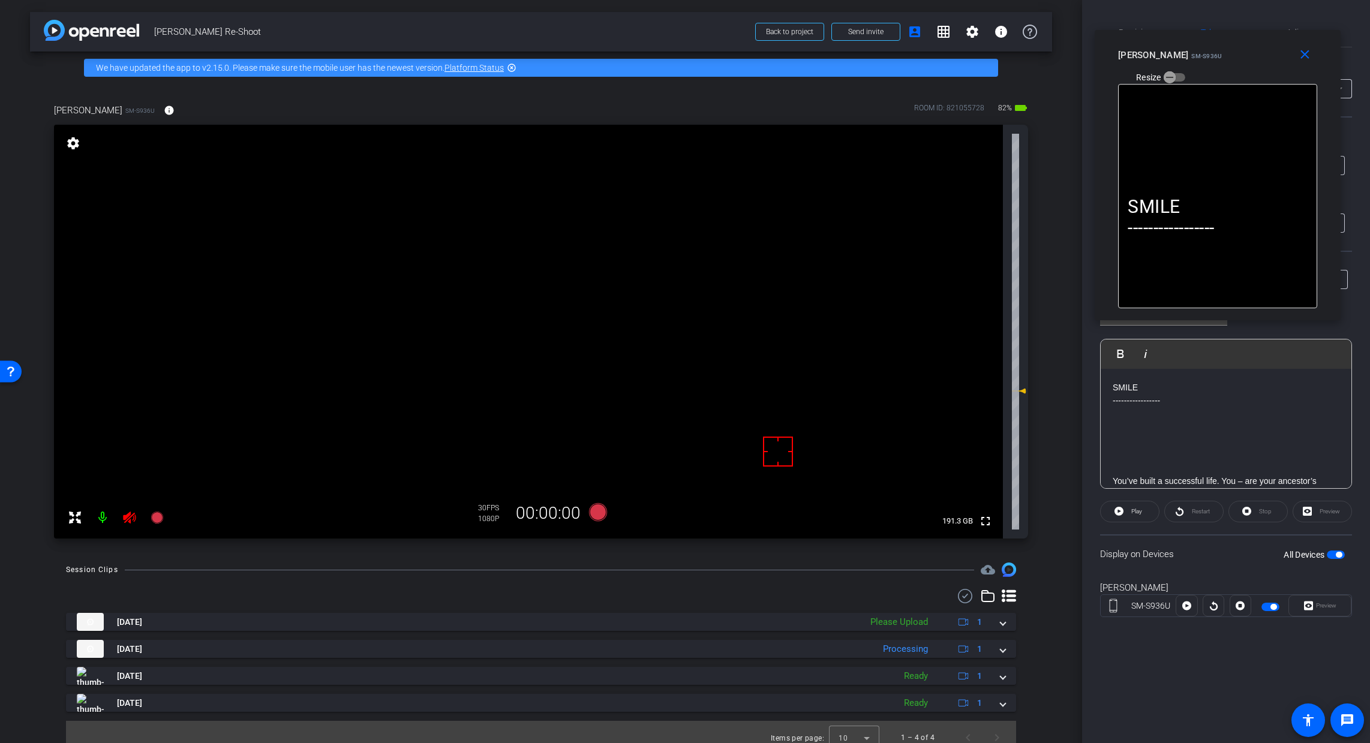
click at [122, 521] on icon at bounding box center [129, 517] width 14 height 14
click at [1000, 621] on span at bounding box center [1002, 622] width 5 height 13
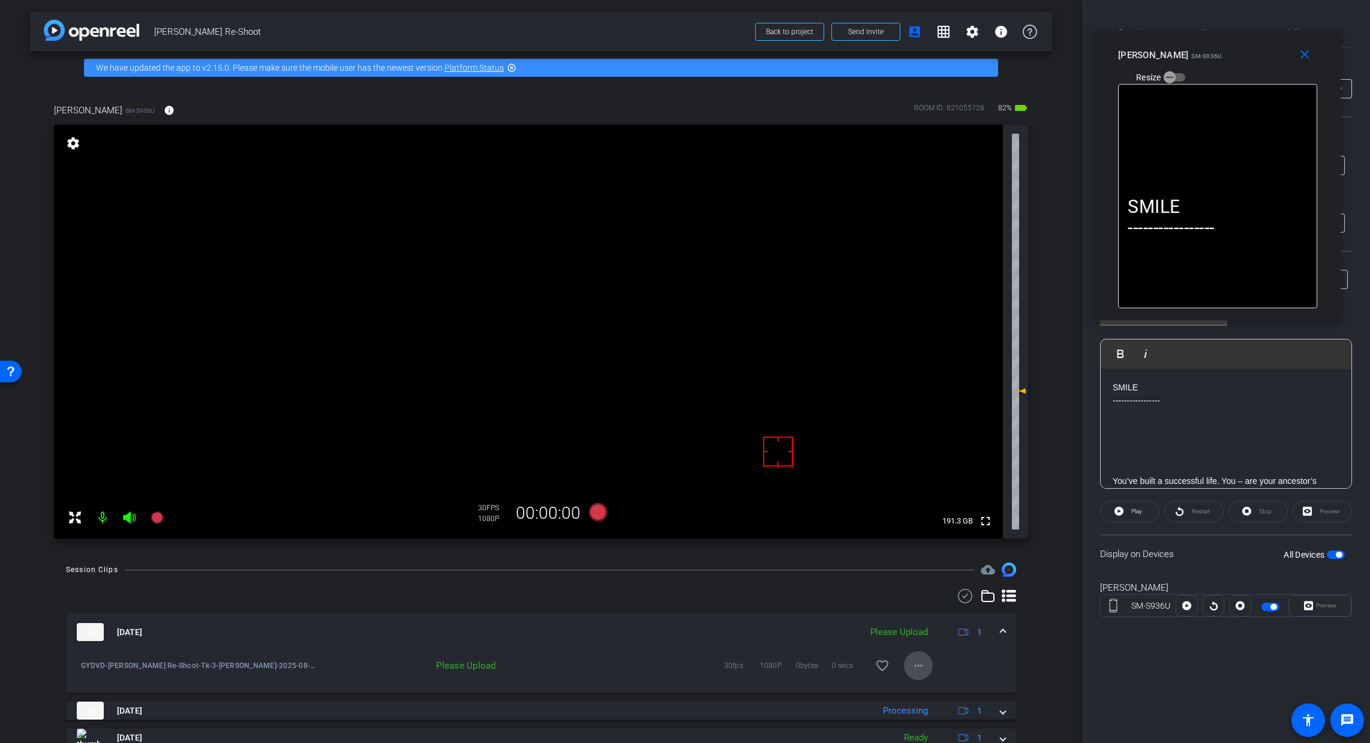
click at [911, 663] on mat-icon "more_horiz" at bounding box center [918, 665] width 14 height 14
click at [930, 687] on span "Upload" at bounding box center [931, 691] width 48 height 14
click at [1000, 632] on span at bounding box center [1002, 632] width 5 height 13
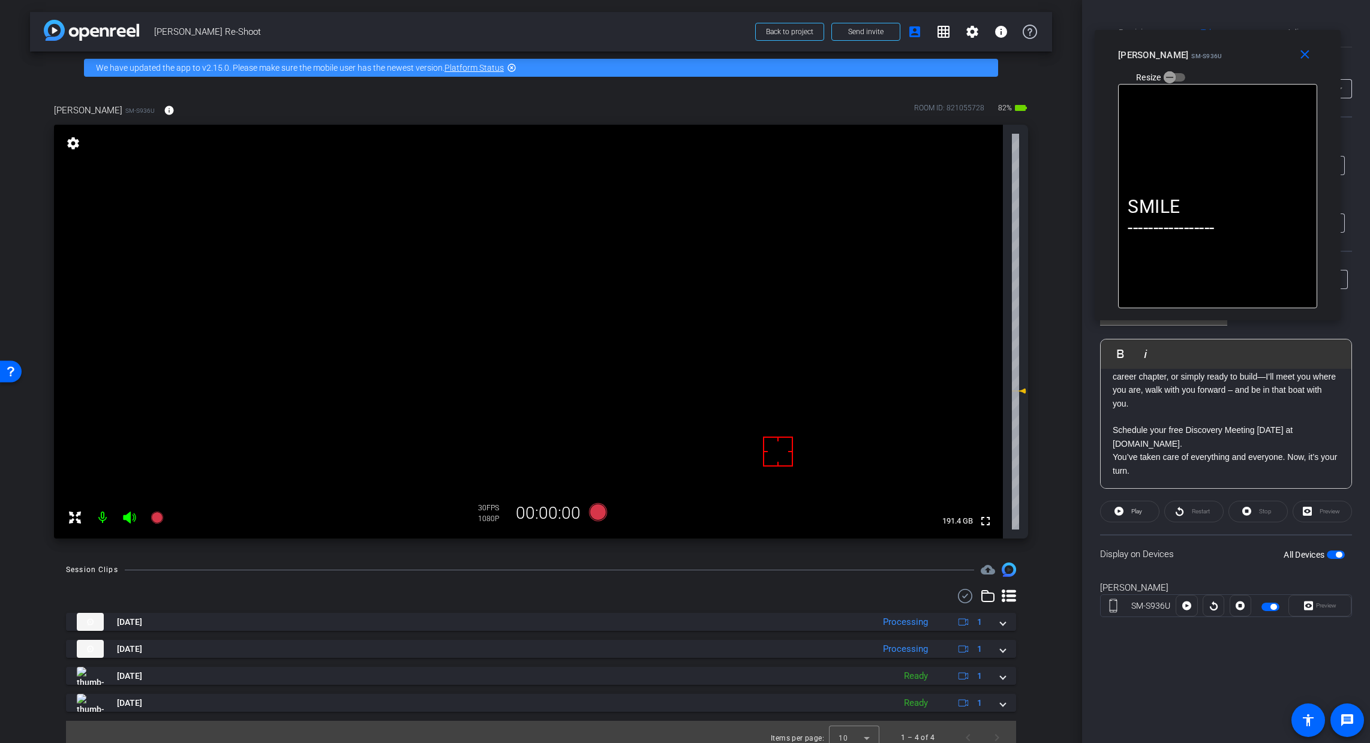
scroll to position [468, 0]
drag, startPoint x: 1155, startPoint y: 473, endPoint x: 1104, endPoint y: 434, distance: 63.8
click at [1104, 434] on div "SMILE ----------------- You’ve built a successful life. You – are your ancestor…" at bounding box center [1225, 195] width 251 height 588
click at [1106, 466] on p "You’ve taken care of everything and everyone. Now, it’s your turn." at bounding box center [1225, 463] width 227 height 27
click at [593, 511] on icon at bounding box center [598, 512] width 18 height 18
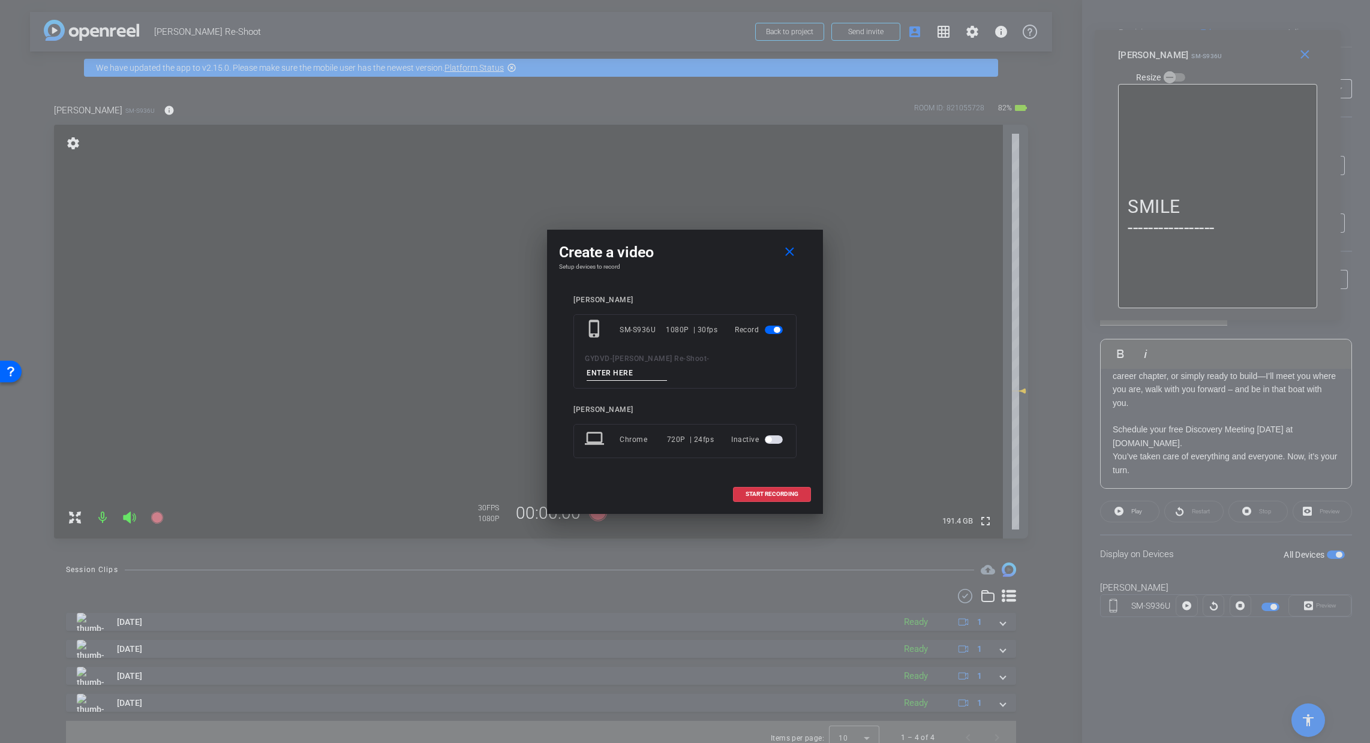
click at [643, 375] on input at bounding box center [627, 373] width 80 height 15
type input "T"
paste input "Tk_1_Daphne"
click at [603, 369] on input "Tk_1_Daphne" at bounding box center [627, 373] width 80 height 15
type input "Tk_4_Daphne"
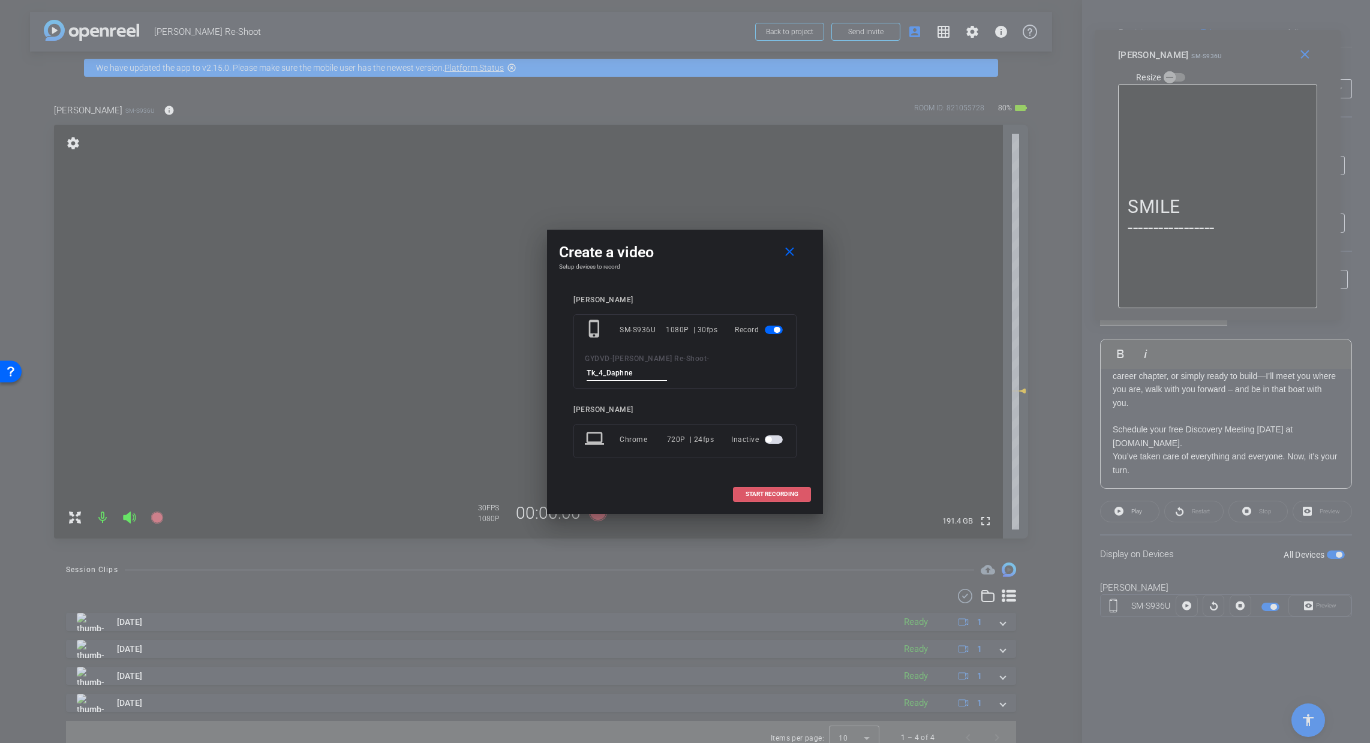
click at [767, 491] on span "START RECORDING" at bounding box center [771, 494] width 53 height 6
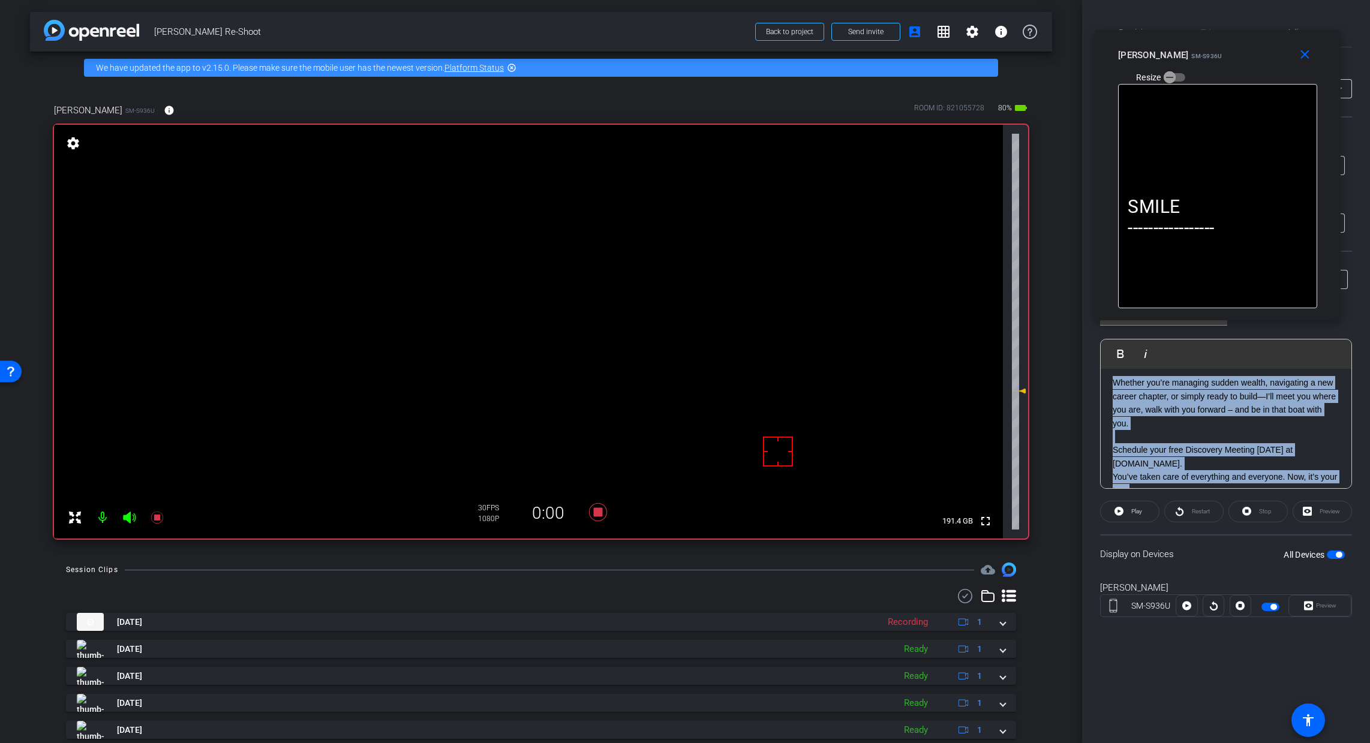
scroll to position [432, 0]
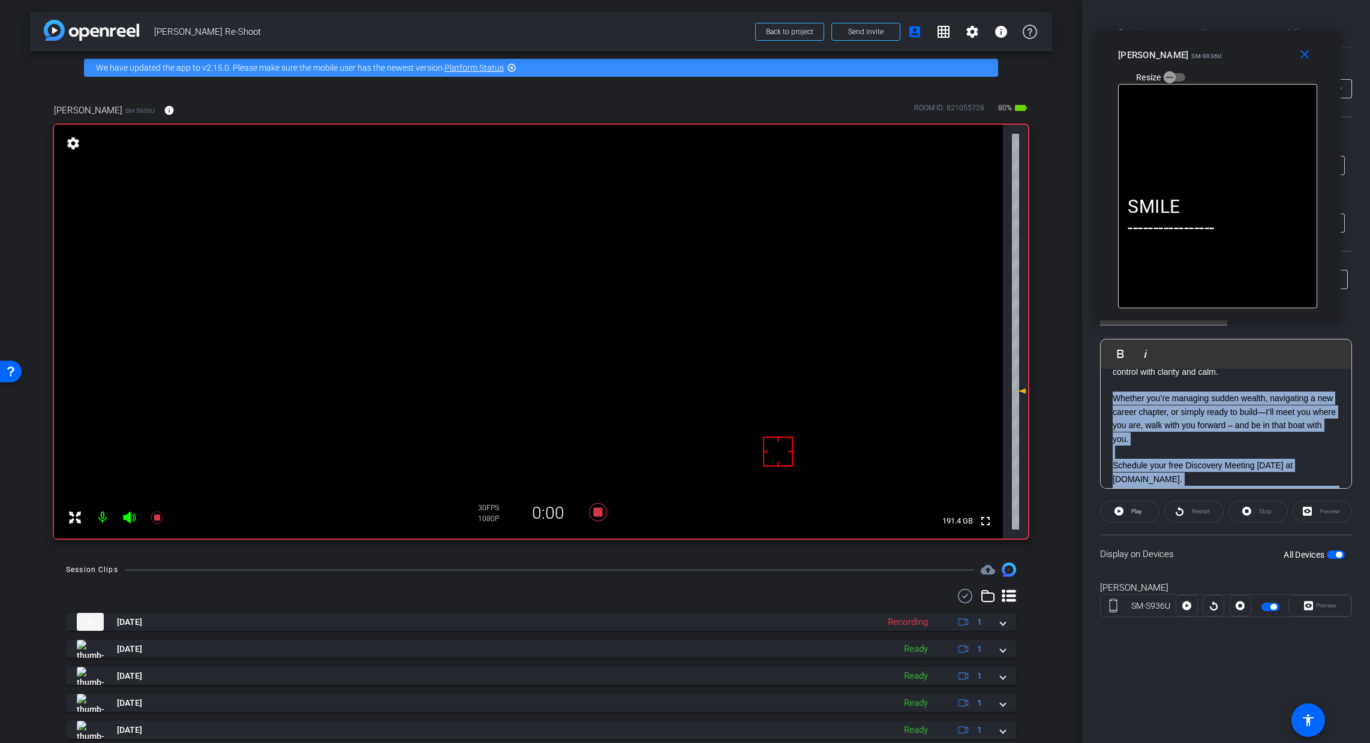
drag, startPoint x: 1154, startPoint y: 473, endPoint x: 1111, endPoint y: 396, distance: 88.6
click at [1106, 396] on div "SMILE ----------------- You’ve built a successful life. You – are your ancestor…" at bounding box center [1225, 231] width 251 height 588
click at [131, 519] on icon at bounding box center [129, 518] width 13 height 12
click at [1106, 511] on span "Play" at bounding box center [1136, 511] width 11 height 7
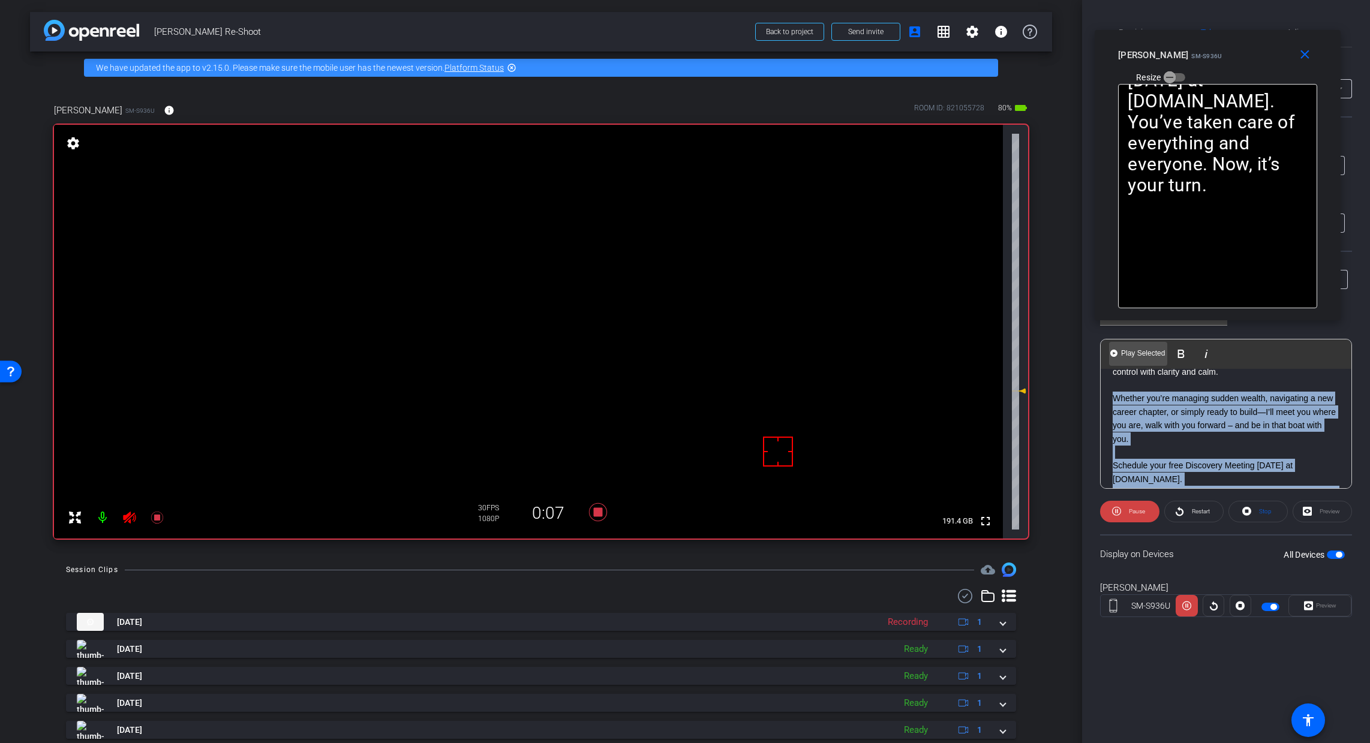
click at [1106, 353] on span "Play Selected" at bounding box center [1142, 353] width 49 height 10
click at [1106, 512] on span "Pause" at bounding box center [1135, 511] width 19 height 17
click at [1106, 513] on span "Play" at bounding box center [1135, 511] width 14 height 17
click at [1106, 513] on span "Pause" at bounding box center [1135, 511] width 19 height 17
click at [1106, 359] on Selected-1 "Play Selected Play and display the selected text only" at bounding box center [1138, 354] width 58 height 24
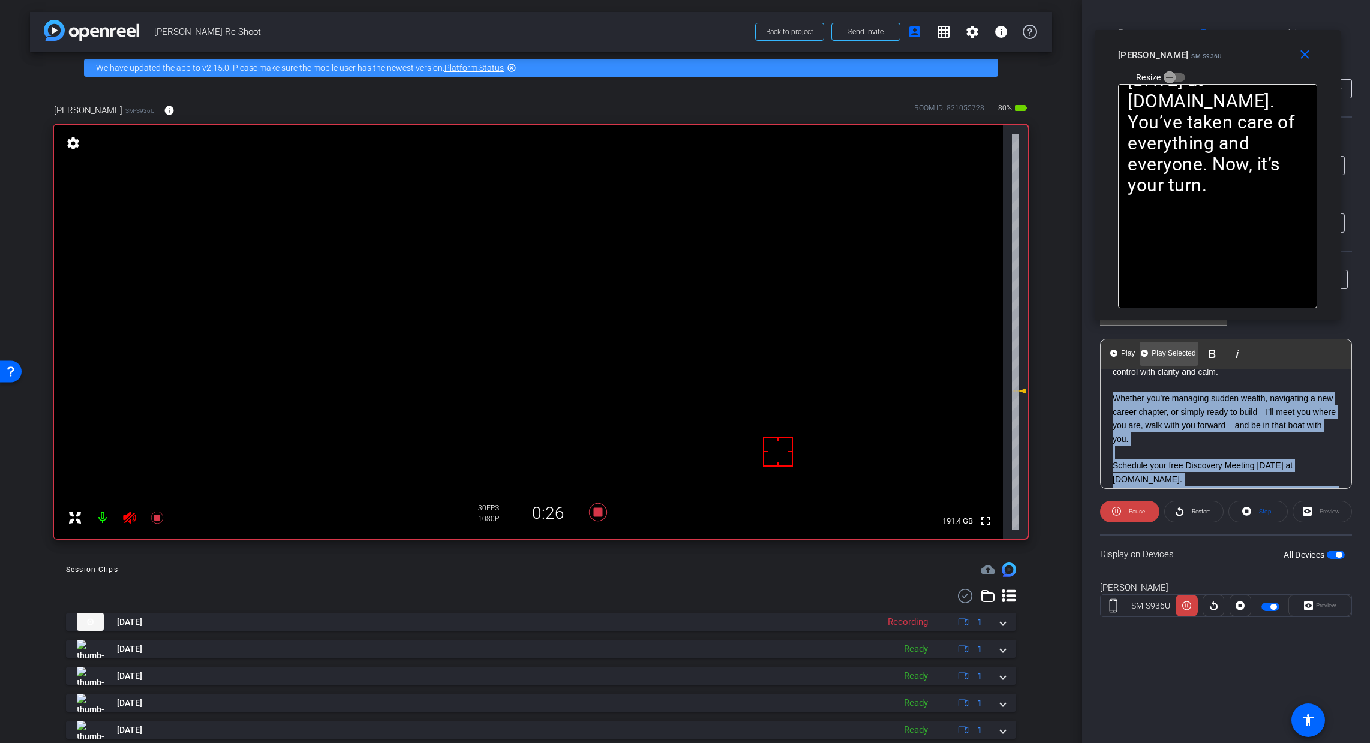
click at [1106, 357] on span "Play Selected" at bounding box center [1173, 353] width 49 height 10
click at [1106, 506] on span "Restart" at bounding box center [1199, 511] width 21 height 17
click at [1106, 355] on span "Play Selected" at bounding box center [1142, 353] width 49 height 10
click at [1106, 515] on span "Pause" at bounding box center [1135, 511] width 19 height 17
click at [135, 515] on icon at bounding box center [129, 518] width 13 height 12
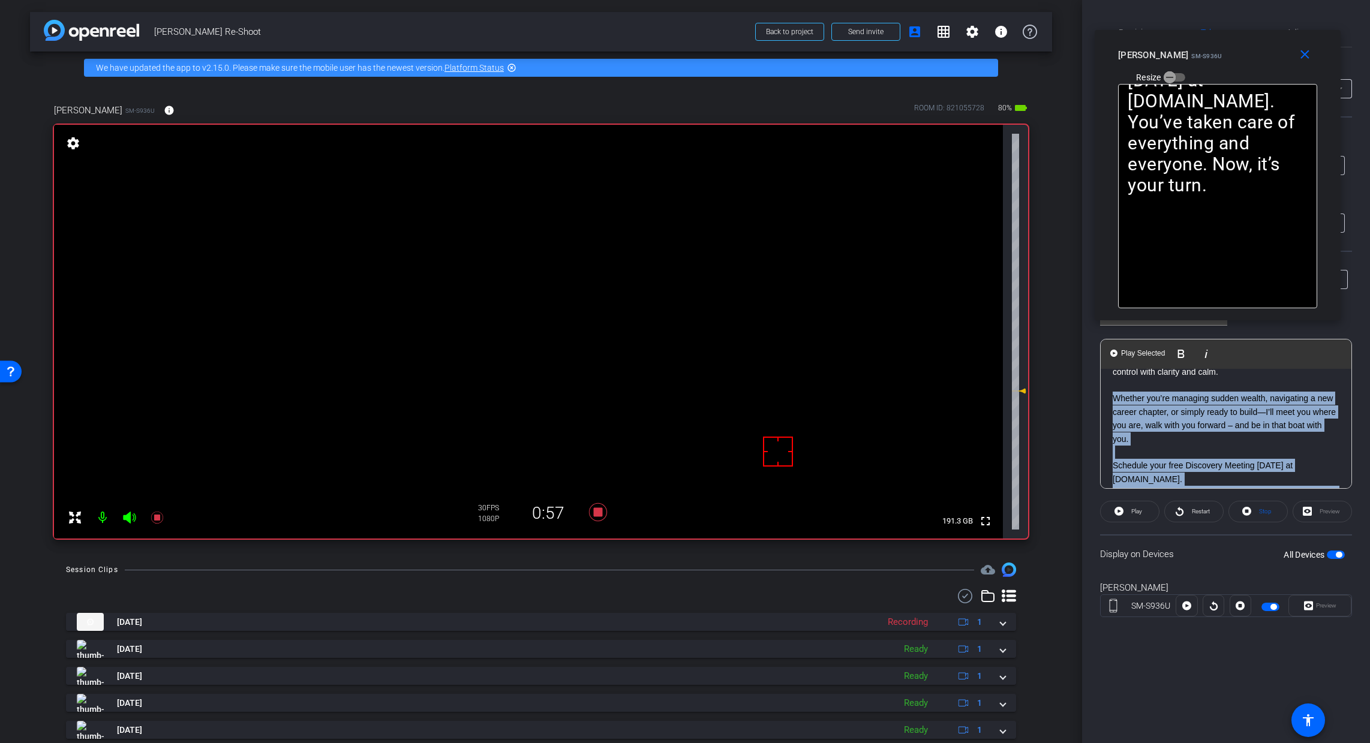
click at [128, 516] on icon at bounding box center [129, 518] width 13 height 12
click at [134, 518] on icon at bounding box center [129, 517] width 14 height 14
click at [134, 519] on icon at bounding box center [129, 518] width 13 height 12
click at [598, 507] on icon at bounding box center [598, 512] width 29 height 22
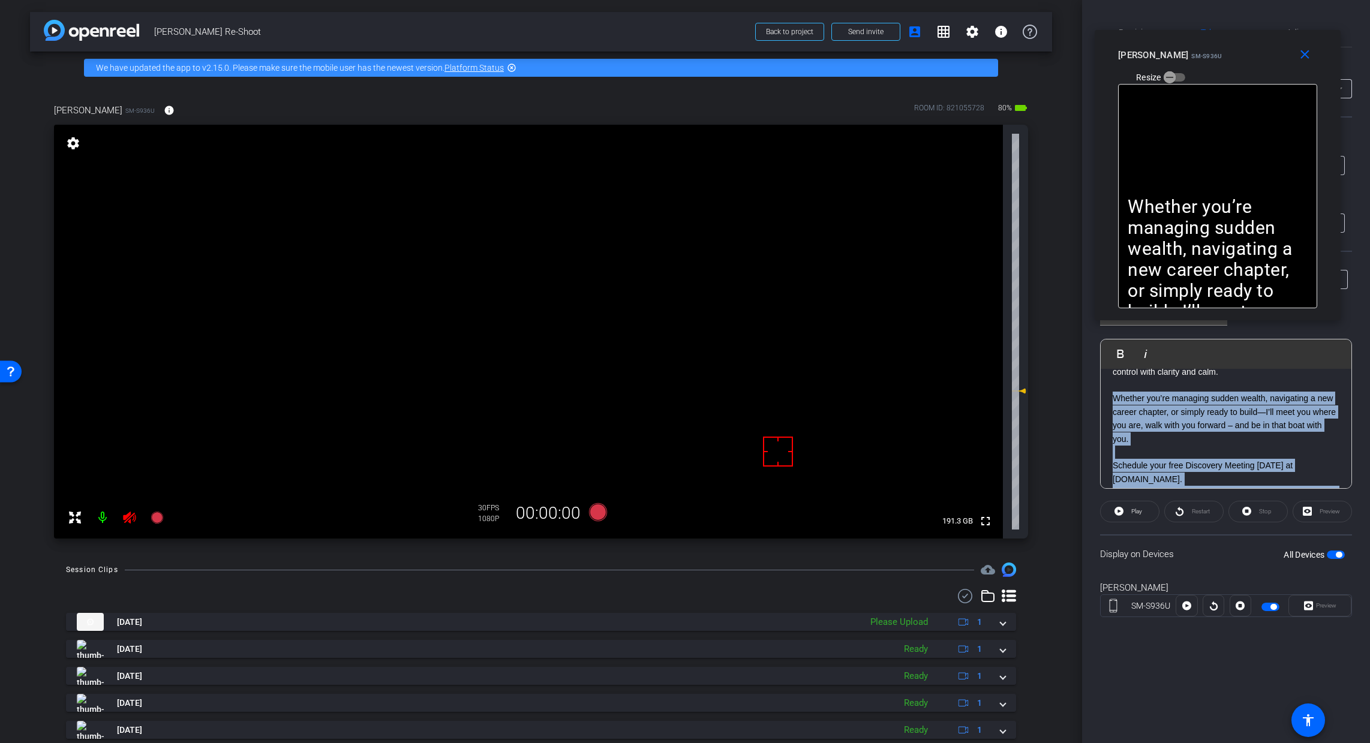
click at [134, 516] on icon at bounding box center [129, 517] width 14 height 14
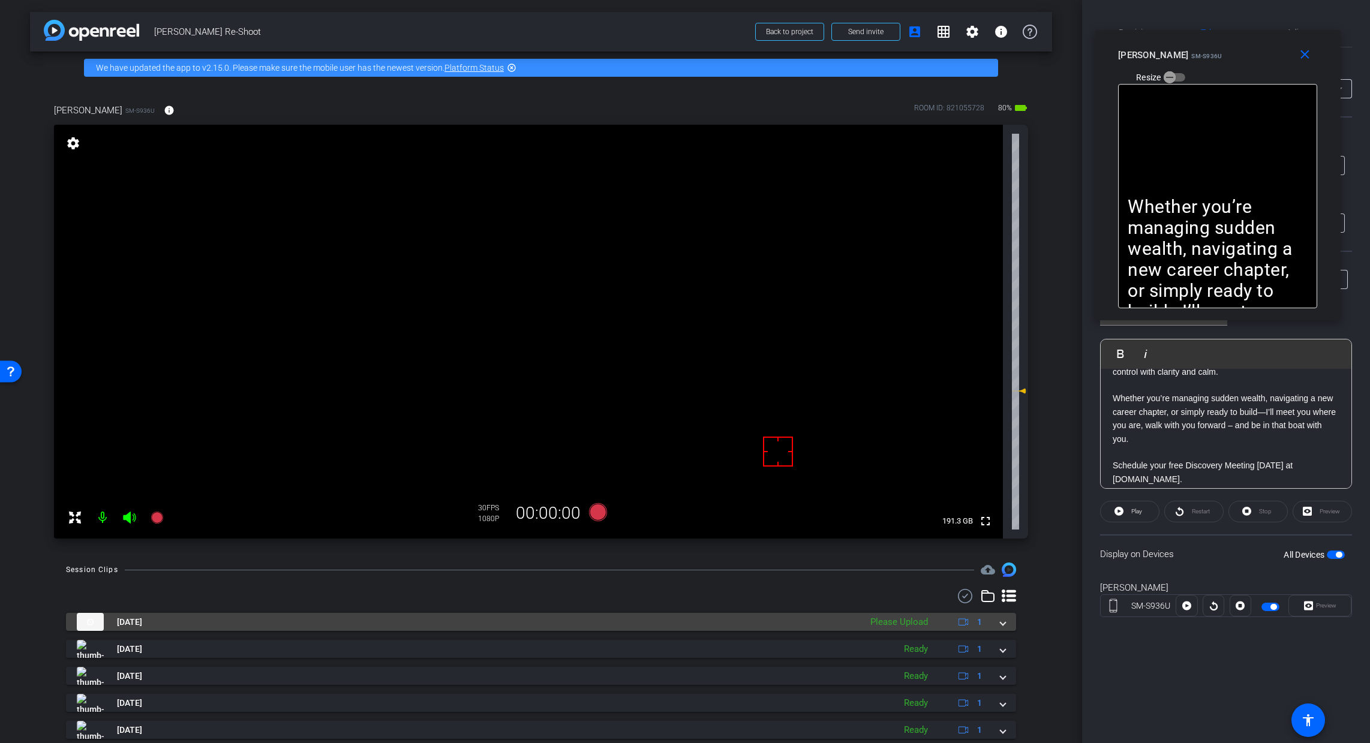
click at [1000, 620] on span at bounding box center [1002, 622] width 5 height 13
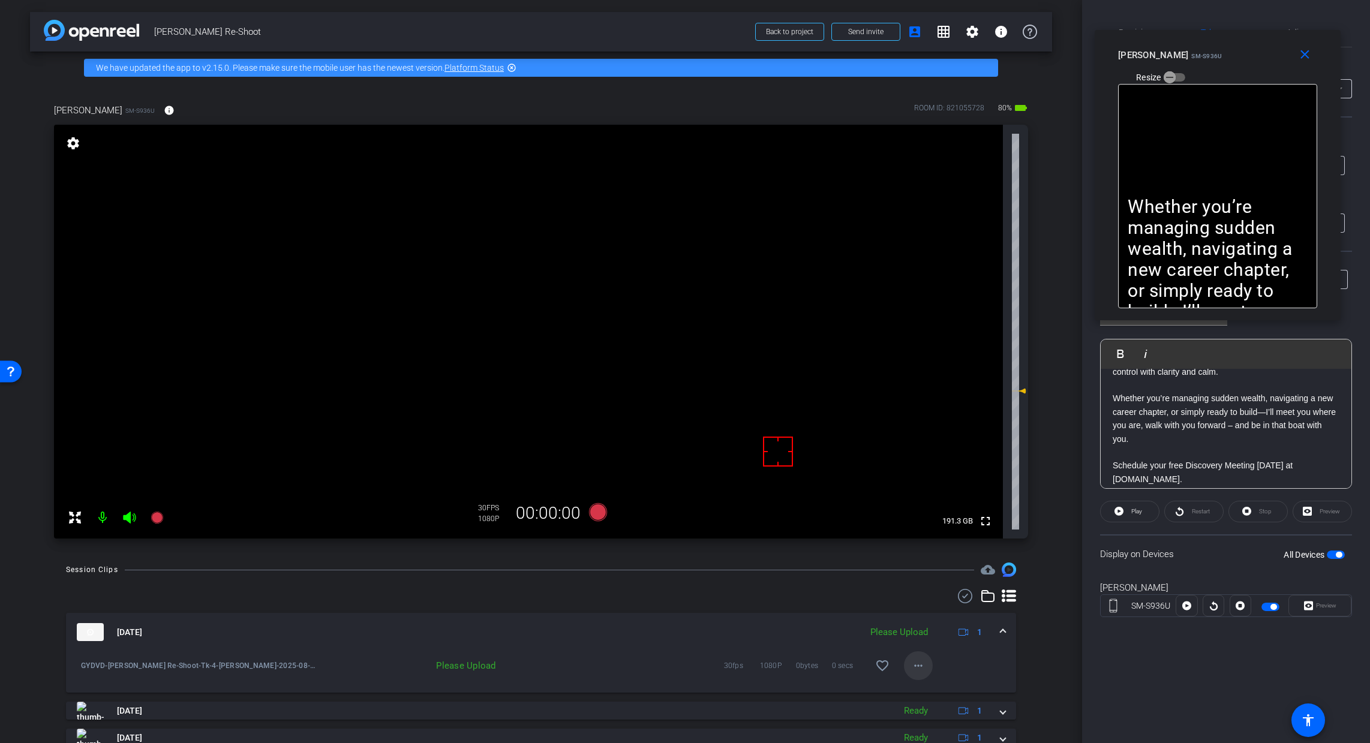
click at [919, 670] on mat-icon "more_horiz" at bounding box center [918, 665] width 14 height 14
click at [948, 690] on span "Upload" at bounding box center [931, 691] width 48 height 14
click at [1000, 630] on span at bounding box center [1002, 632] width 5 height 13
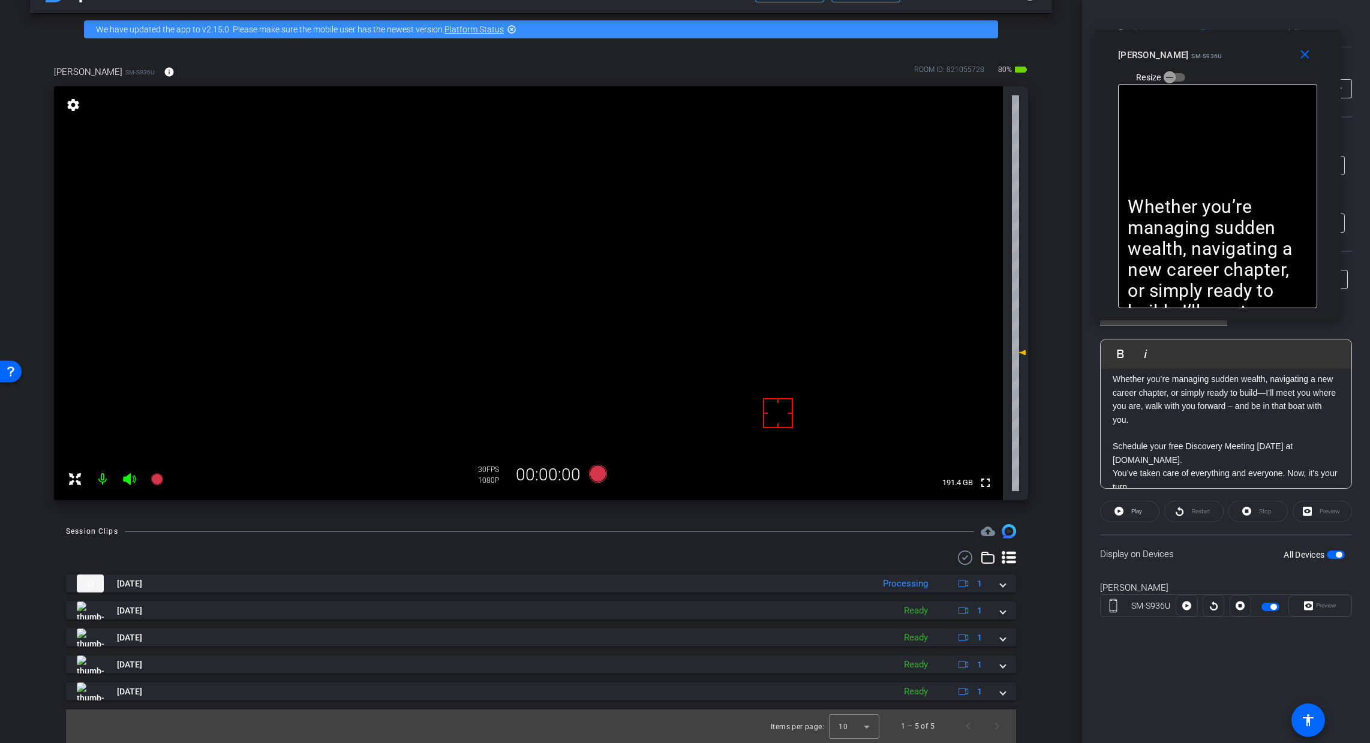
scroll to position [468, 0]
click at [1106, 61] on mat-icon "close" at bounding box center [1304, 54] width 15 height 15
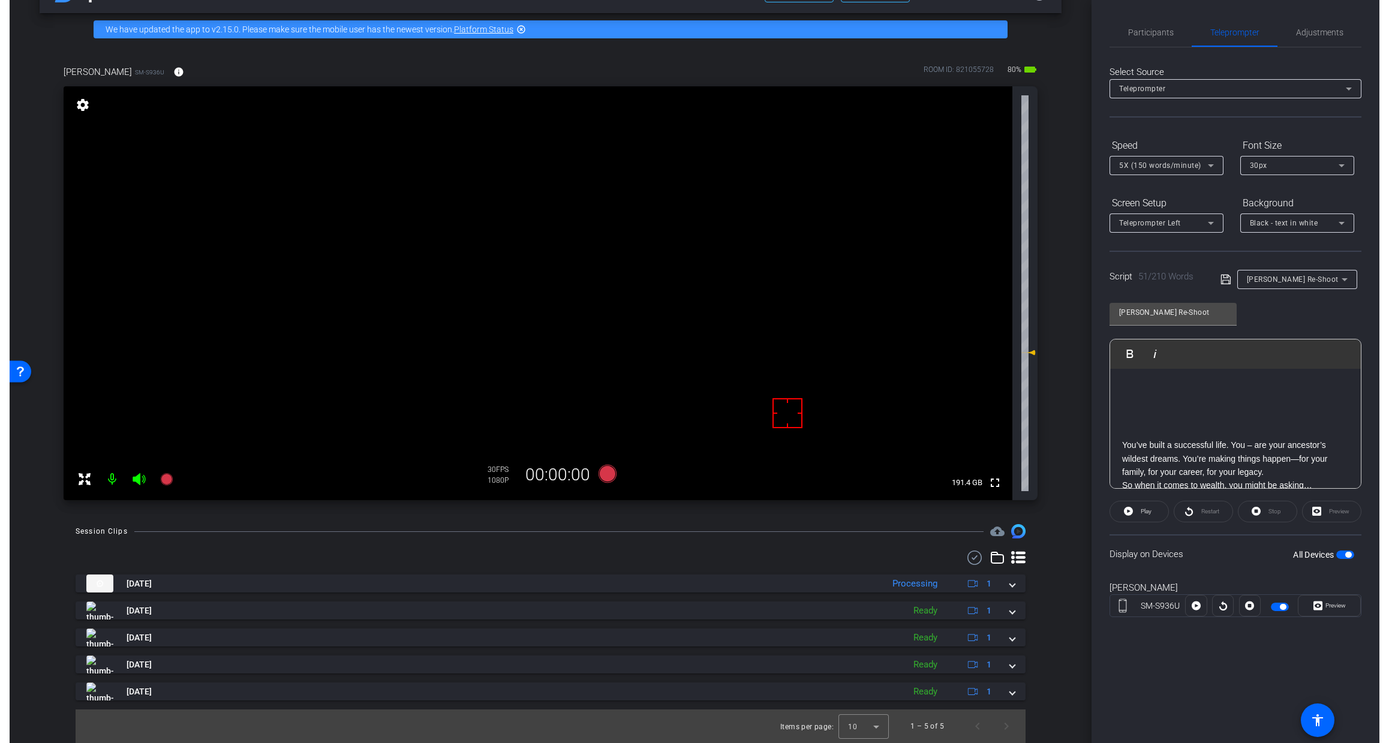
scroll to position [0, 0]
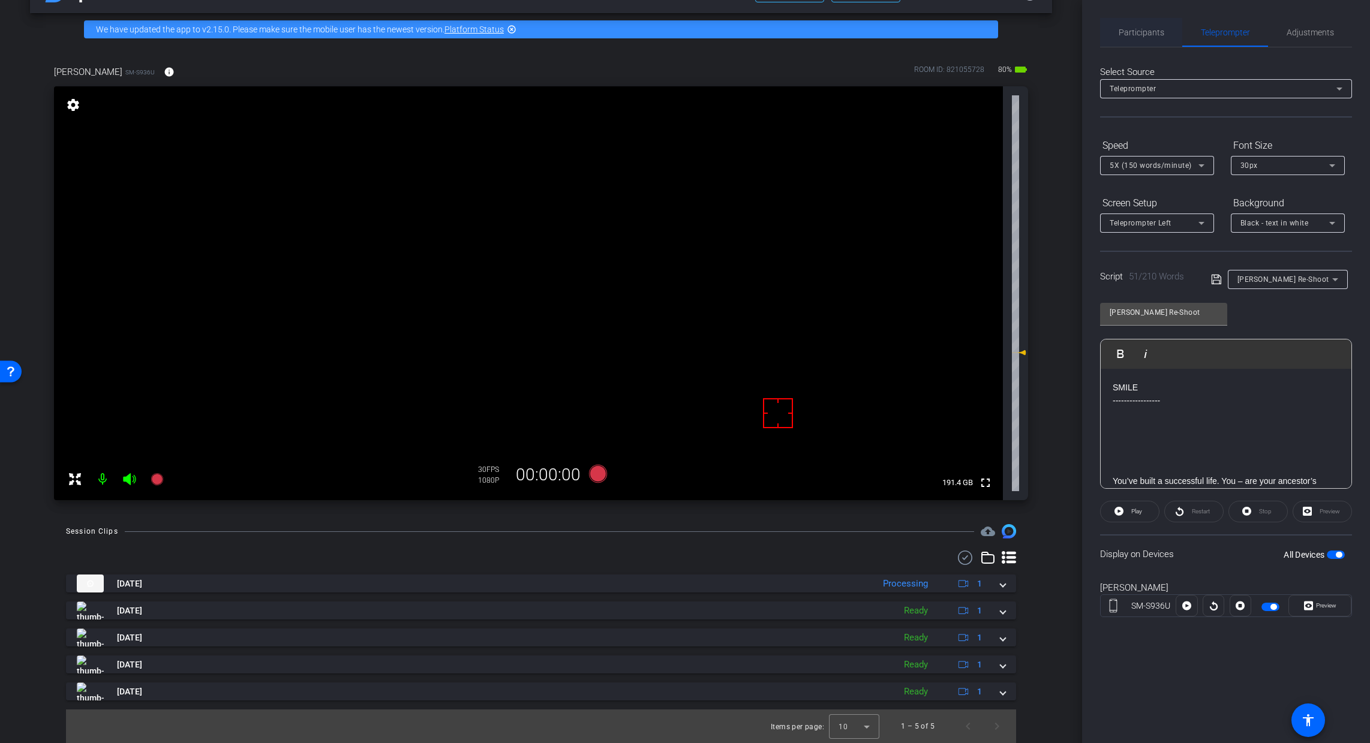
click at [1106, 30] on span "Participants" at bounding box center [1141, 32] width 46 height 8
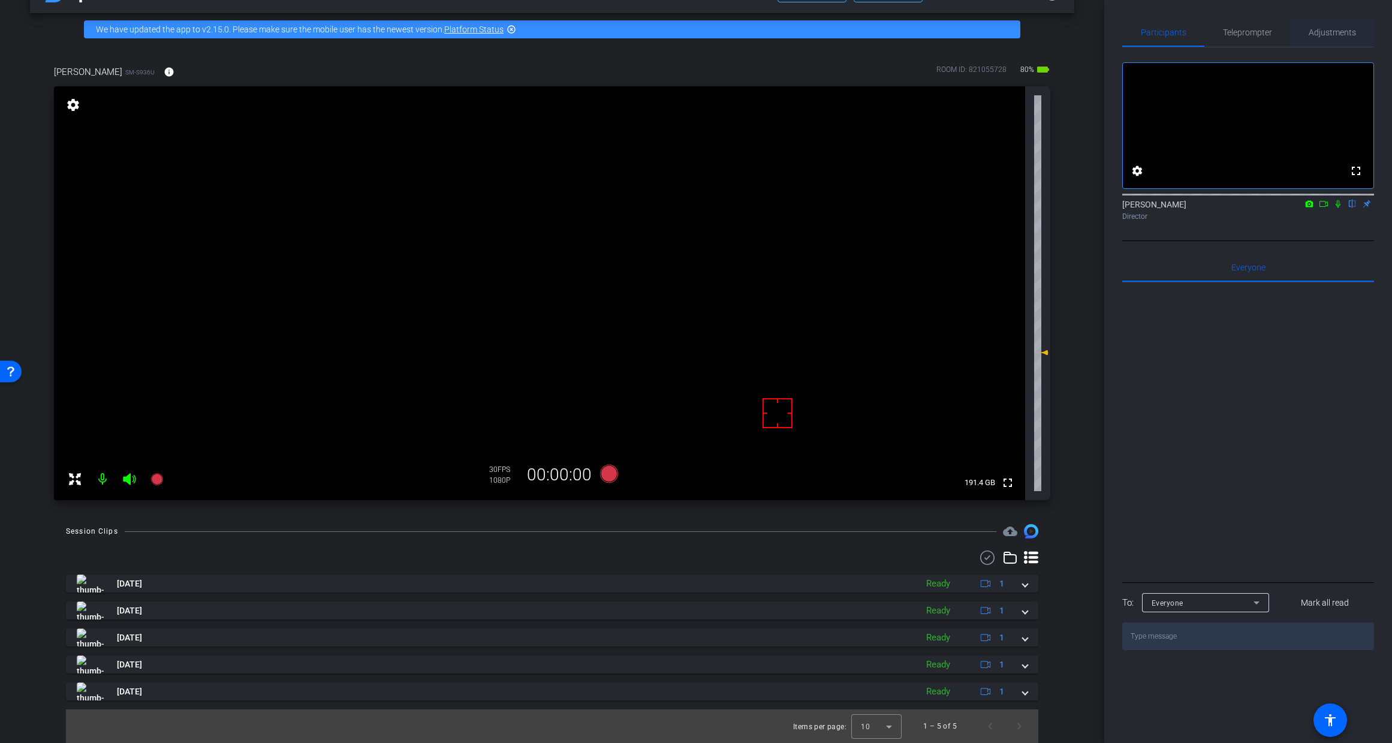
click at [1106, 33] on span "Adjustments" at bounding box center [1332, 32] width 47 height 8
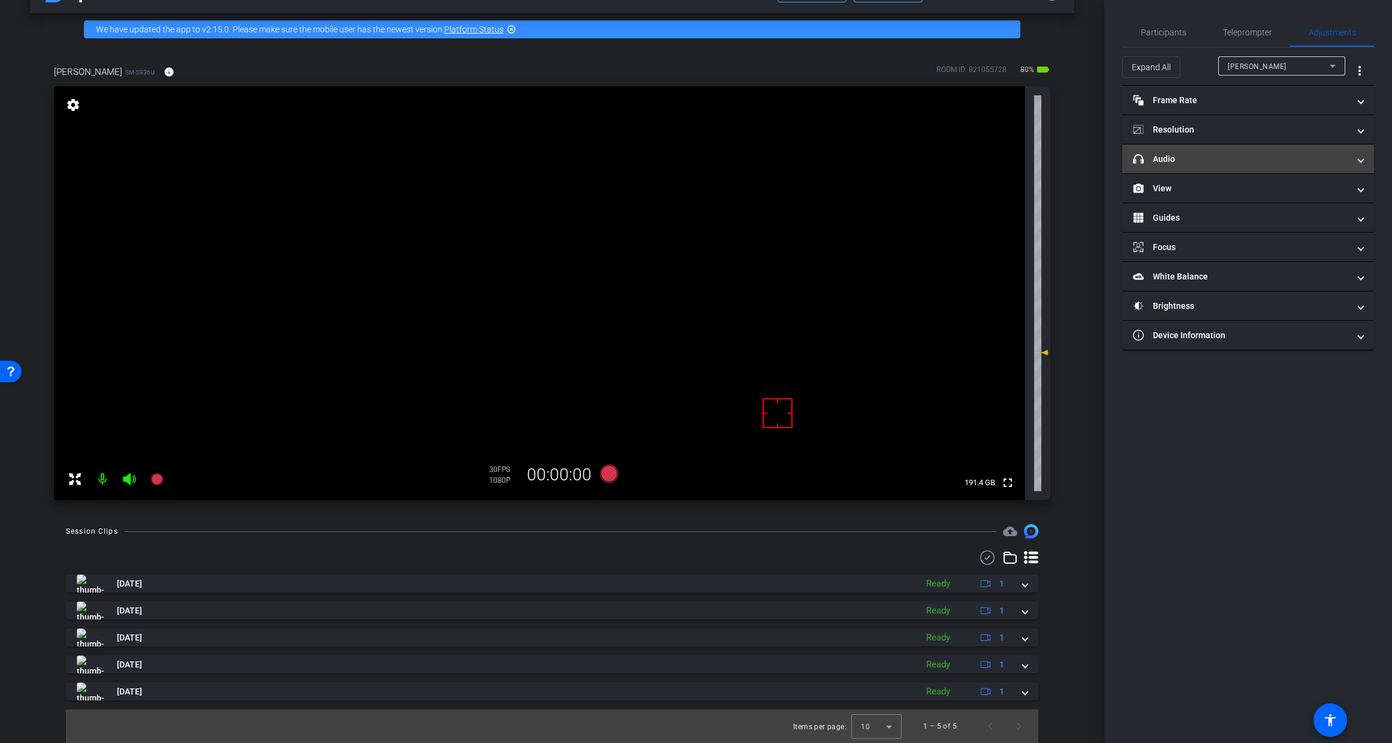
click at [1106, 169] on mat-expansion-panel-header "headphone icon Audio" at bounding box center [1249, 159] width 252 height 29
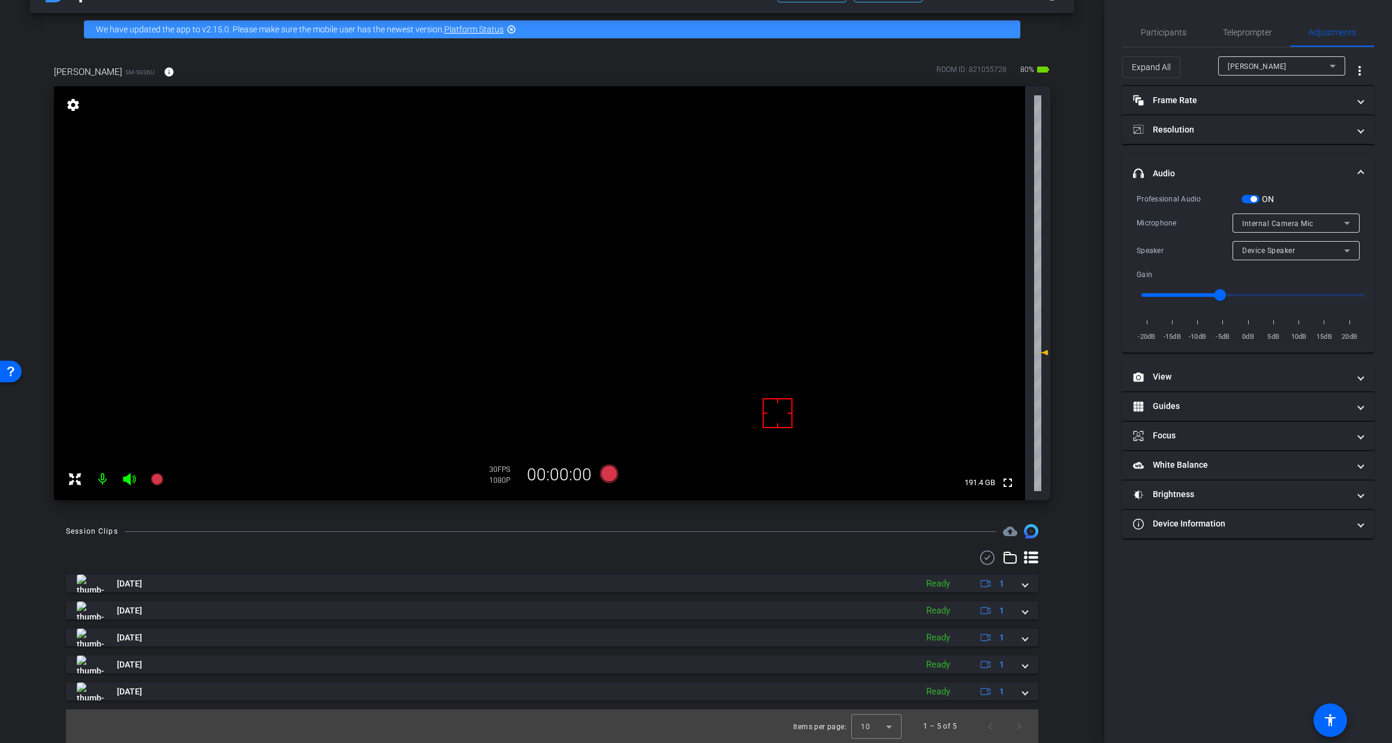
click at [1106, 201] on span "button" at bounding box center [1251, 199] width 18 height 8
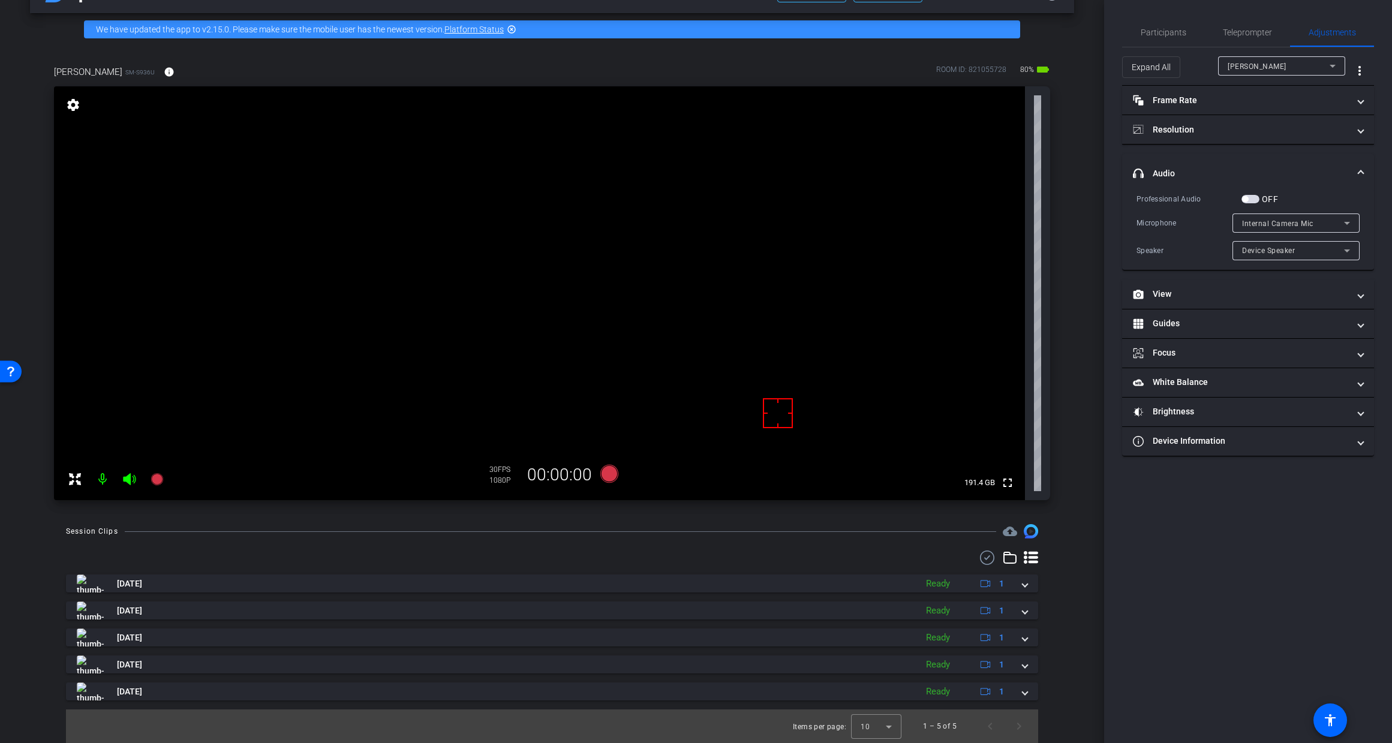
click at [1106, 284] on html "Accessibility Screen-Reader Guide, Feedback, and Issue Reporting | New window m…" at bounding box center [696, 371] width 1392 height 743
click at [1106, 42] on span "Participants" at bounding box center [1159, 32] width 46 height 29
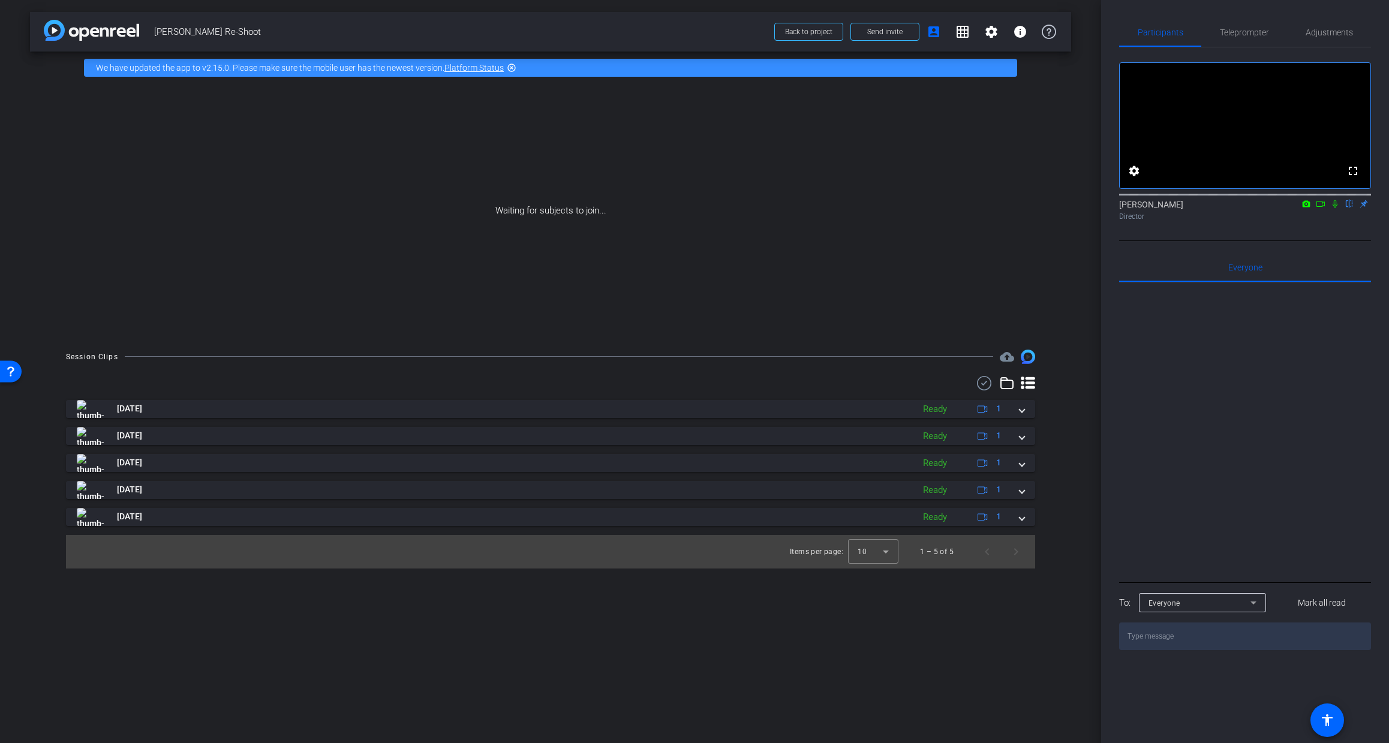
click at [1106, 208] on icon at bounding box center [1321, 204] width 10 height 8
click at [1106, 208] on icon at bounding box center [1350, 204] width 10 height 8
click at [985, 382] on use at bounding box center [984, 383] width 14 height 14
click at [985, 382] on span at bounding box center [972, 384] width 42 height 29
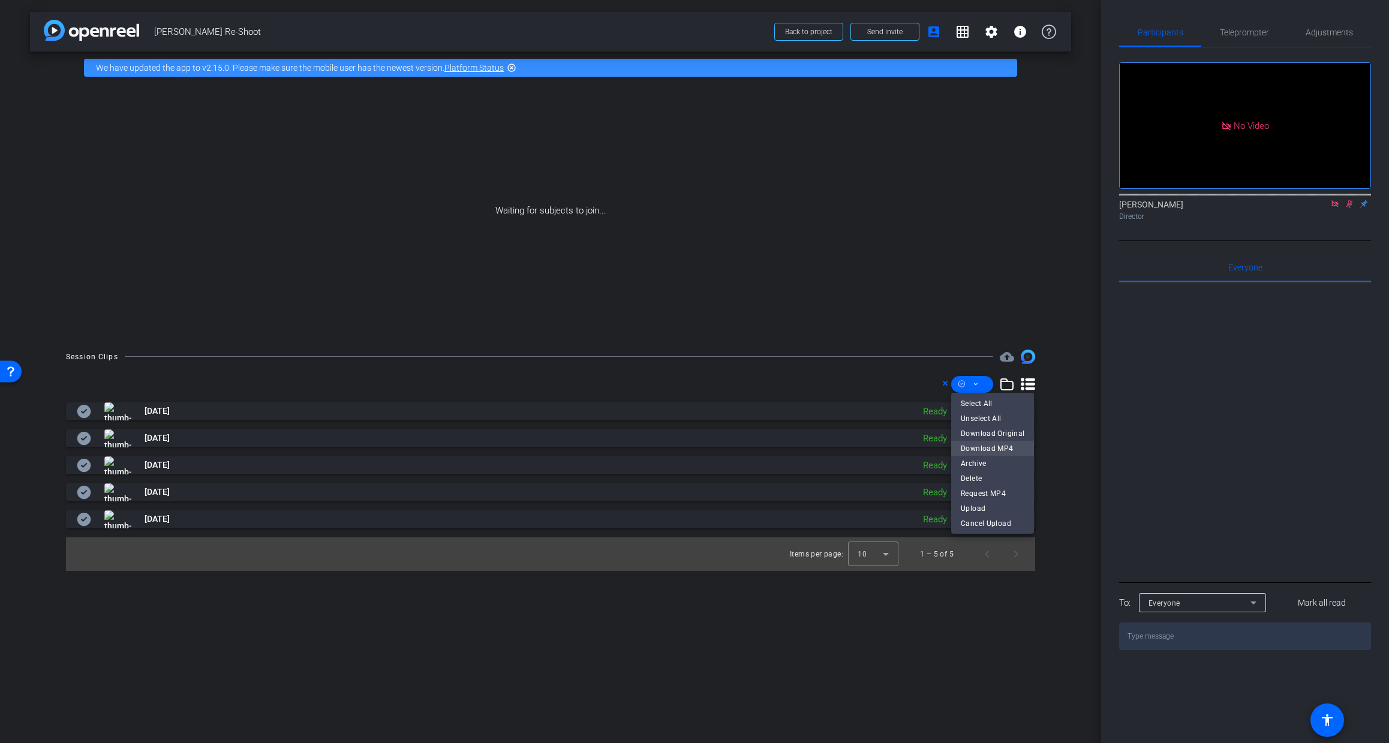
click at [1007, 452] on span "Download MP4" at bounding box center [993, 448] width 64 height 14
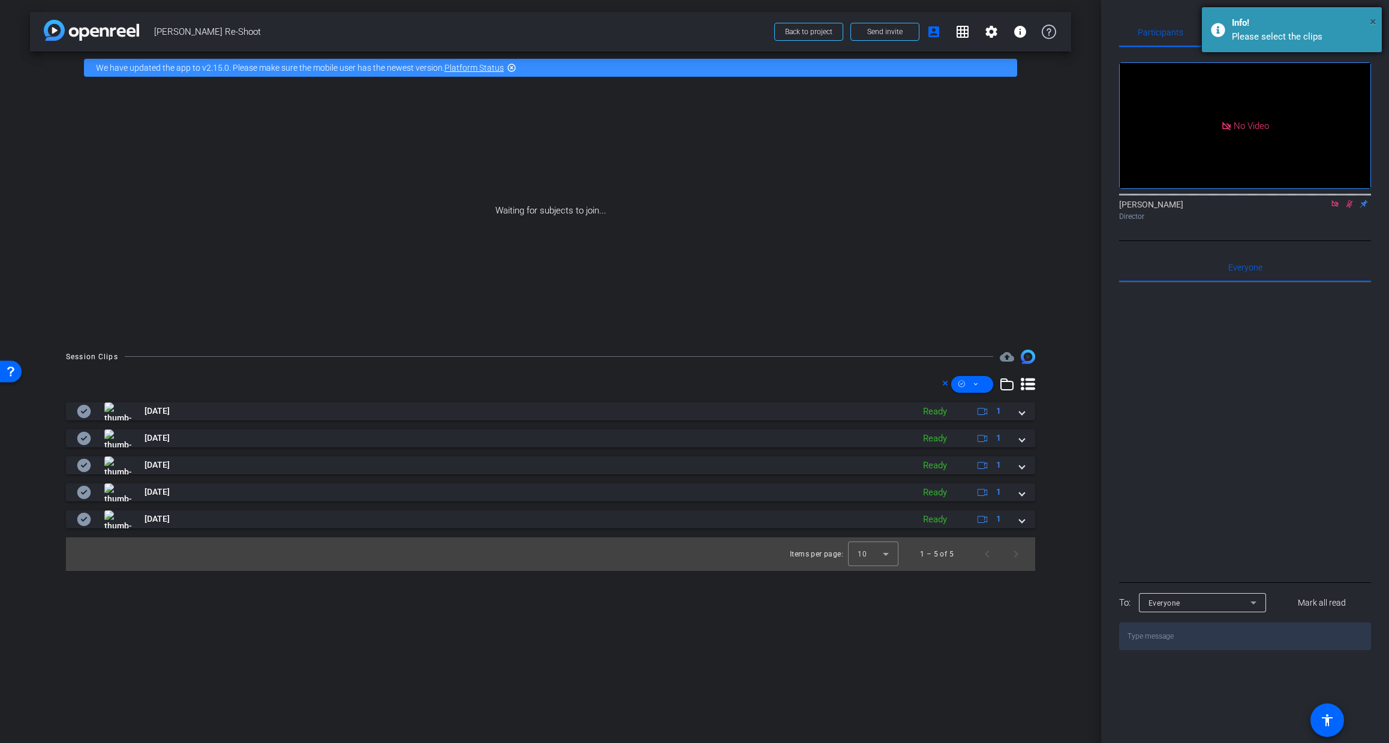
click at [1106, 15] on span "×" at bounding box center [1373, 21] width 7 height 14
click at [982, 389] on span at bounding box center [972, 384] width 42 height 29
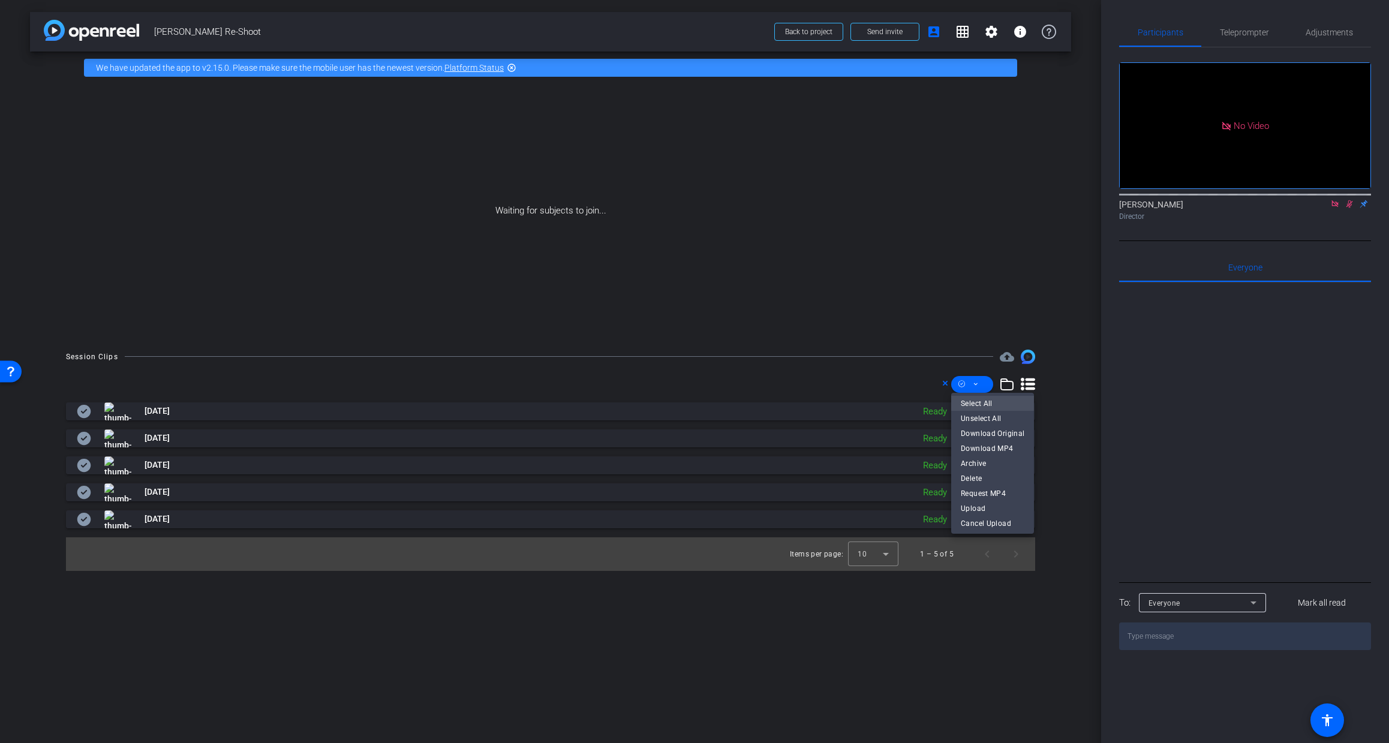
click at [992, 402] on span "Select All" at bounding box center [993, 403] width 64 height 14
click at [1002, 447] on span "Download MP4" at bounding box center [993, 448] width 64 height 14
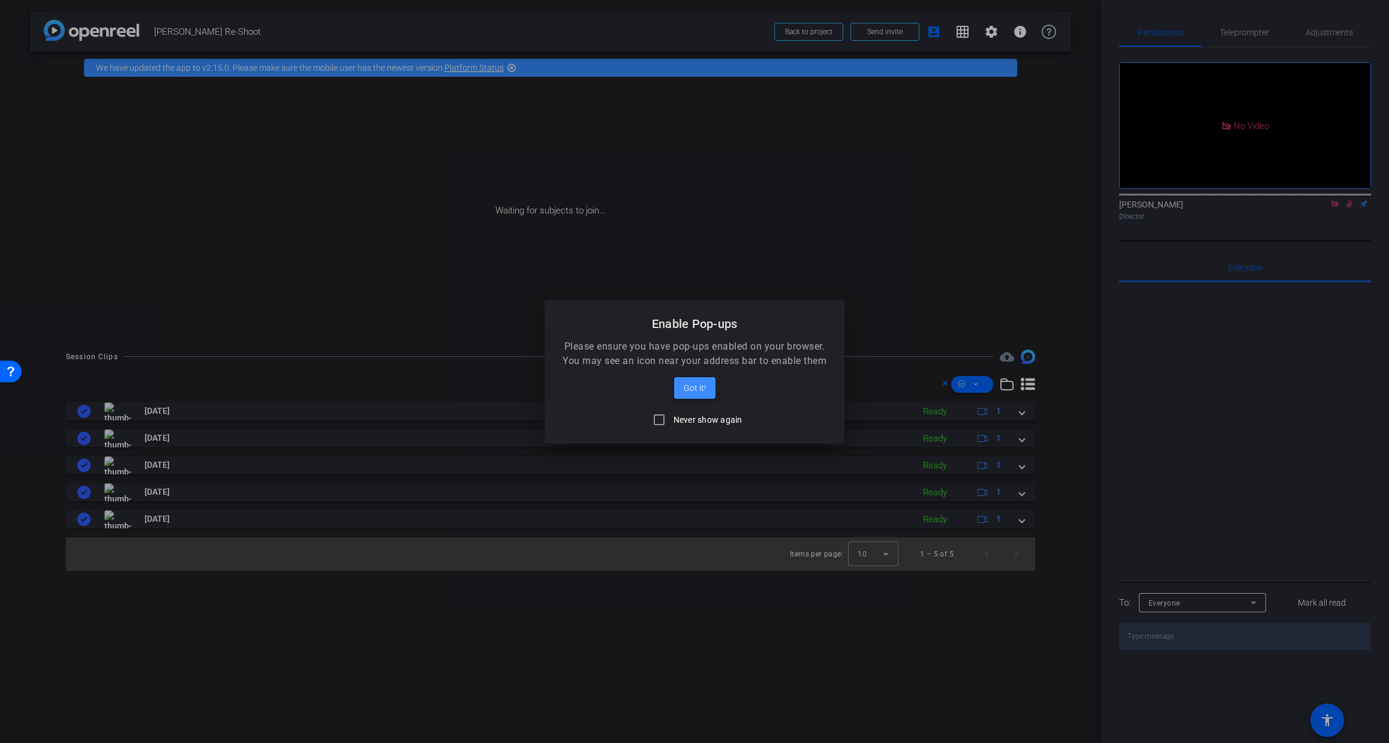
click at [706, 393] on span at bounding box center [694, 388] width 41 height 29
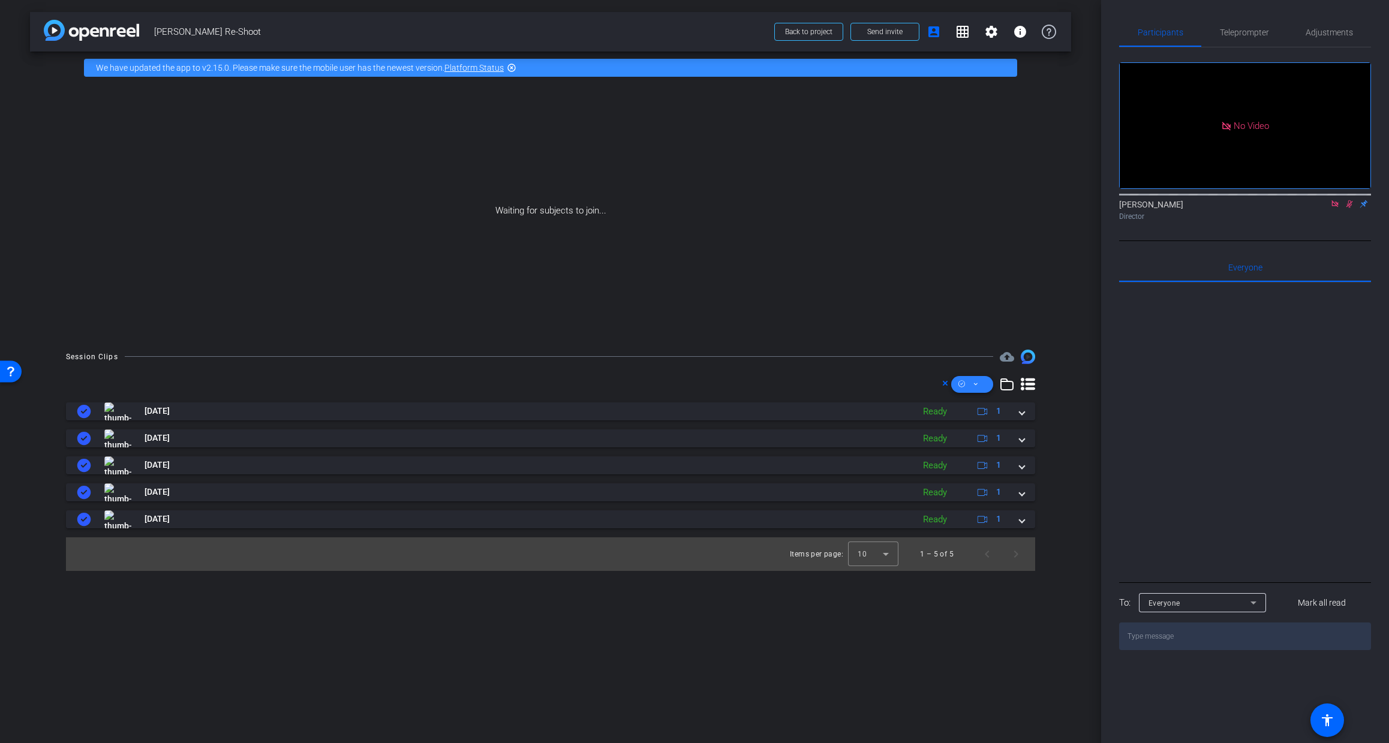
click at [983, 387] on span at bounding box center [972, 384] width 42 height 29
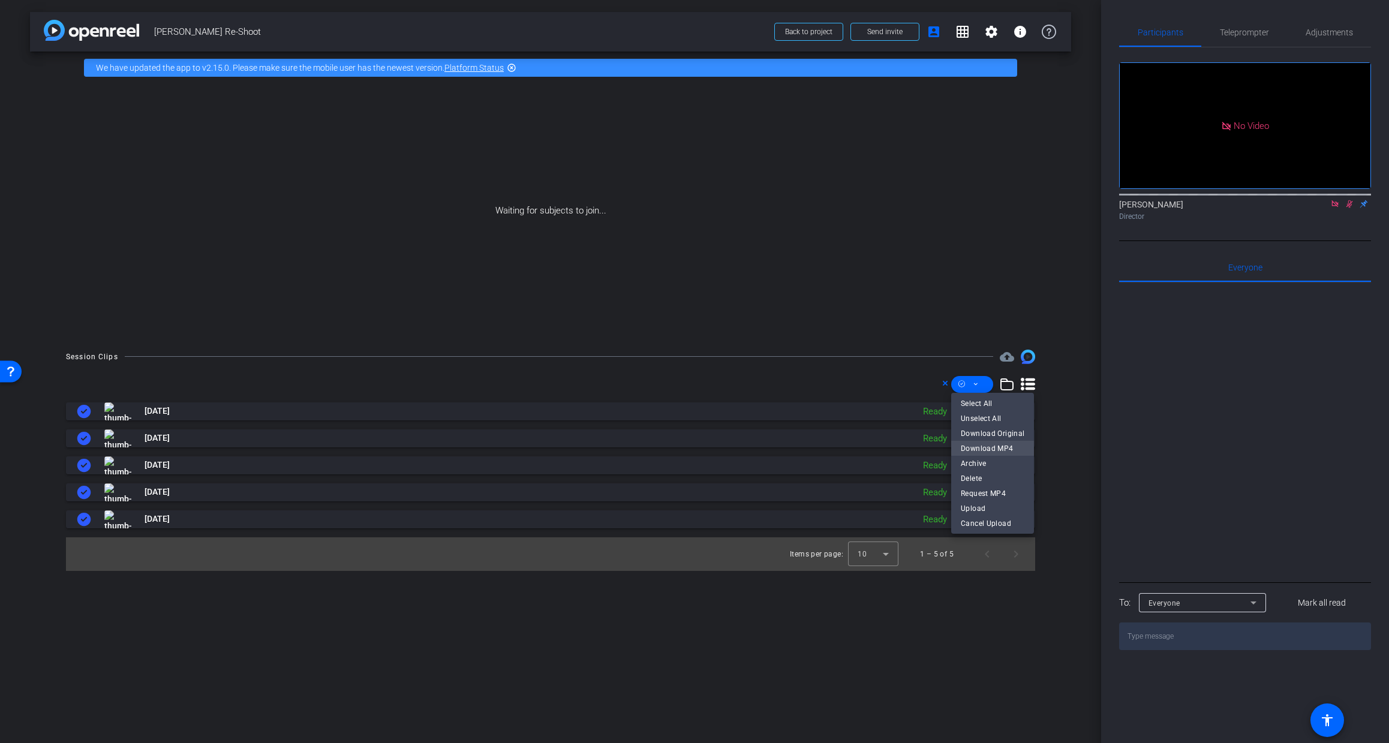
click at [1007, 453] on span "Download MP4" at bounding box center [993, 448] width 64 height 14
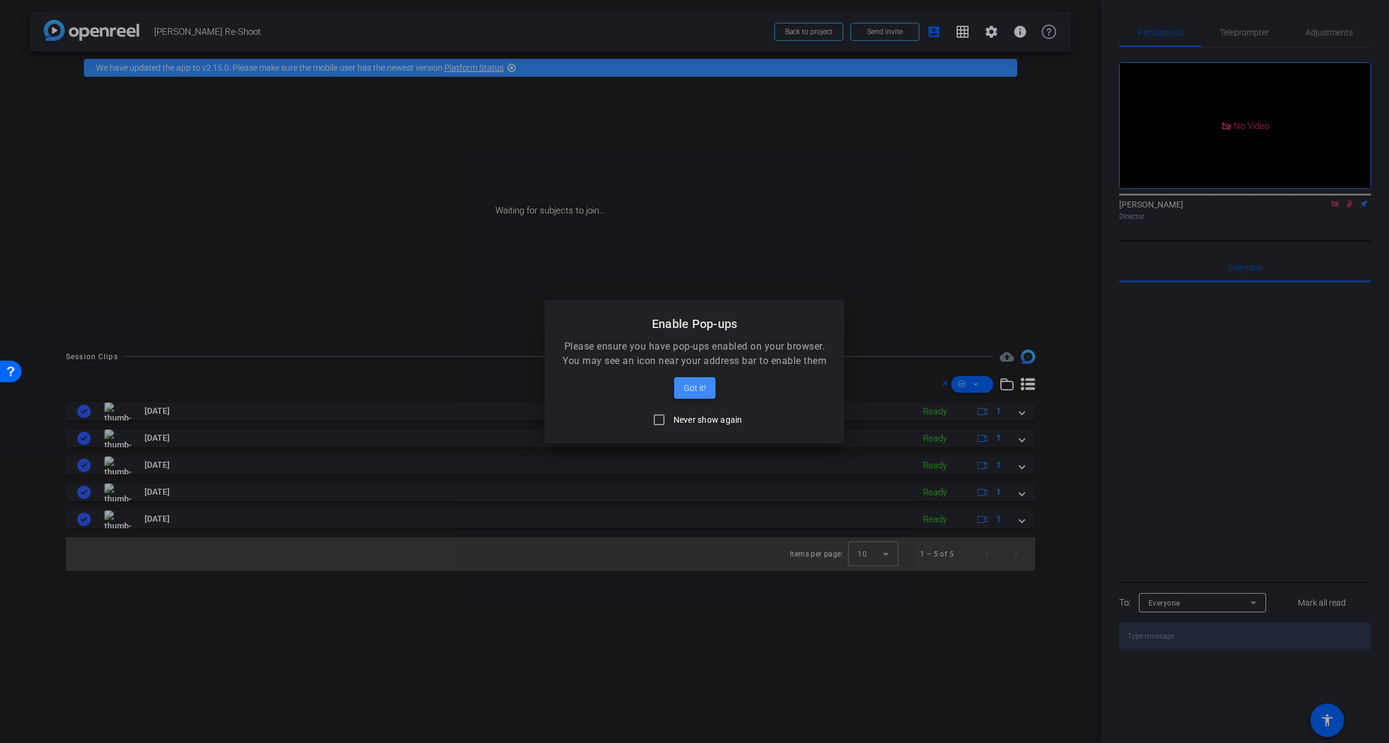
click at [698, 390] on span "Got it!" at bounding box center [695, 388] width 22 height 14
